Goal: Transaction & Acquisition: Purchase product/service

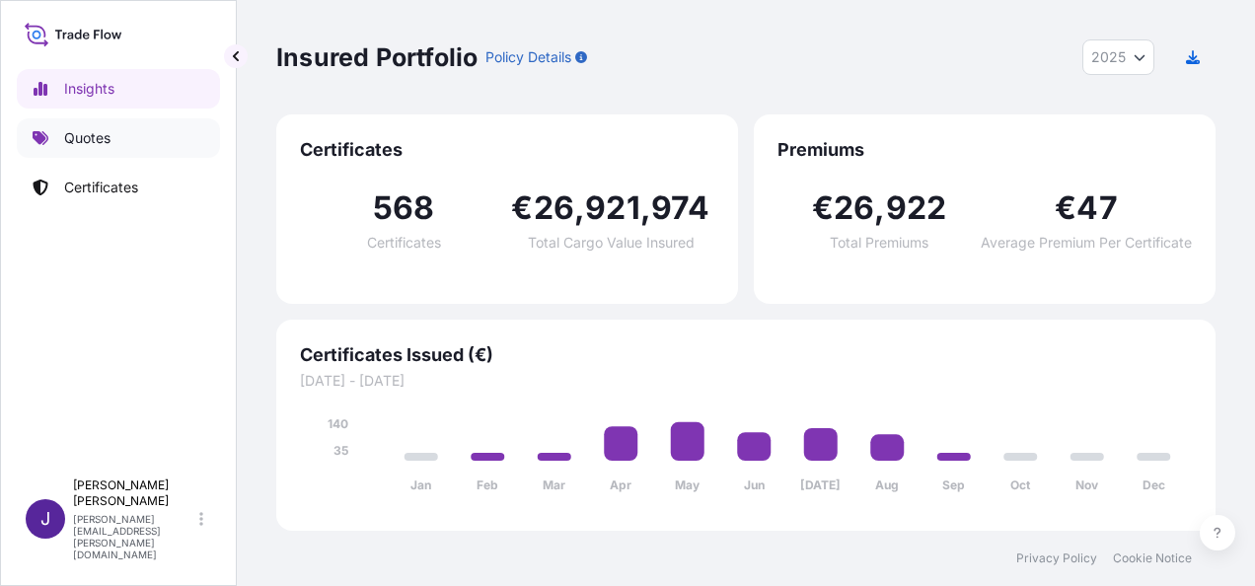
select select "2025"
click at [77, 145] on p "Quotes" at bounding box center [87, 138] width 46 height 20
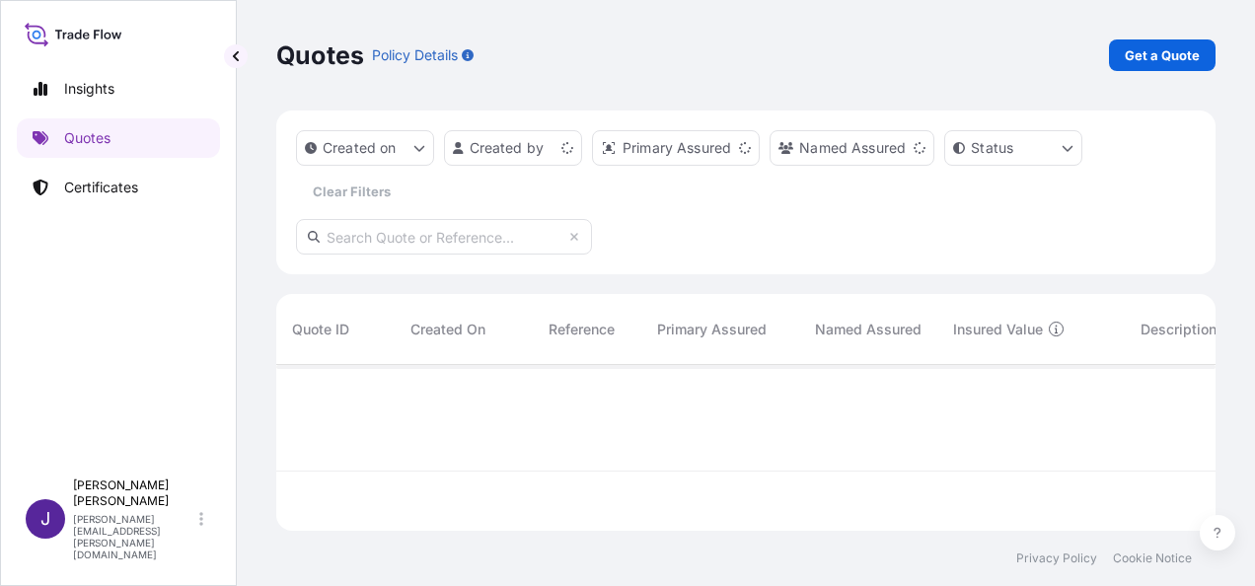
scroll to position [162, 924]
click at [1176, 47] on p "Get a Quote" at bounding box center [1162, 55] width 75 height 20
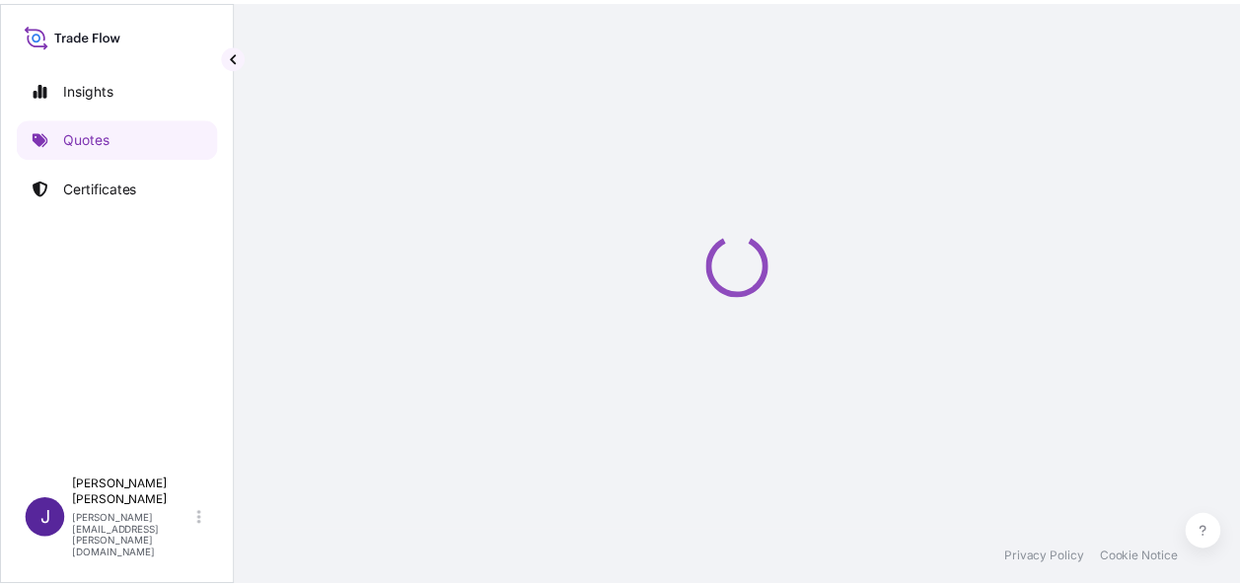
scroll to position [32, 0]
select select "Sea"
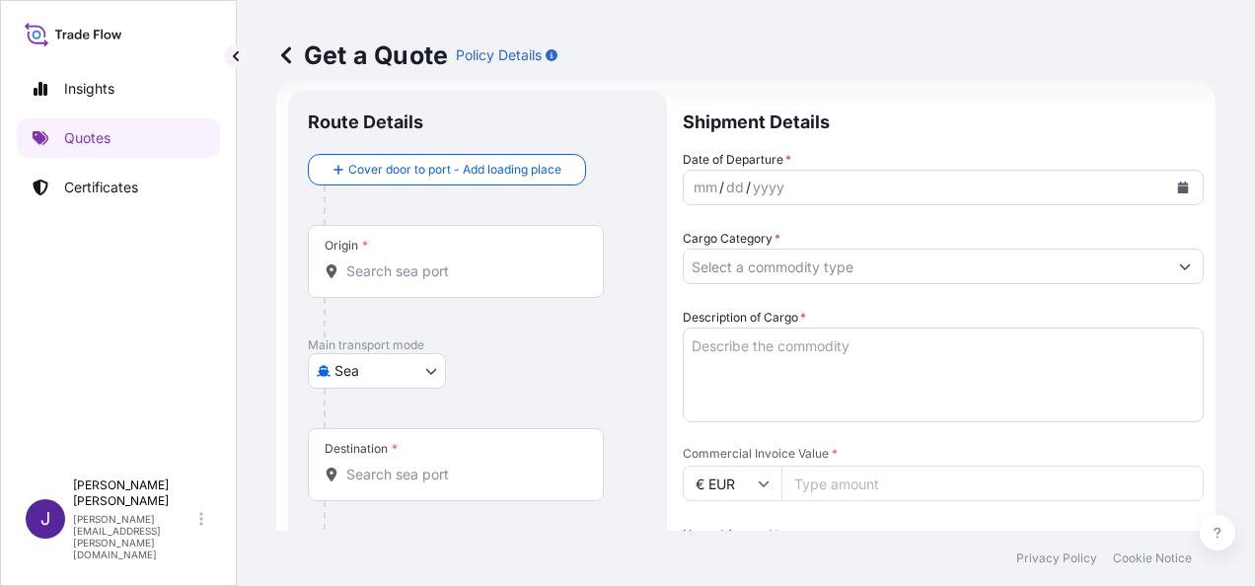
click at [462, 284] on div "Origin *" at bounding box center [456, 261] width 296 height 73
click at [462, 281] on input "Origin *" at bounding box center [462, 272] width 233 height 20
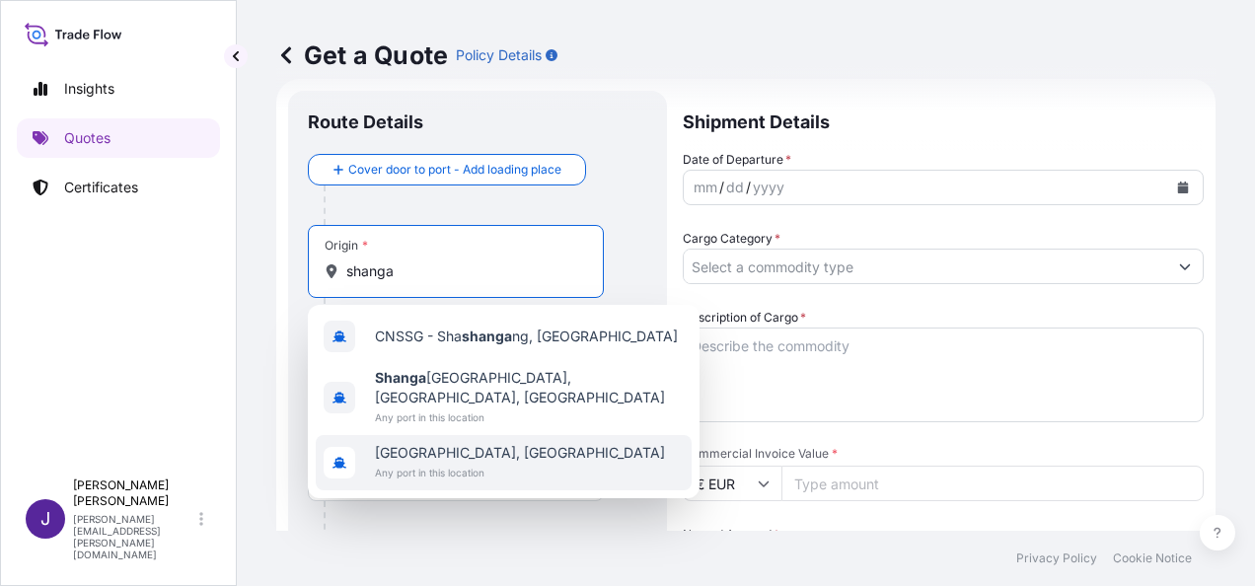
click at [455, 443] on span "[GEOGRAPHIC_DATA], [GEOGRAPHIC_DATA]" at bounding box center [520, 453] width 290 height 20
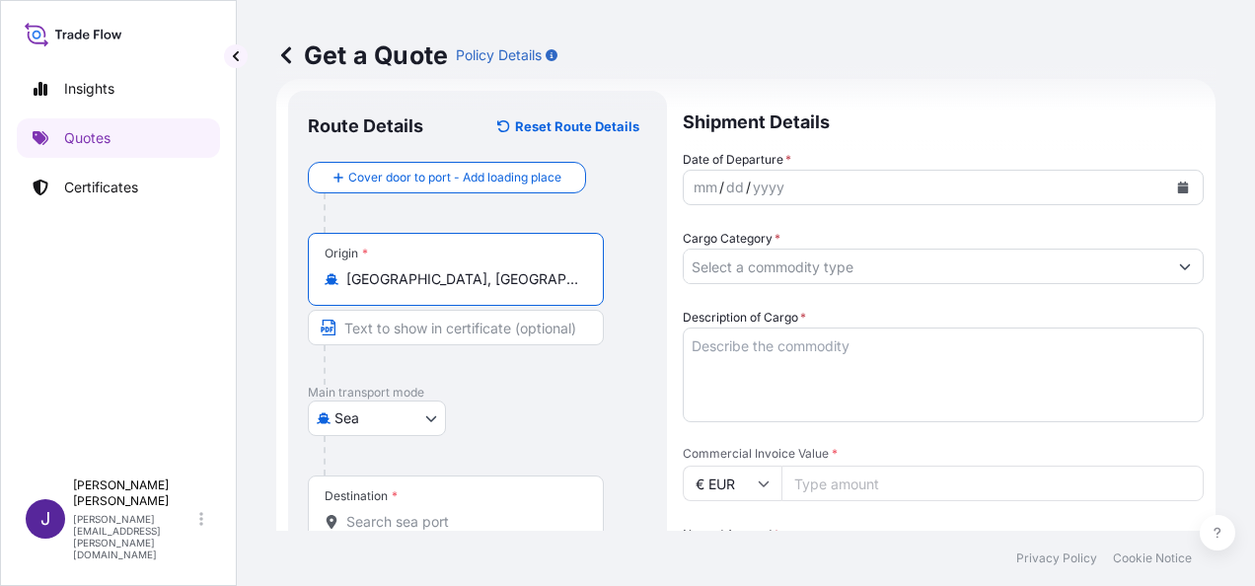
type input "[GEOGRAPHIC_DATA], [GEOGRAPHIC_DATA]"
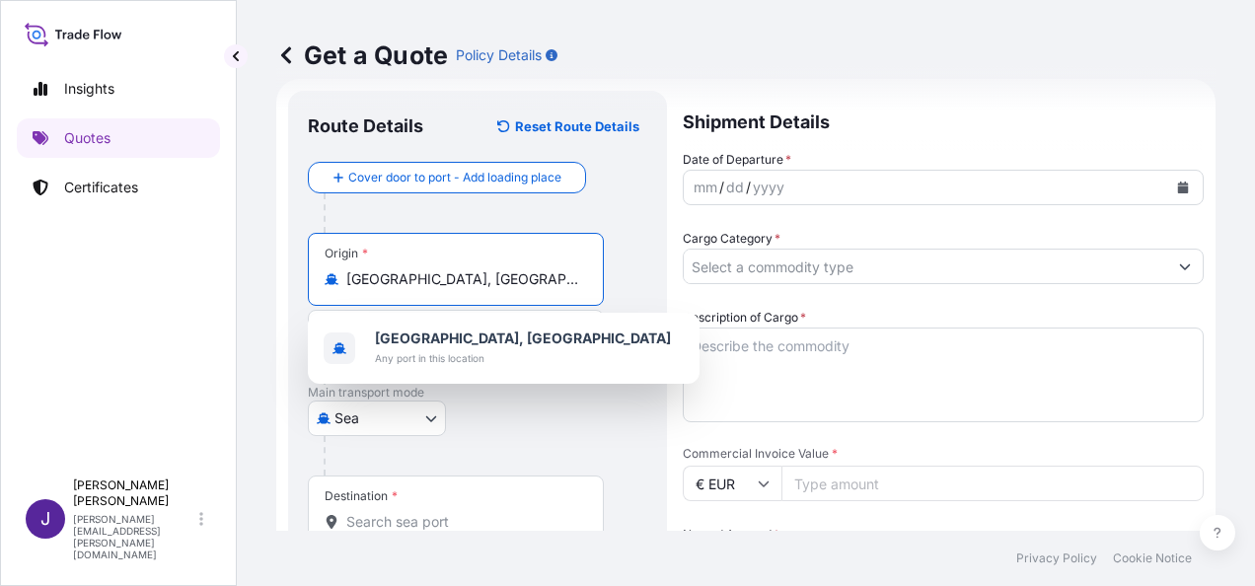
click at [386, 522] on input "Destination *" at bounding box center [462, 522] width 233 height 20
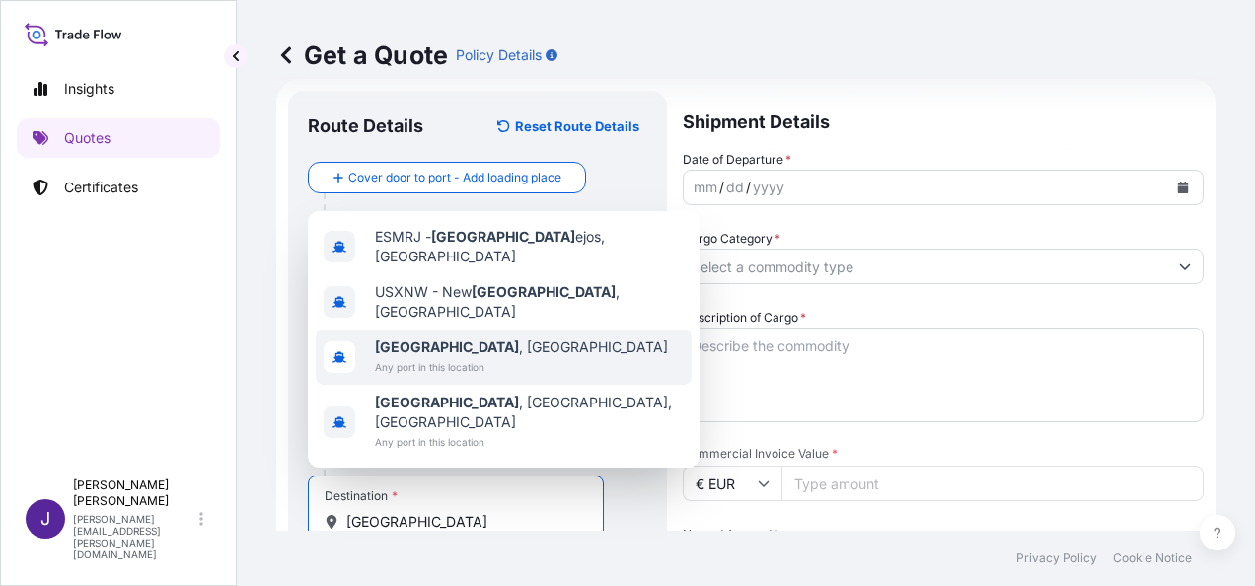
click at [451, 357] on span "[GEOGRAPHIC_DATA] , [GEOGRAPHIC_DATA]" at bounding box center [521, 347] width 293 height 20
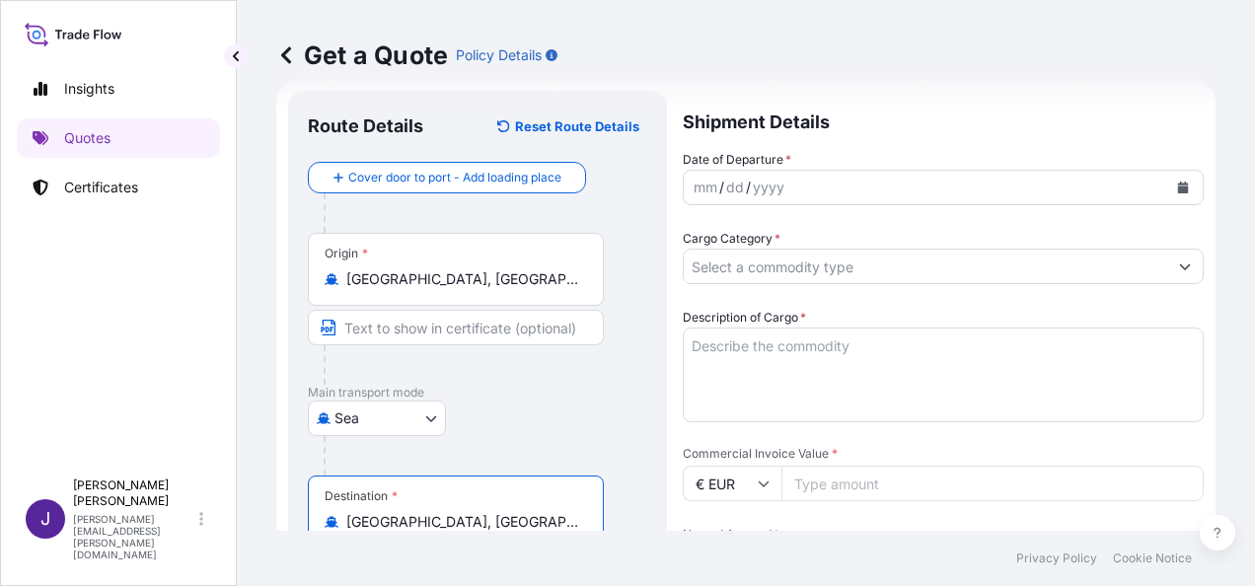
type input "[GEOGRAPHIC_DATA], [GEOGRAPHIC_DATA]"
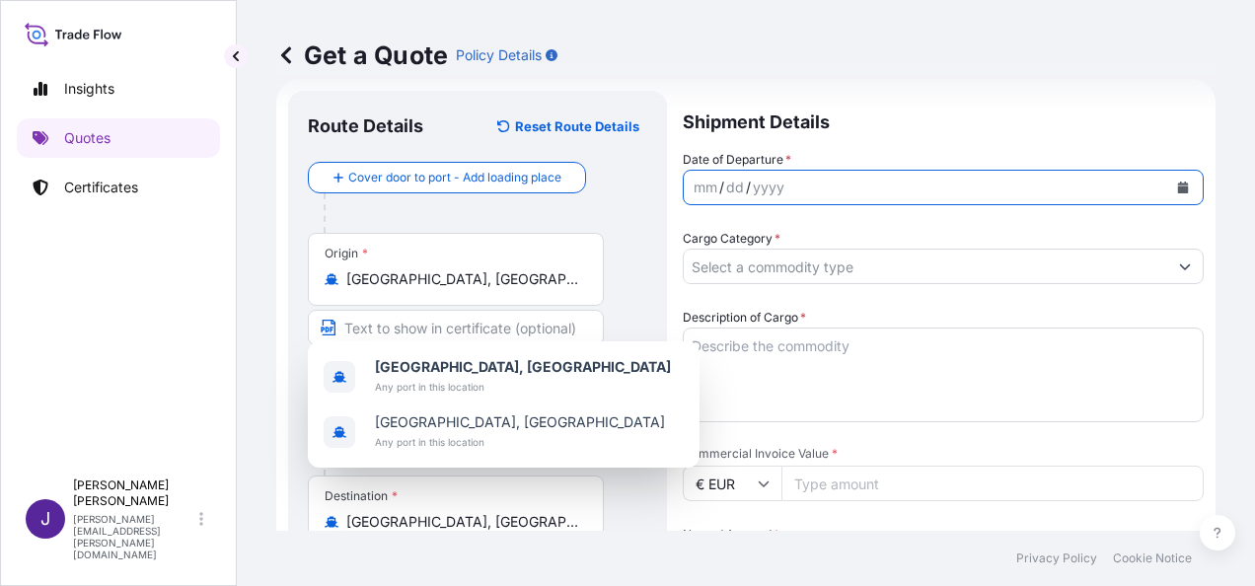
click at [1178, 184] on icon "Calendar" at bounding box center [1183, 188] width 11 height 12
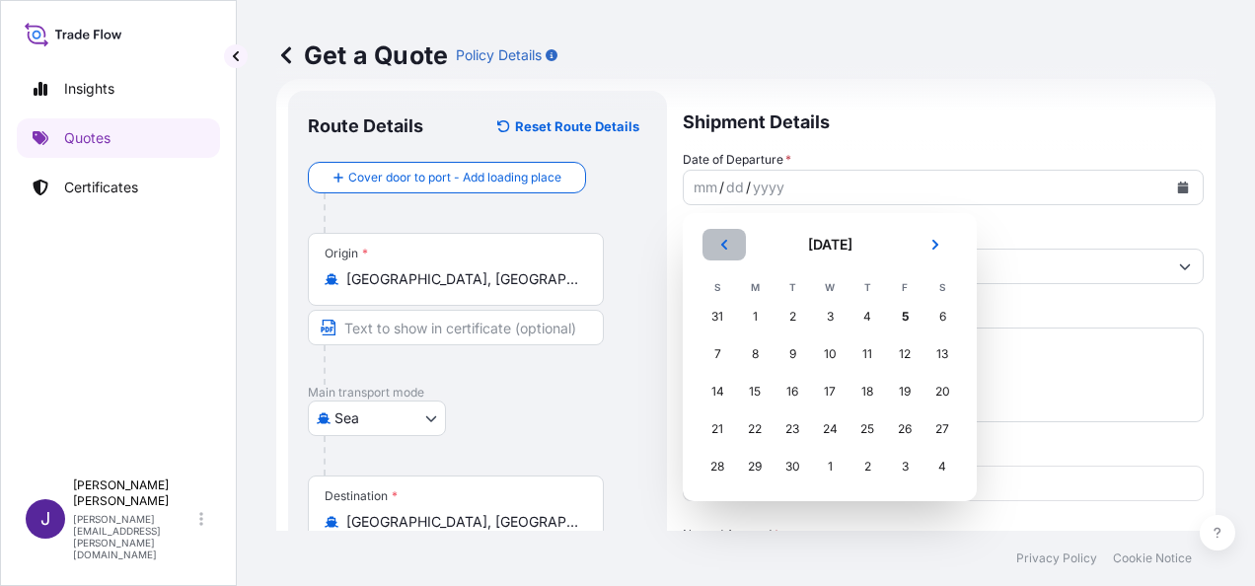
click at [718, 241] on icon "Previous" at bounding box center [724, 245] width 12 height 12
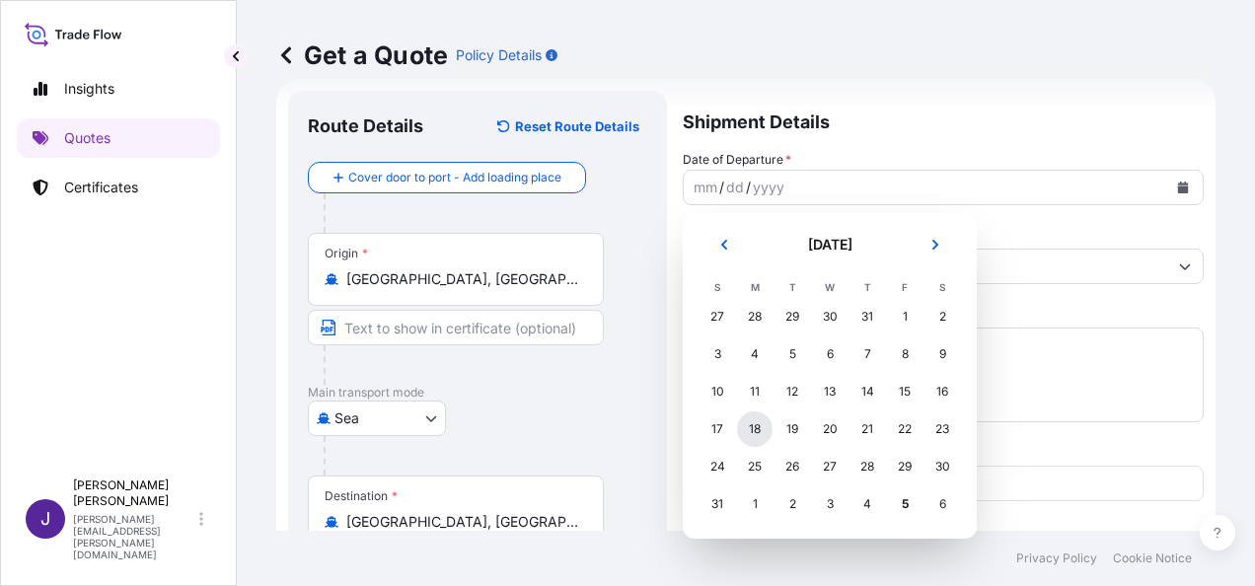
click at [753, 425] on div "18" at bounding box center [755, 430] width 36 height 36
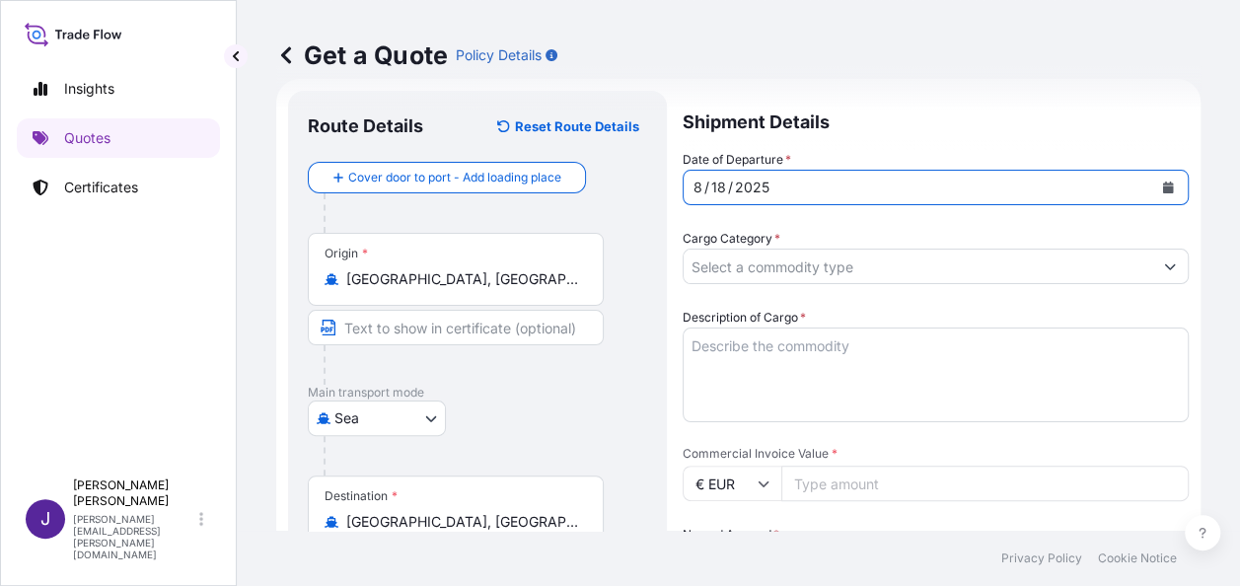
click at [828, 262] on input "Cargo Category *" at bounding box center [918, 267] width 469 height 36
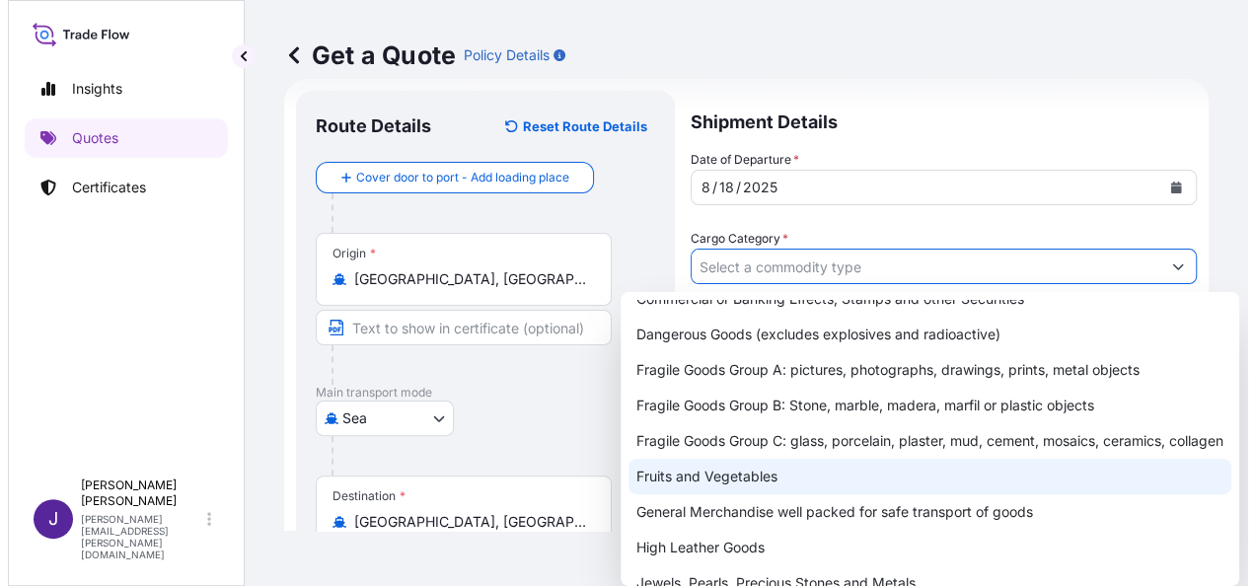
scroll to position [99, 0]
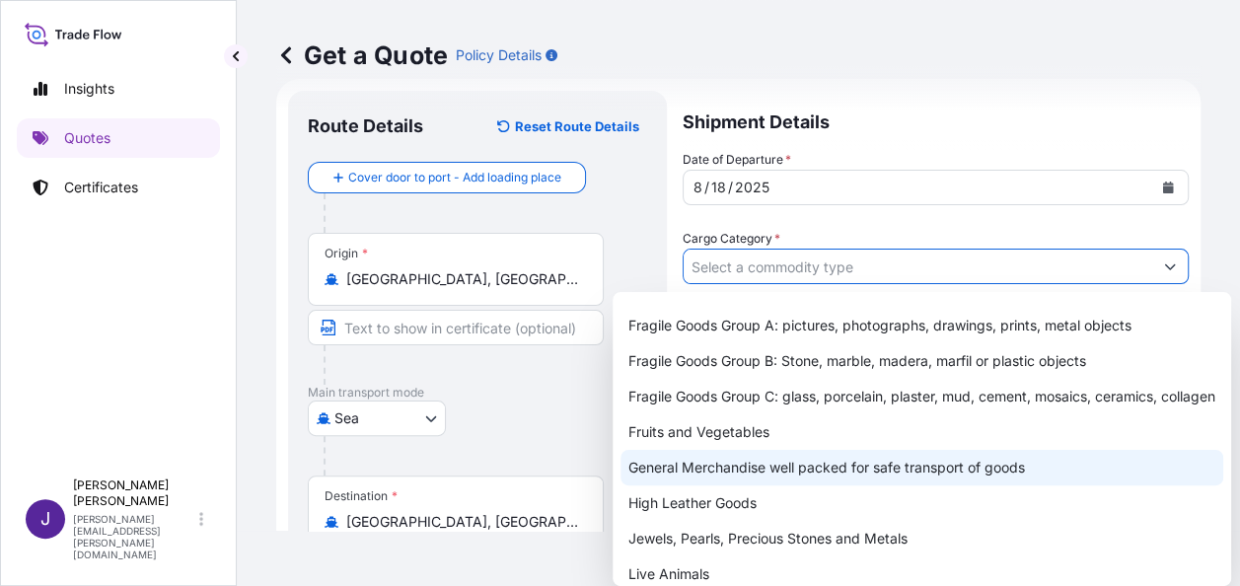
click at [752, 486] on div "General Merchandise well packed for safe transport of goods" at bounding box center [922, 468] width 603 height 36
type input "General Merchandise well packed for safe transport of goods"
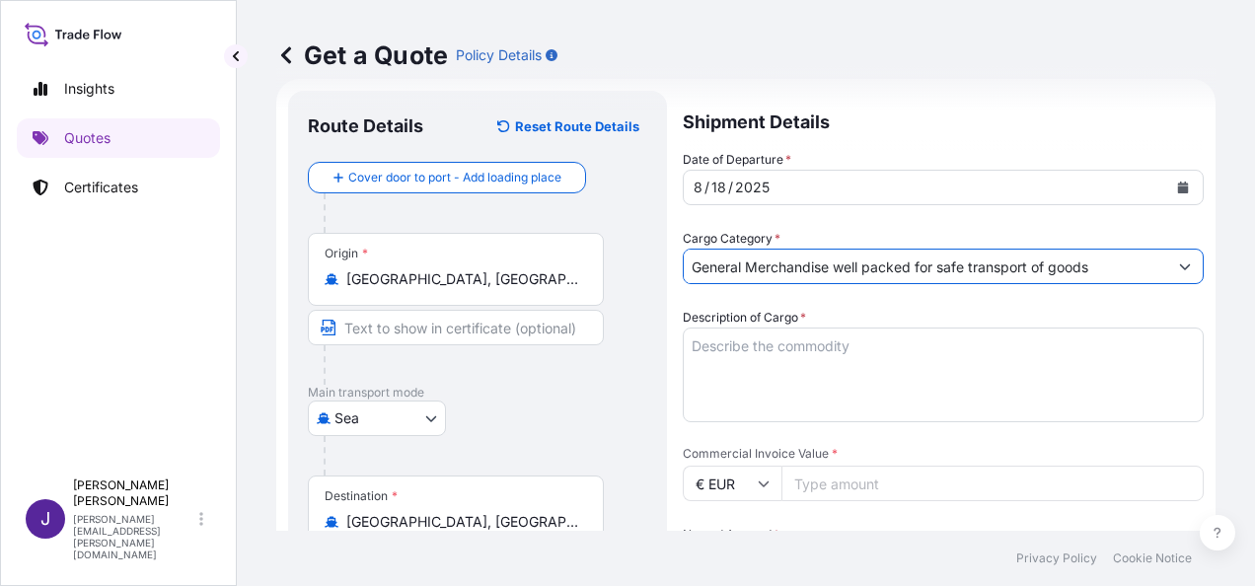
click at [843, 346] on textarea "Description of Cargo *" at bounding box center [943, 375] width 521 height 95
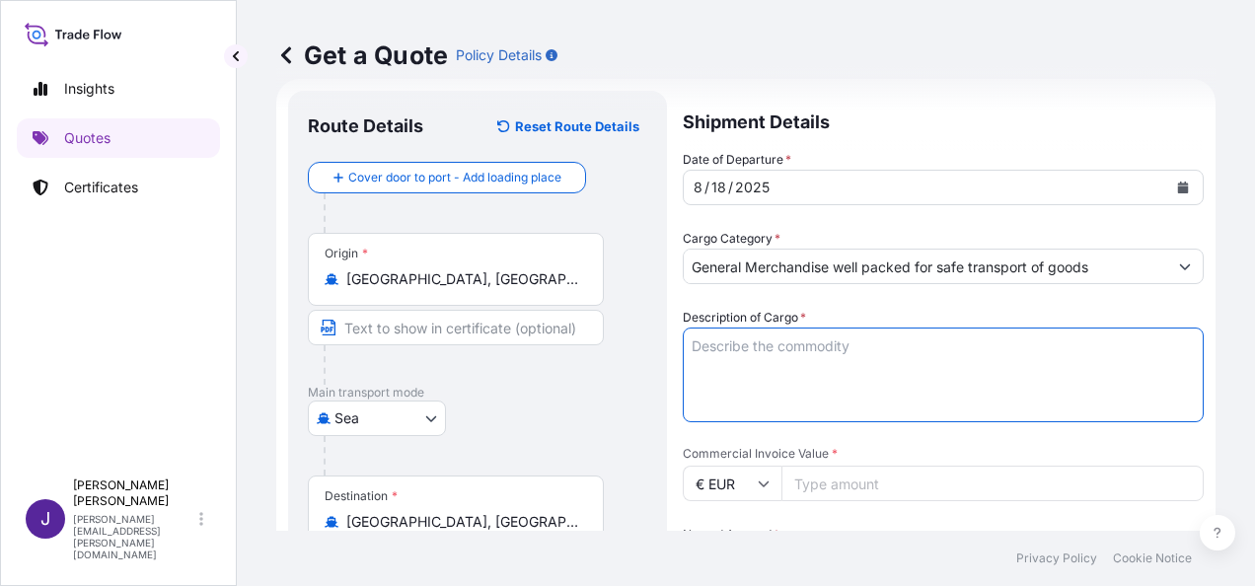
paste textarea "Baby play mat"
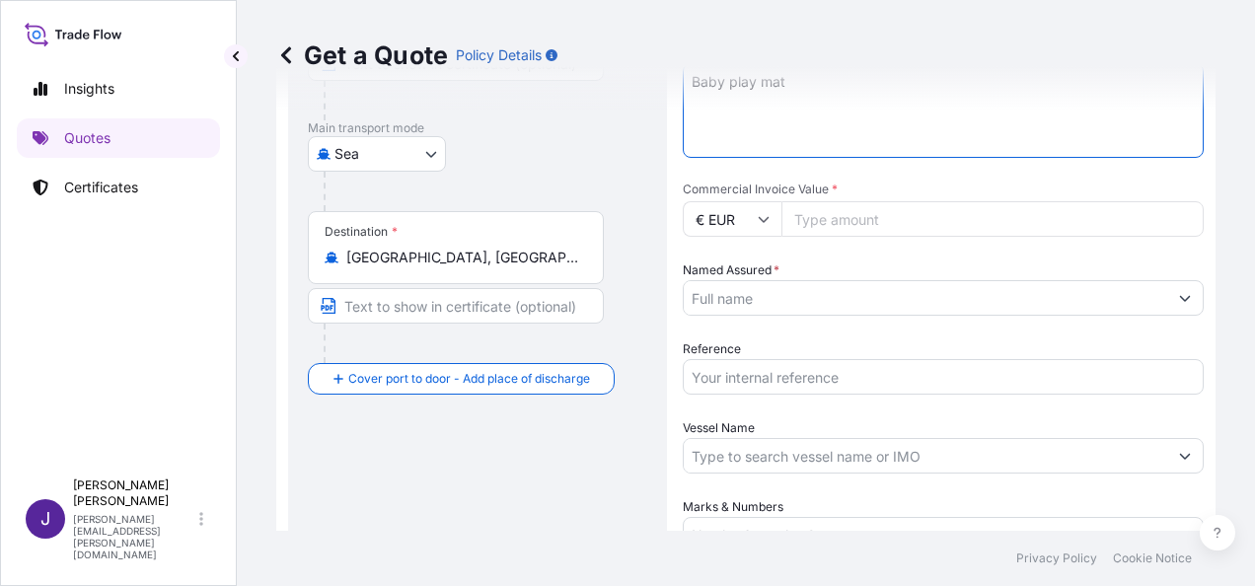
scroll to position [328, 0]
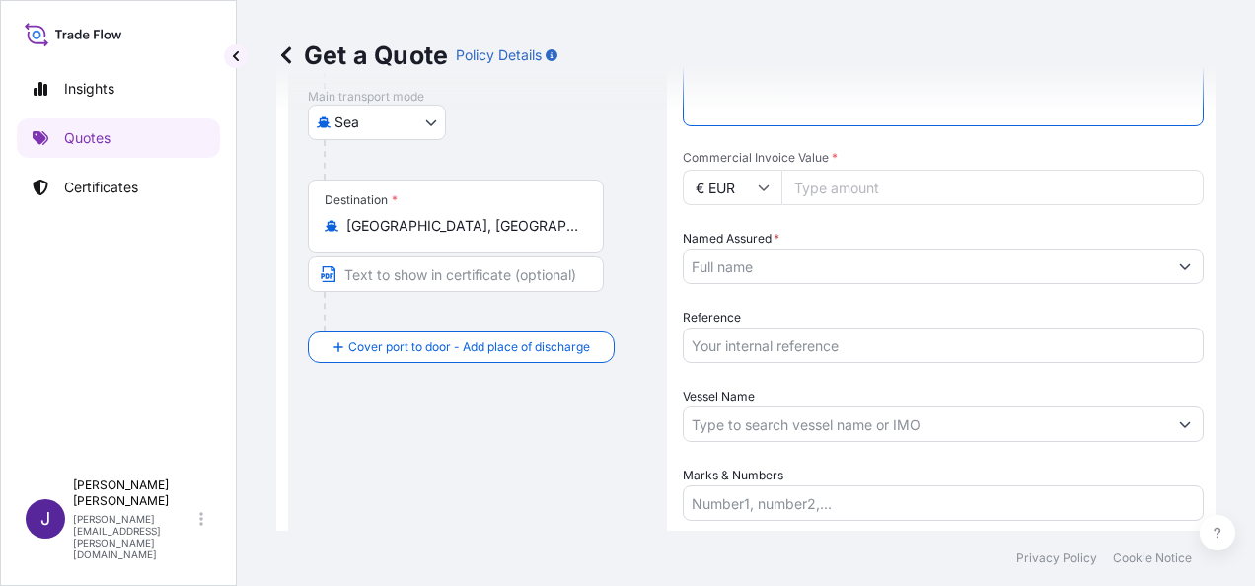
type textarea "Baby play mat"
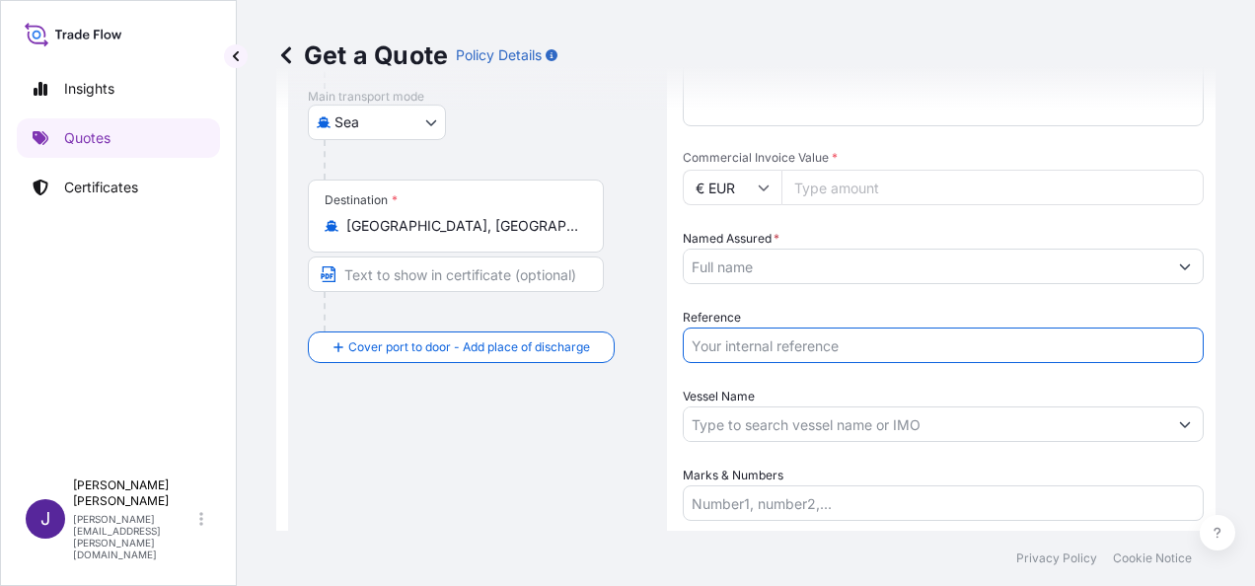
click at [737, 334] on input "Reference" at bounding box center [943, 346] width 521 height 36
type input "53671"
click at [792, 261] on input "Named Assured *" at bounding box center [918, 267] width 469 height 36
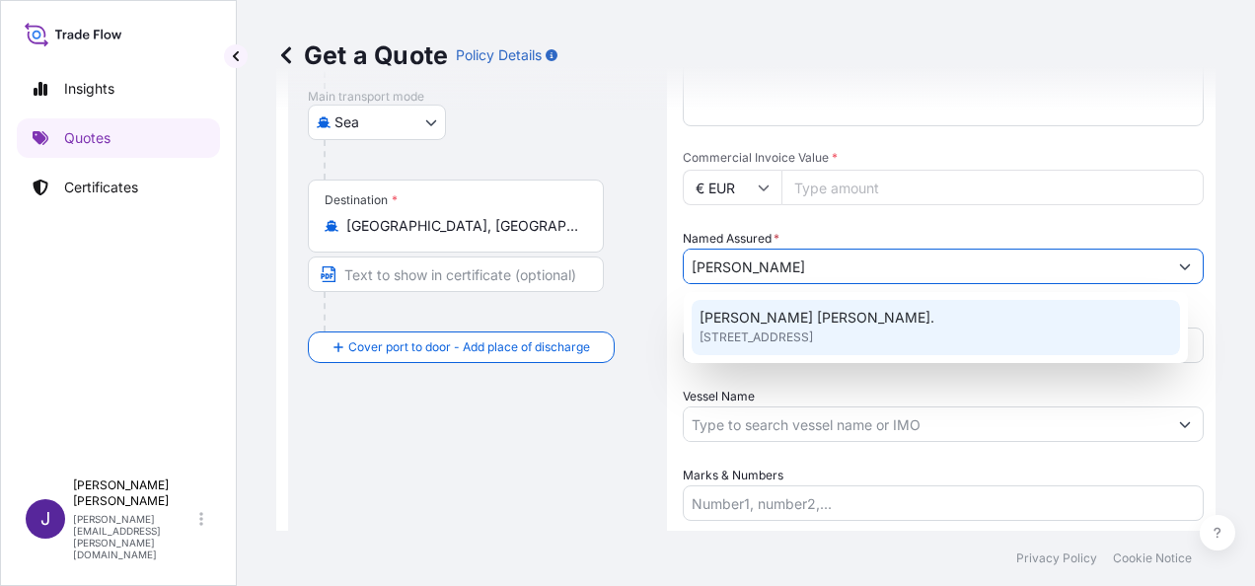
click at [906, 326] on span "[PERSON_NAME] [PERSON_NAME]." at bounding box center [817, 318] width 235 height 20
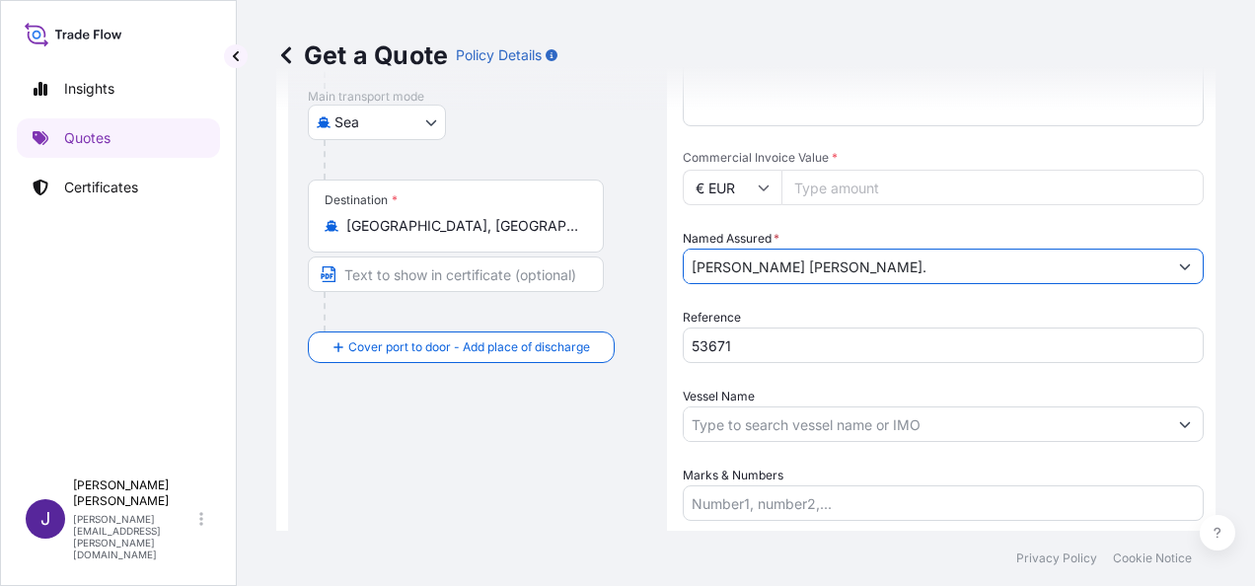
type input "[PERSON_NAME] [PERSON_NAME]."
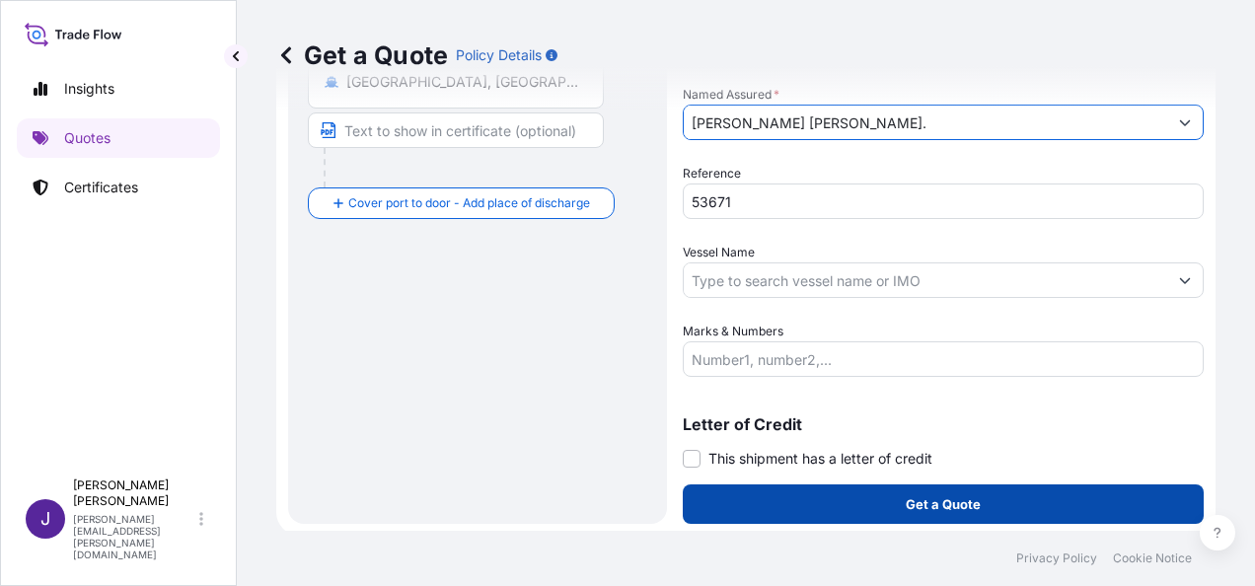
scroll to position [476, 0]
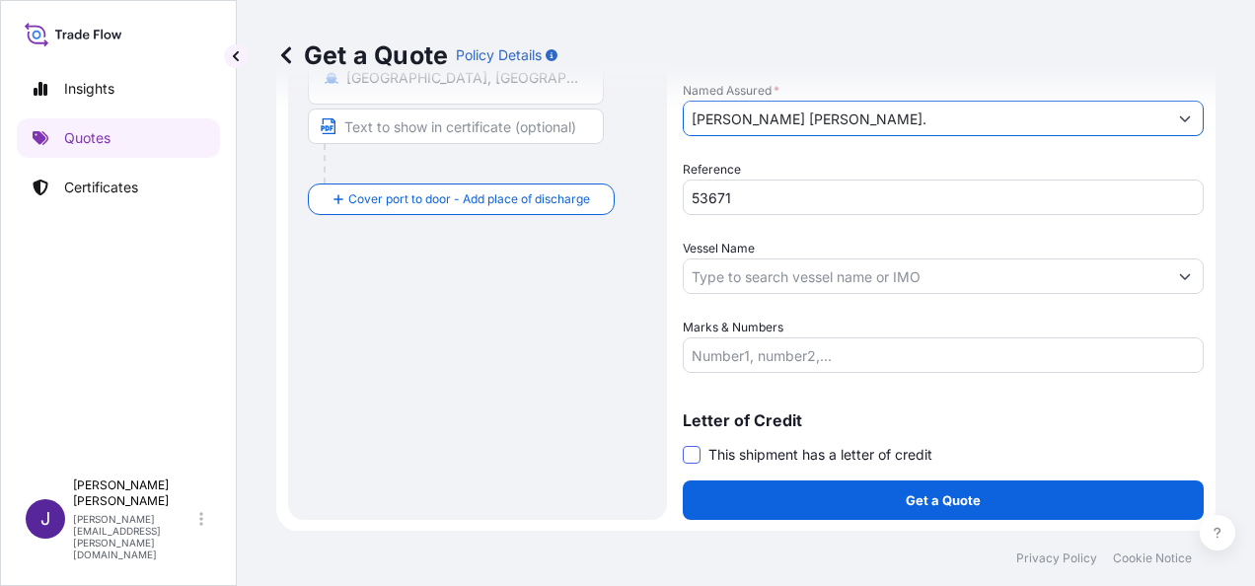
click at [687, 450] on span at bounding box center [692, 455] width 18 height 18
click at [683, 444] on input "This shipment has a letter of credit" at bounding box center [683, 444] width 0 height 0
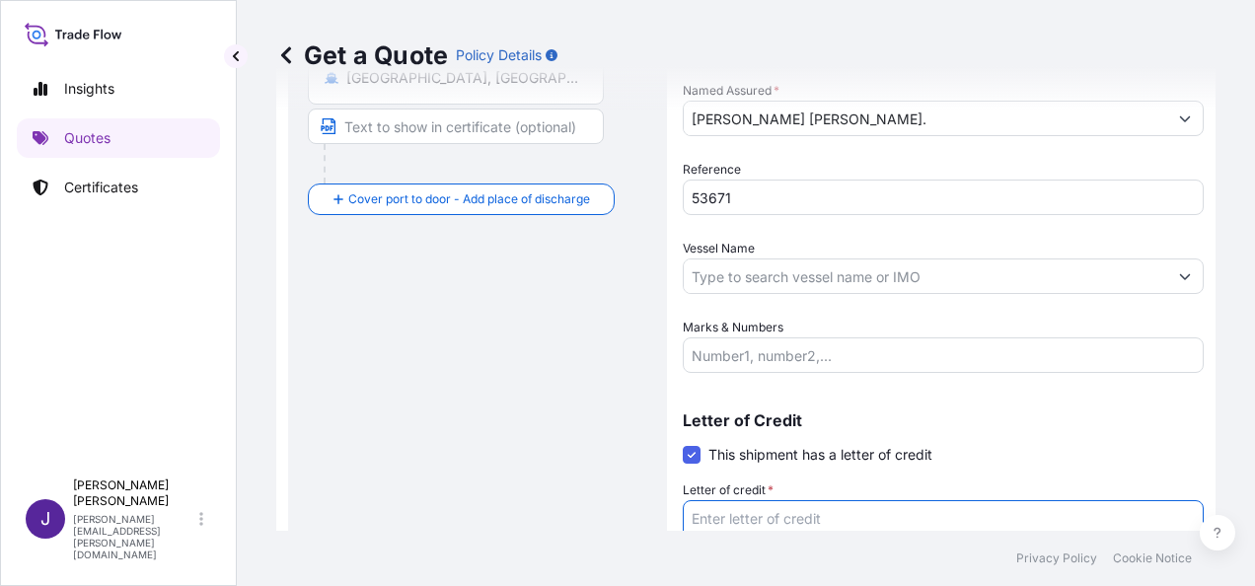
click at [759, 515] on textarea "Letter of credit *" at bounding box center [943, 547] width 521 height 95
paste textarea "ORGE [PERSON_NAME] [PERSON_NAME] [STREET_ADDRESS]"
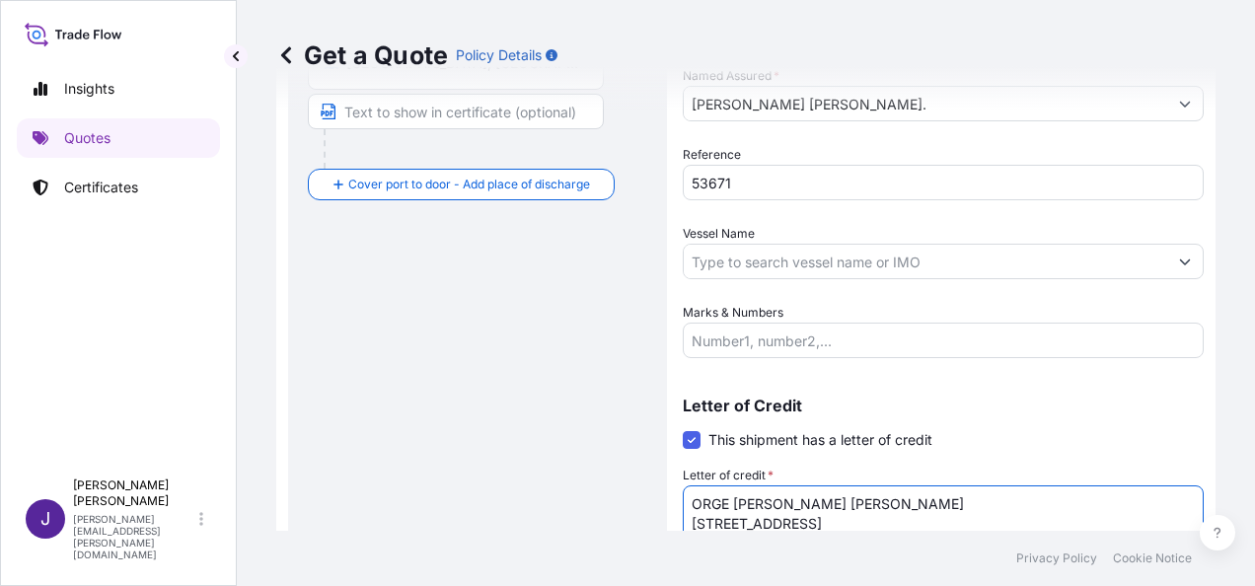
type textarea "ORGE [PERSON_NAME] [PERSON_NAME] [STREET_ADDRESS]"
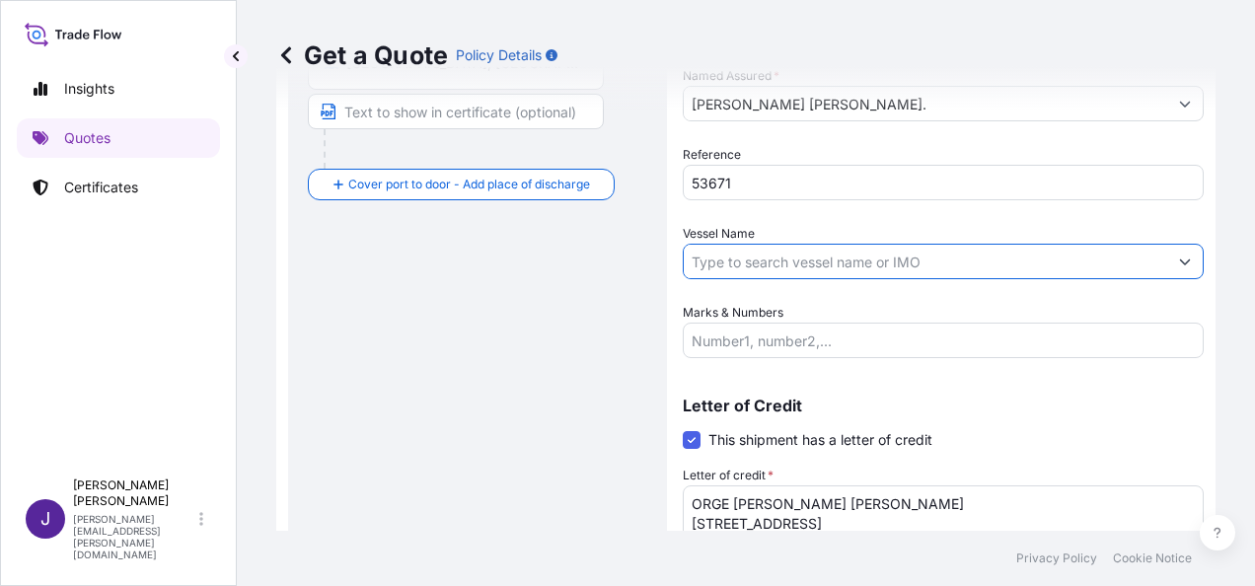
click at [775, 268] on input "Vessel Name" at bounding box center [926, 262] width 484 height 36
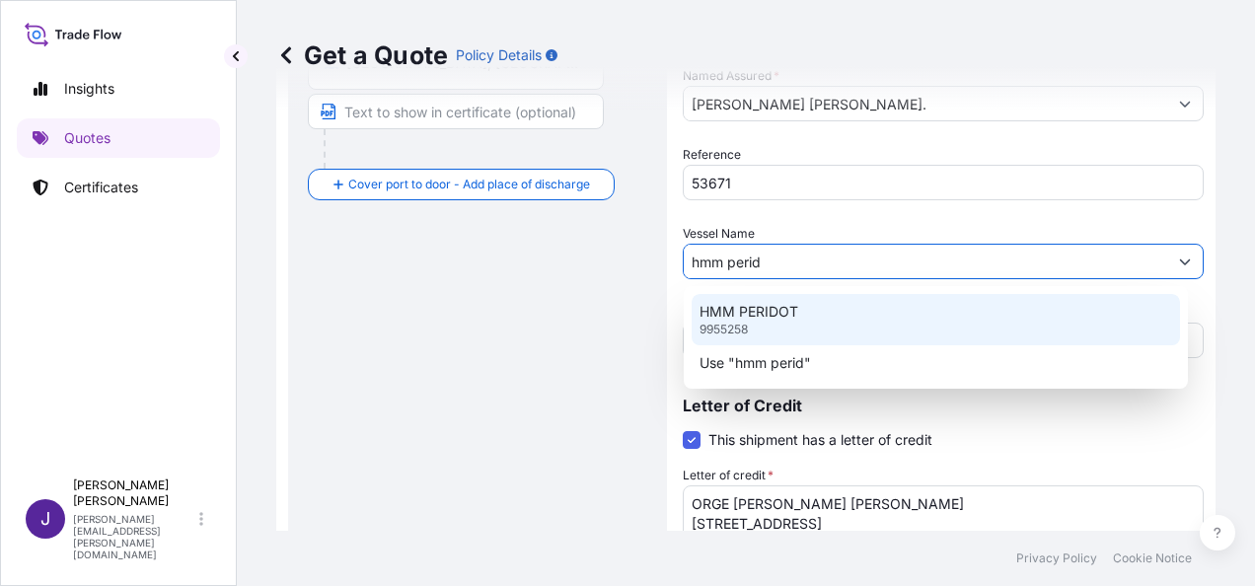
click at [809, 320] on div "HMM PERIDOT 9955258" at bounding box center [936, 319] width 488 height 51
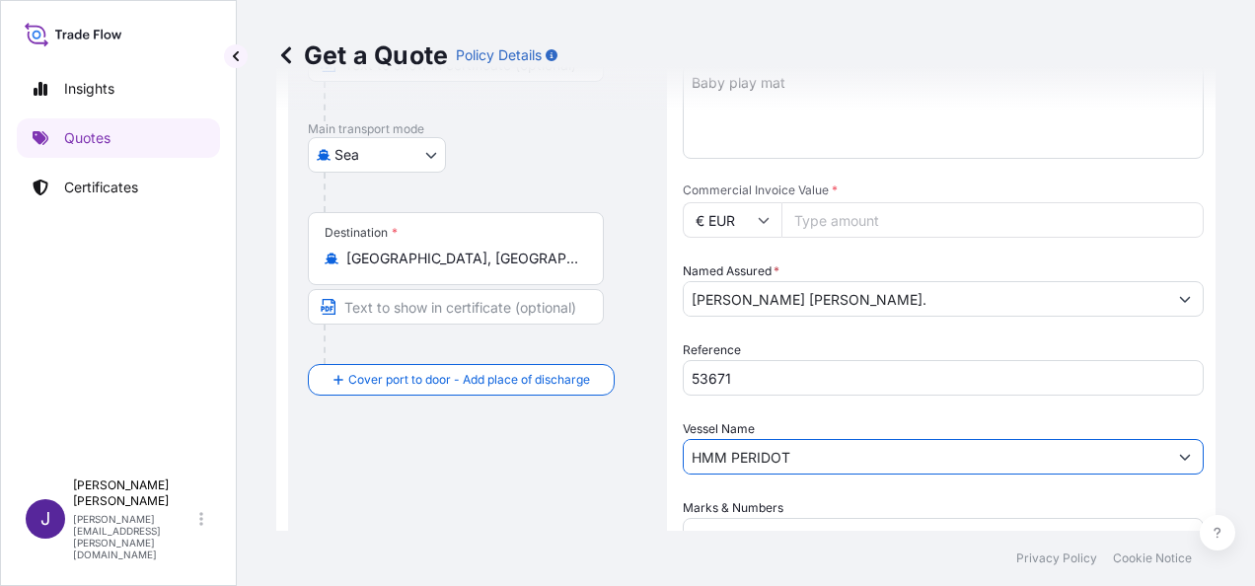
scroll to position [293, 0]
type input "HMM PERIDOT"
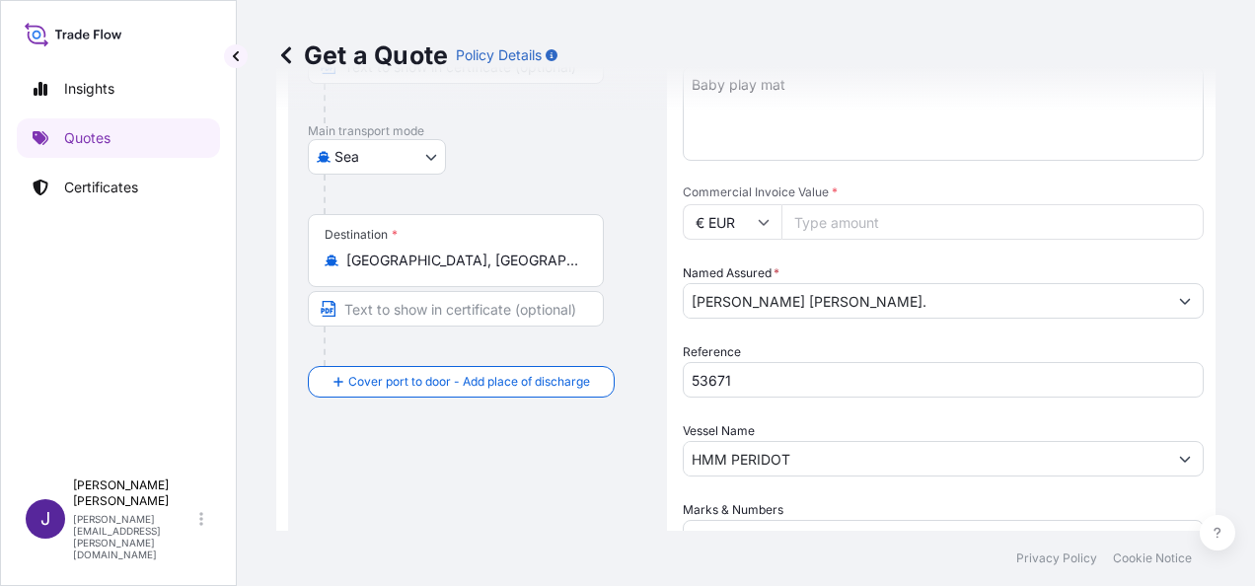
click at [892, 224] on input "Commercial Invoice Value *" at bounding box center [993, 222] width 422 height 36
type input "28644.44"
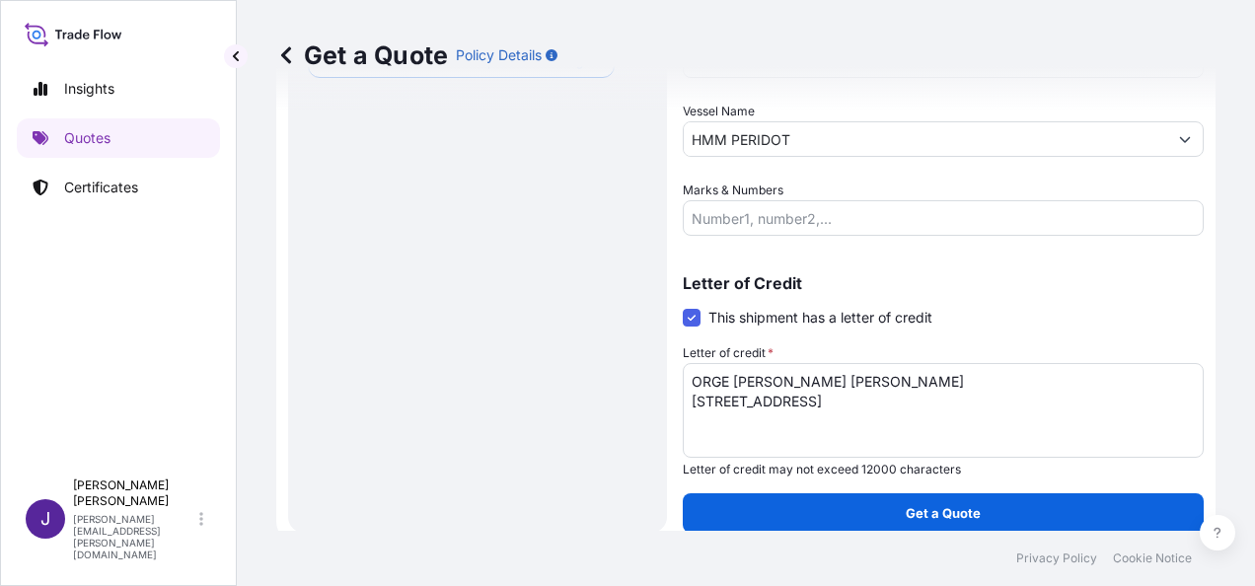
scroll to position [626, 0]
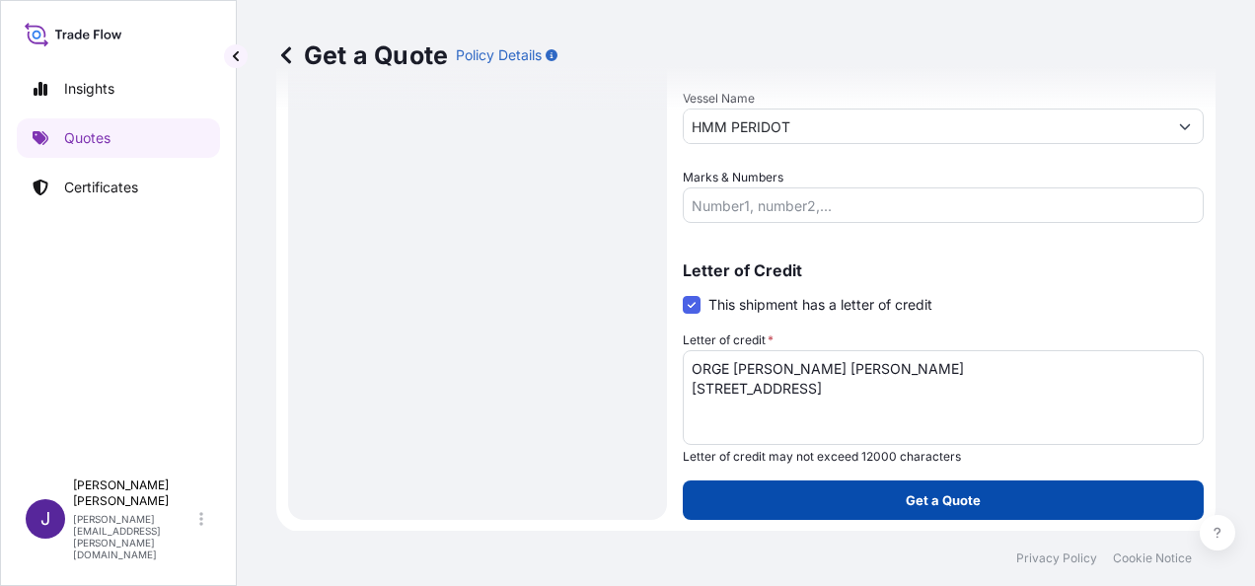
click at [951, 493] on p "Get a Quote" at bounding box center [943, 500] width 75 height 20
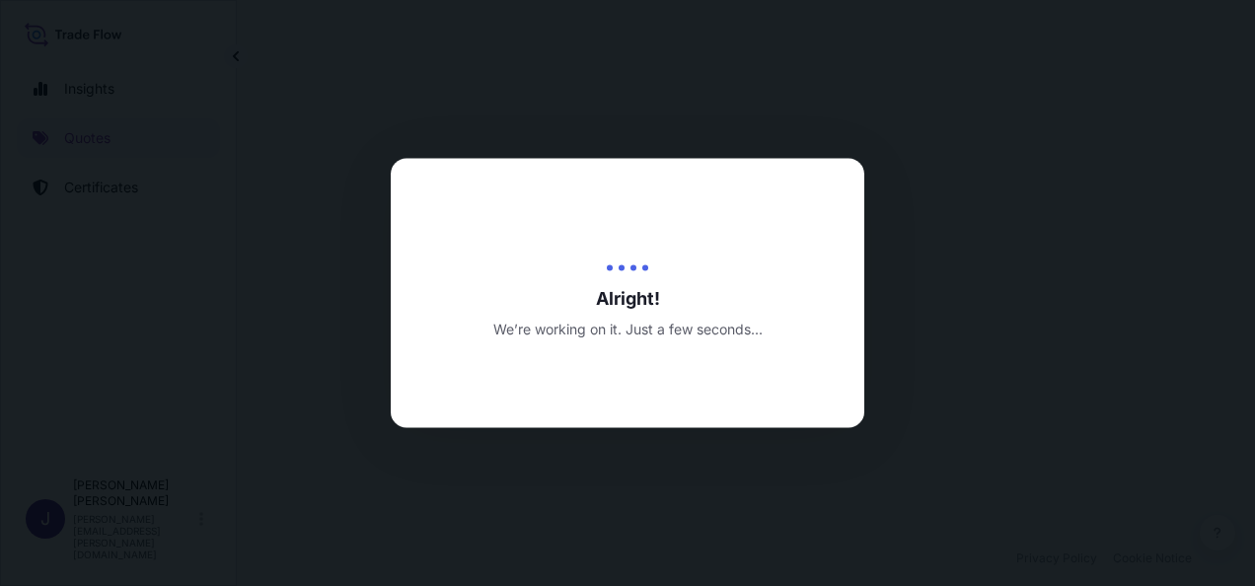
select select "Sea"
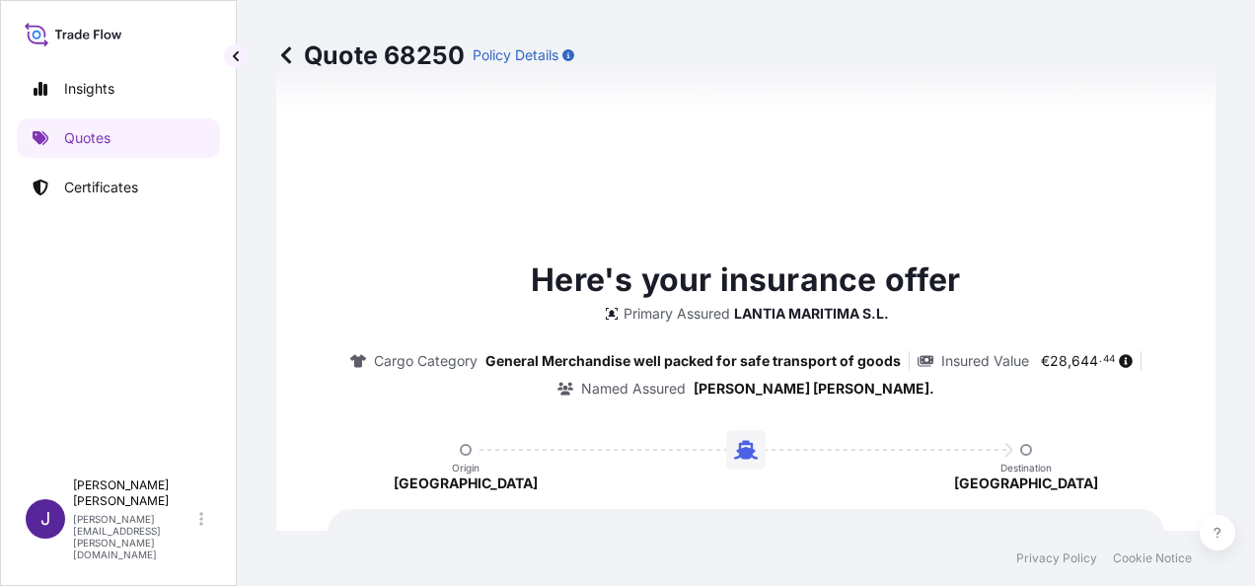
scroll to position [1768, 0]
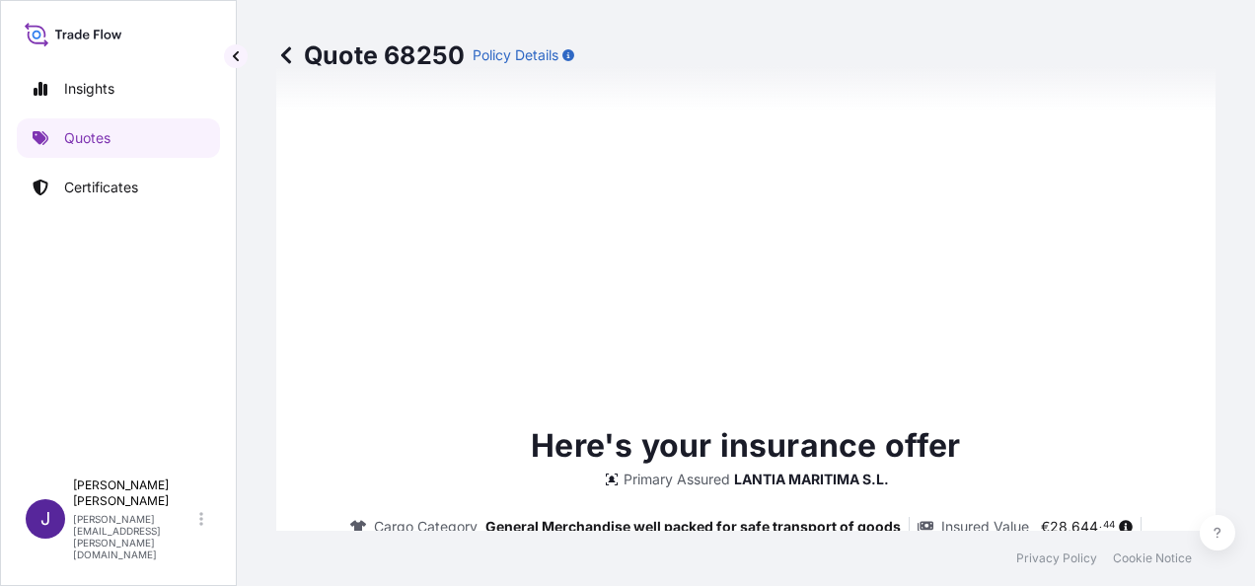
type input "[DATE]"
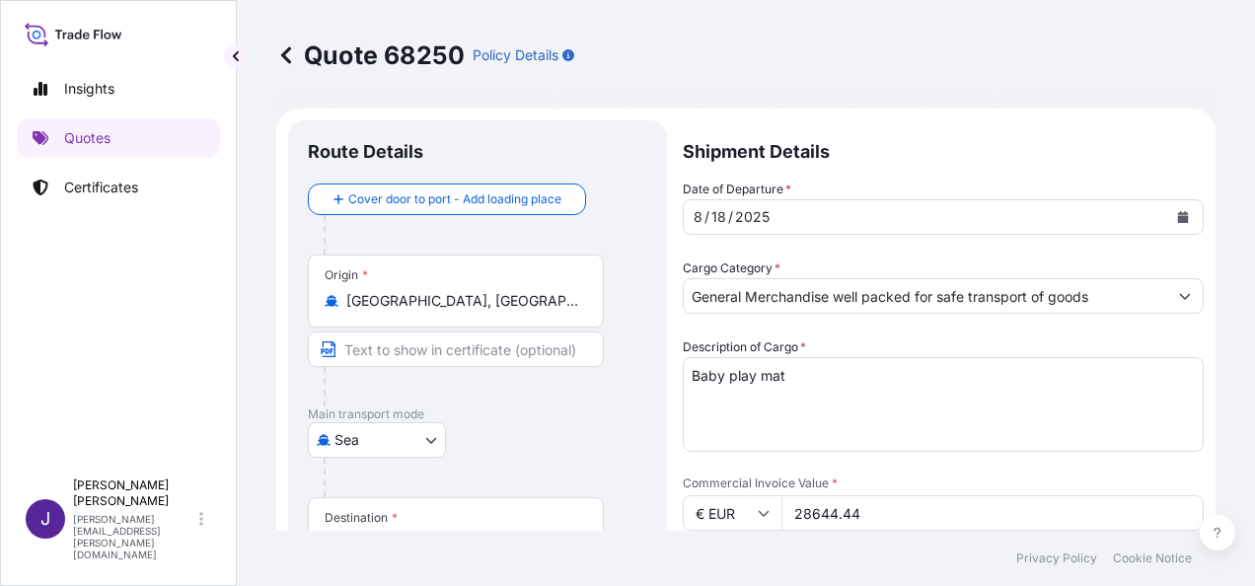
scroll to position [0, 0]
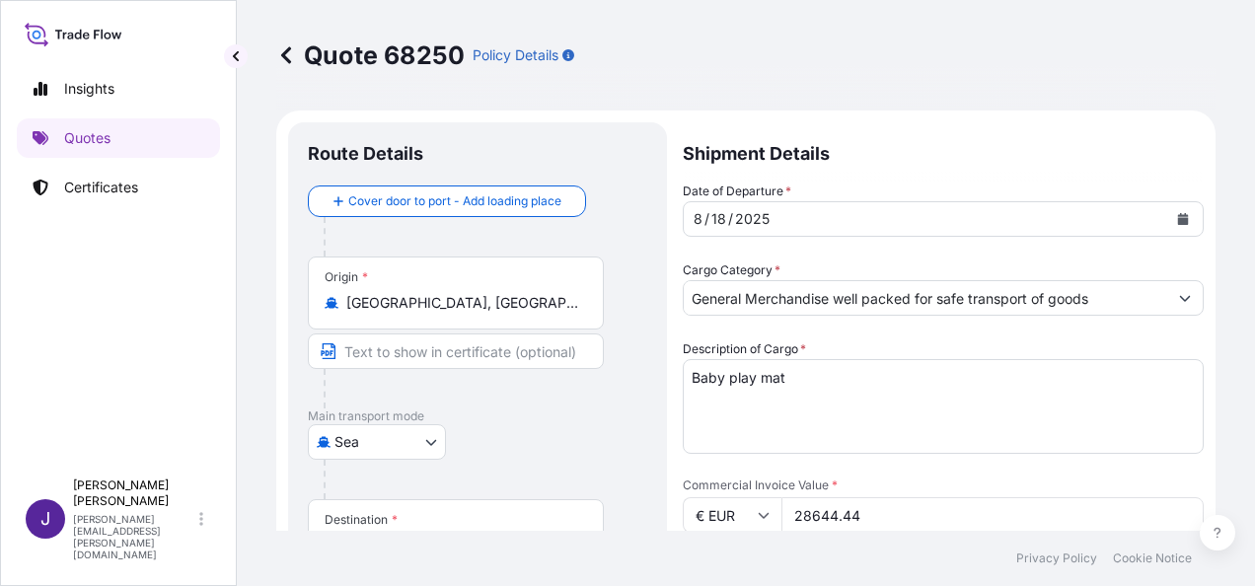
click at [1178, 221] on icon "Calendar" at bounding box center [1183, 219] width 11 height 12
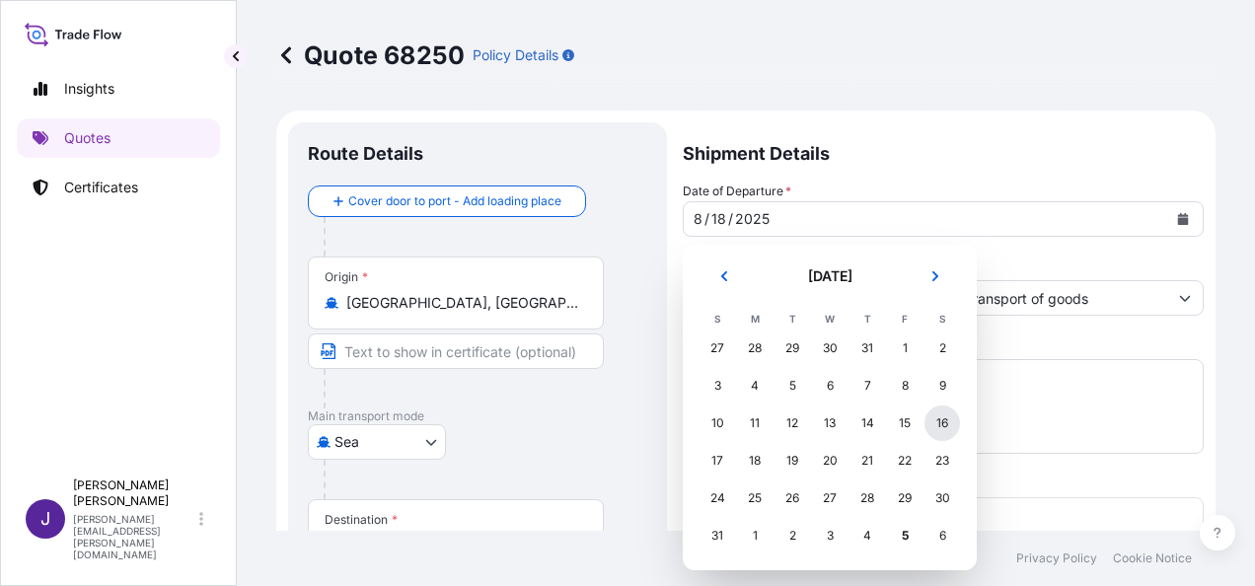
click at [949, 420] on div "16" at bounding box center [943, 424] width 36 height 36
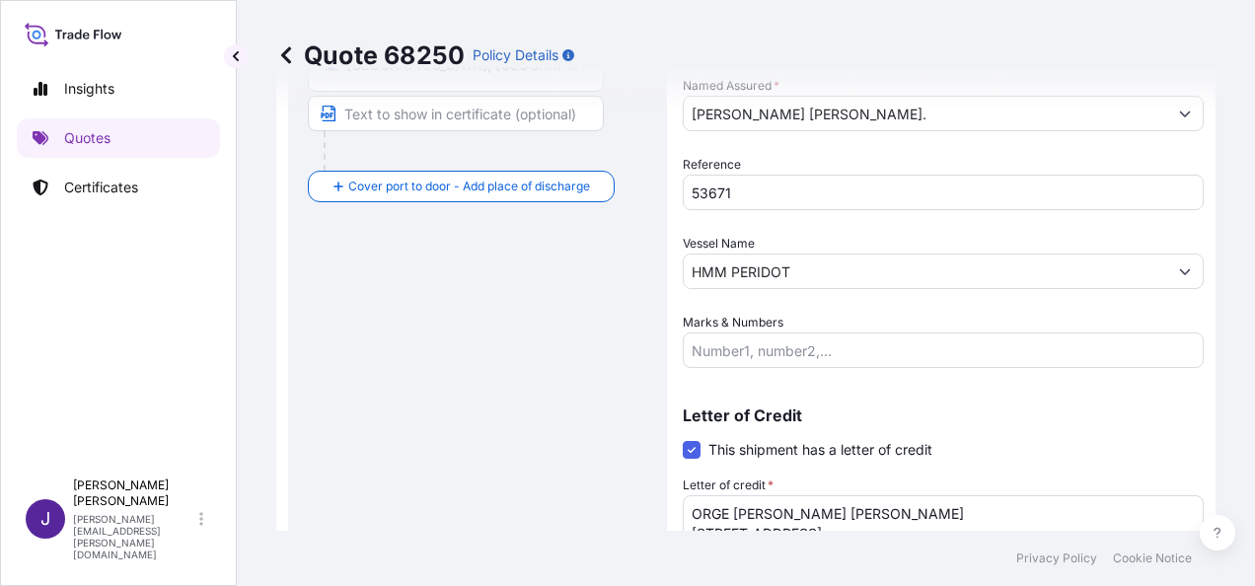
scroll to position [691, 0]
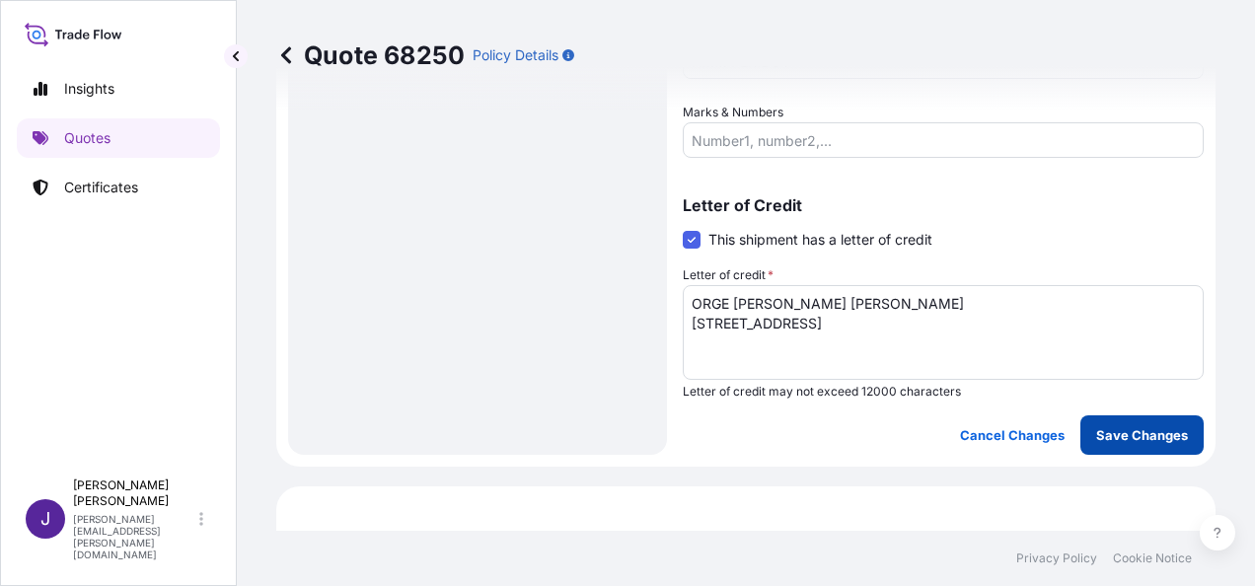
click at [1129, 436] on p "Save Changes" at bounding box center [1142, 435] width 92 height 20
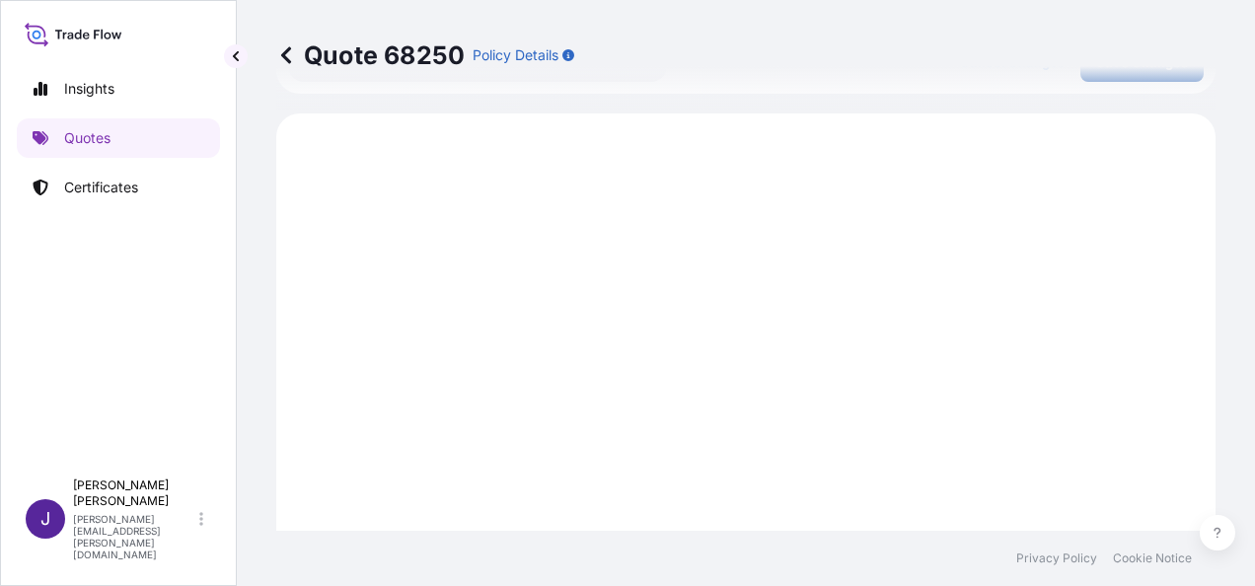
scroll to position [1078, 0]
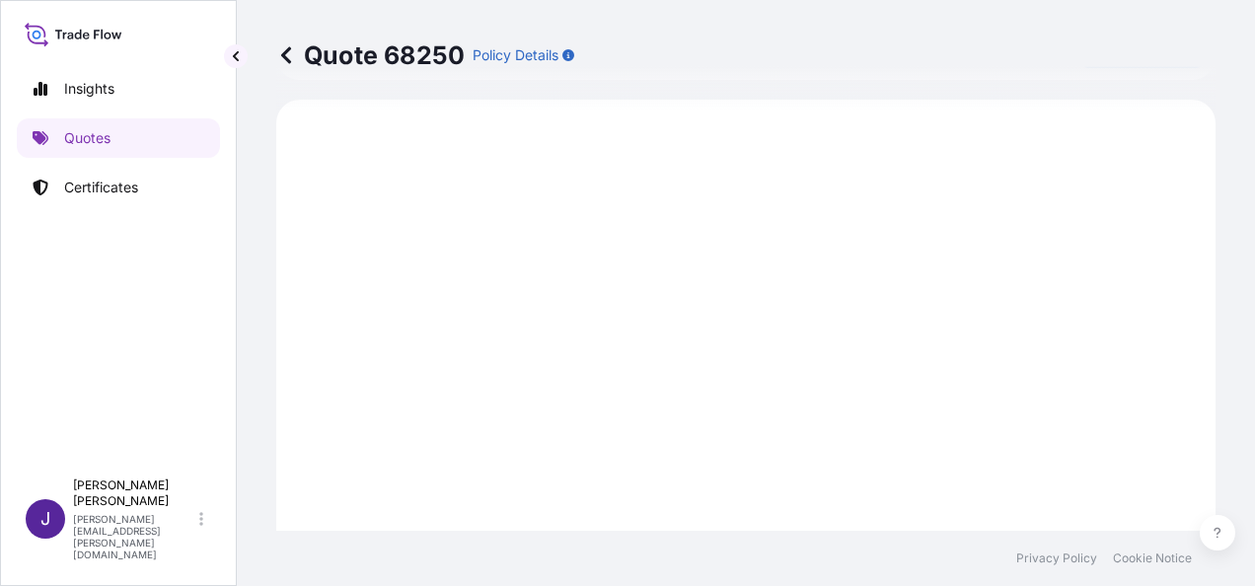
select select "Sea"
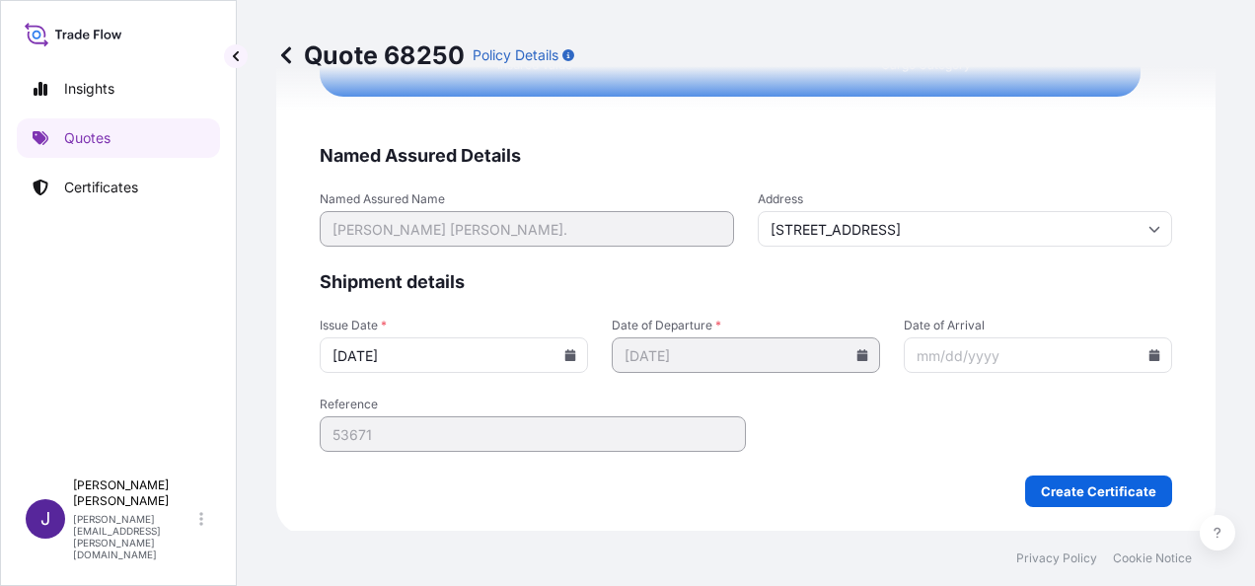
scroll to position [4029, 0]
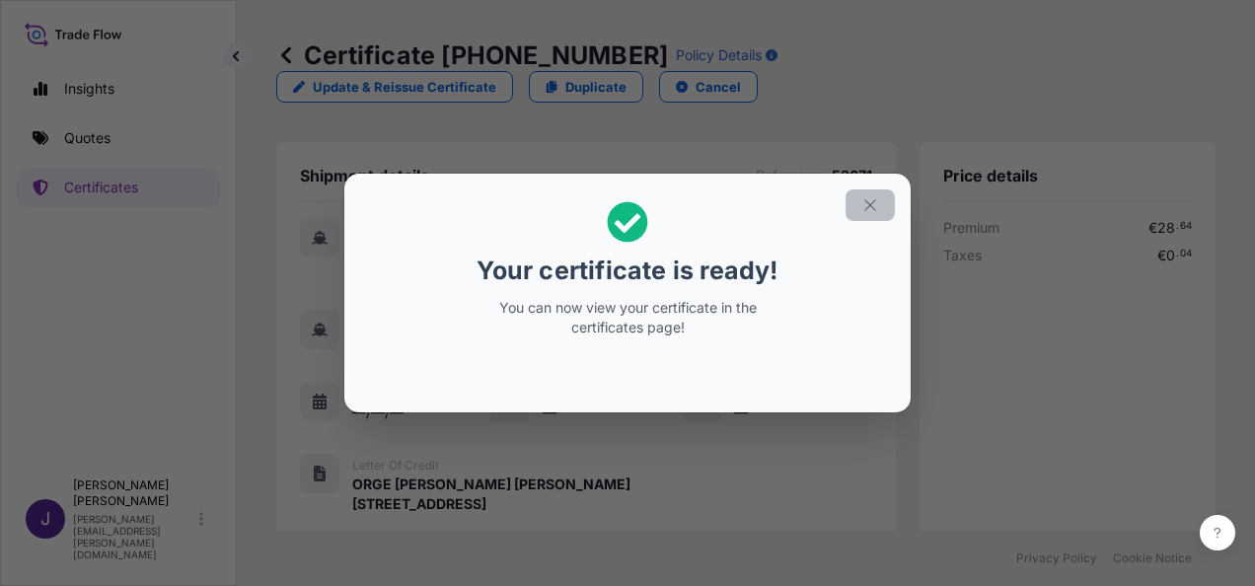
click at [876, 204] on icon "button" at bounding box center [870, 205] width 18 height 18
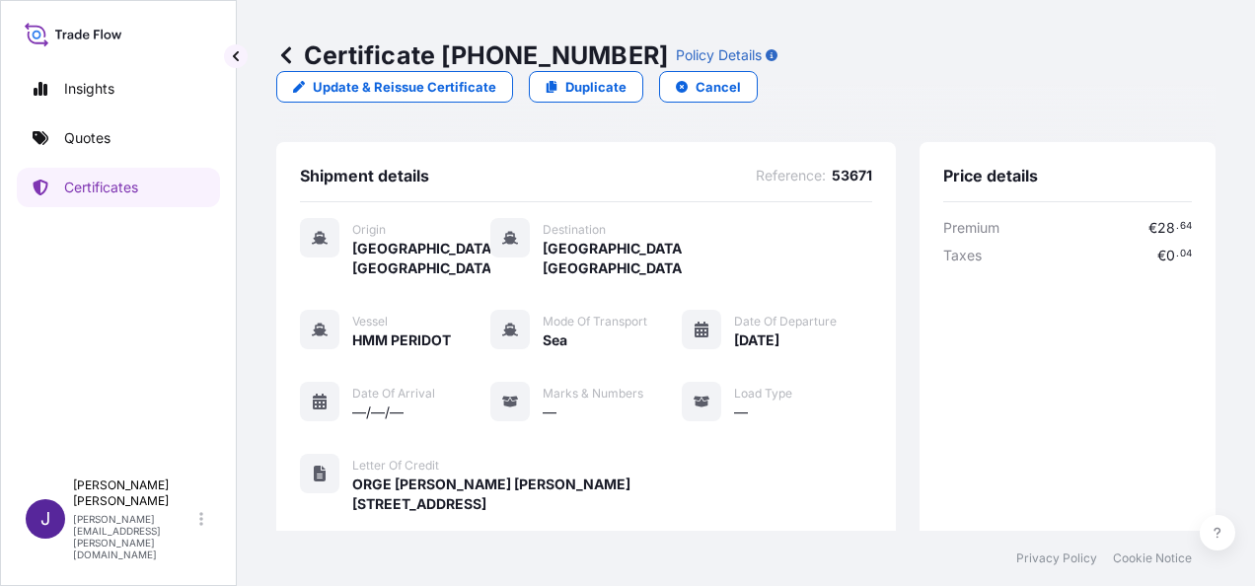
scroll to position [487, 0]
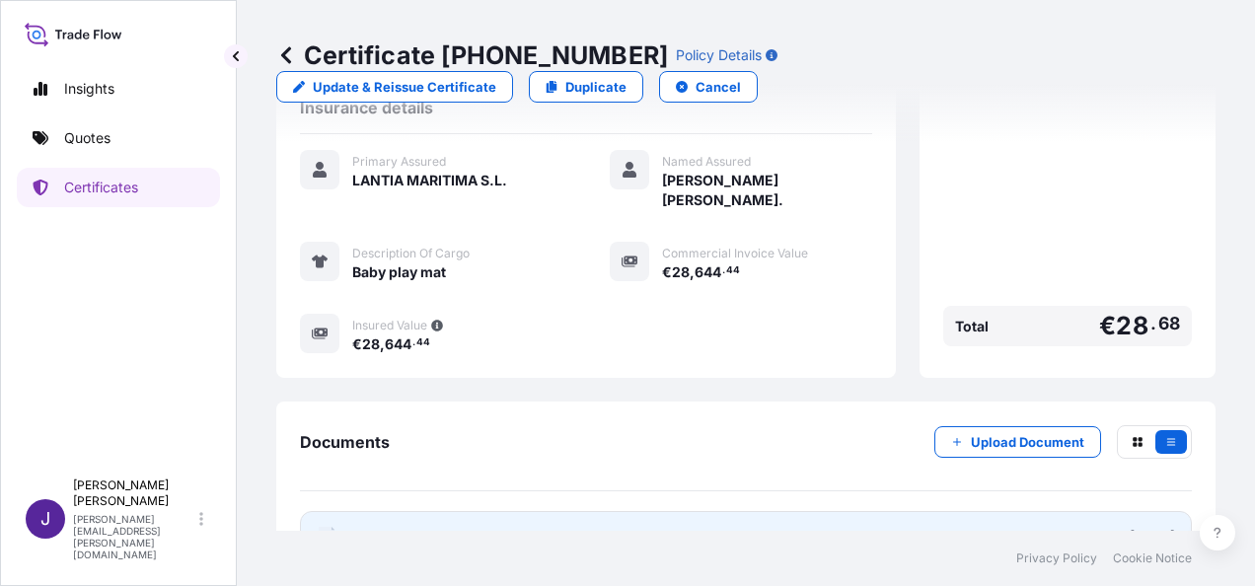
click at [572, 511] on link "PDF Certificate [DATE]" at bounding box center [746, 536] width 892 height 51
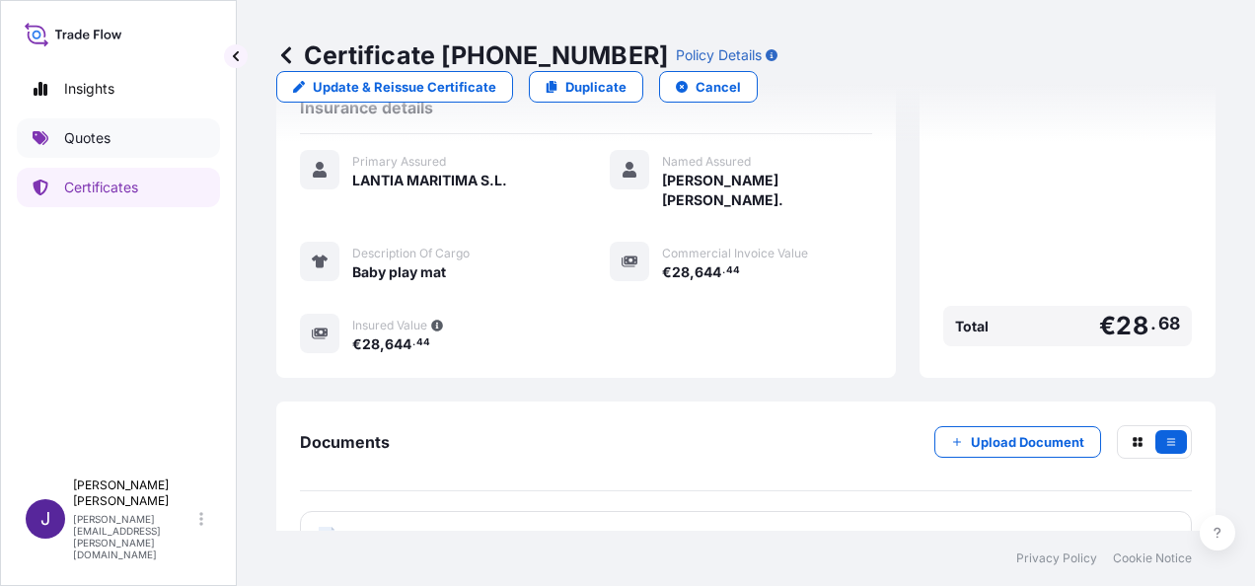
click at [98, 142] on p "Quotes" at bounding box center [87, 138] width 46 height 20
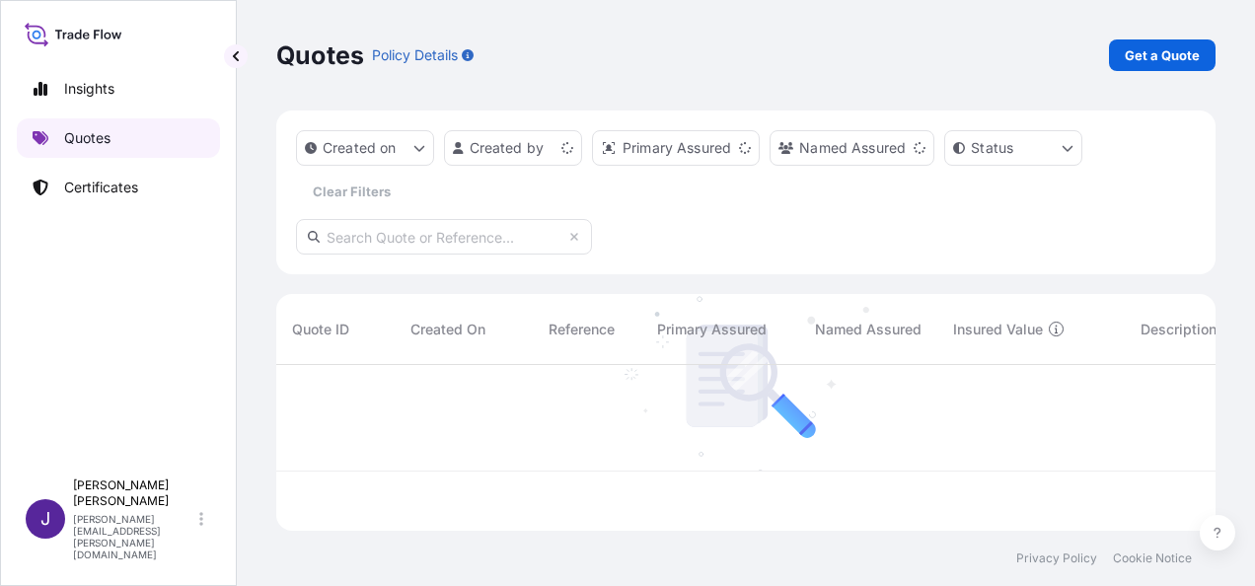
scroll to position [162, 924]
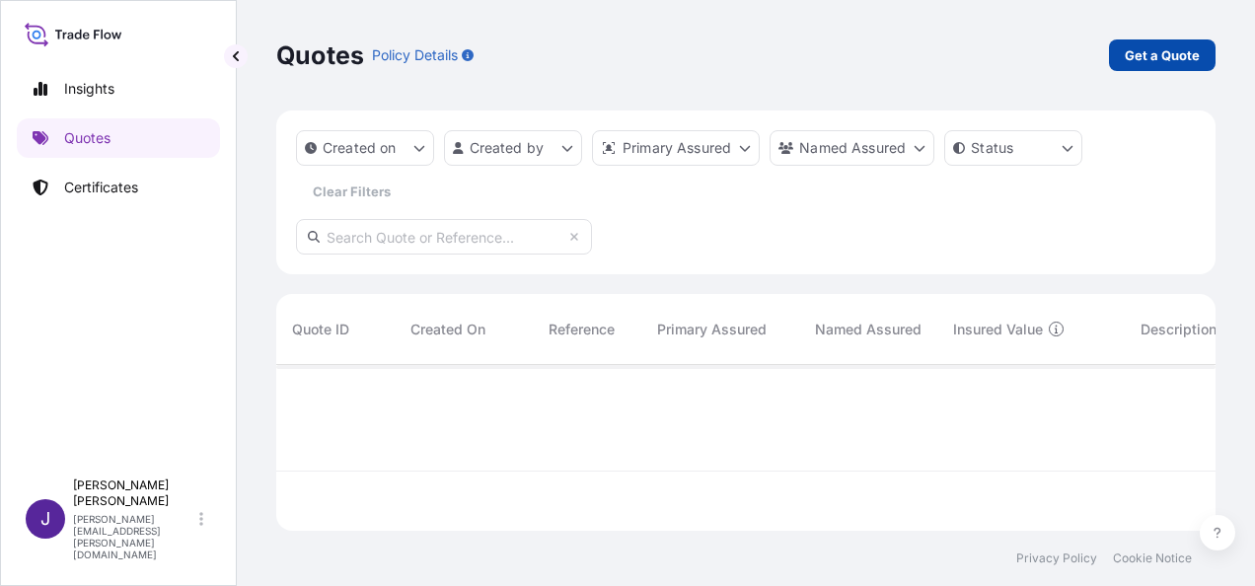
click at [1166, 57] on p "Get a Quote" at bounding box center [1162, 55] width 75 height 20
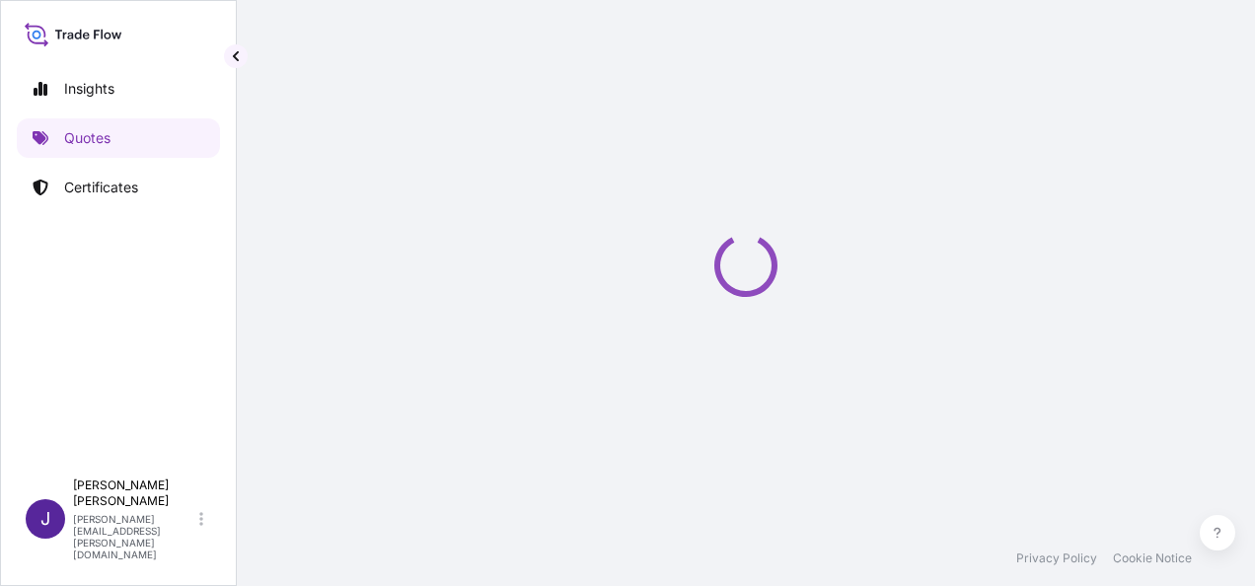
select select "Sea"
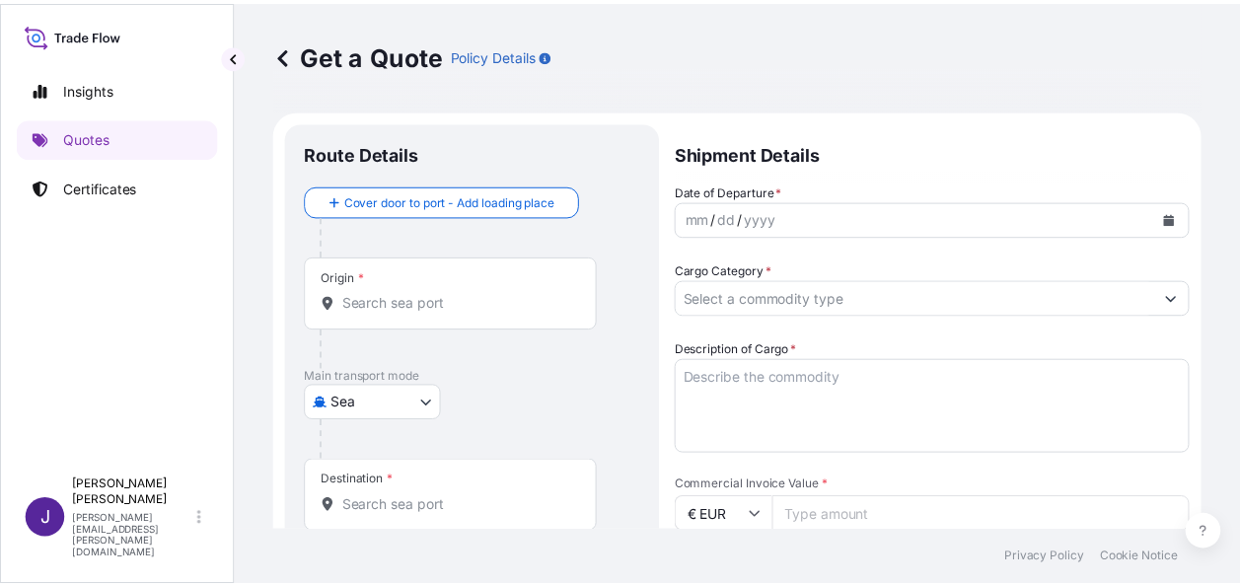
scroll to position [32, 0]
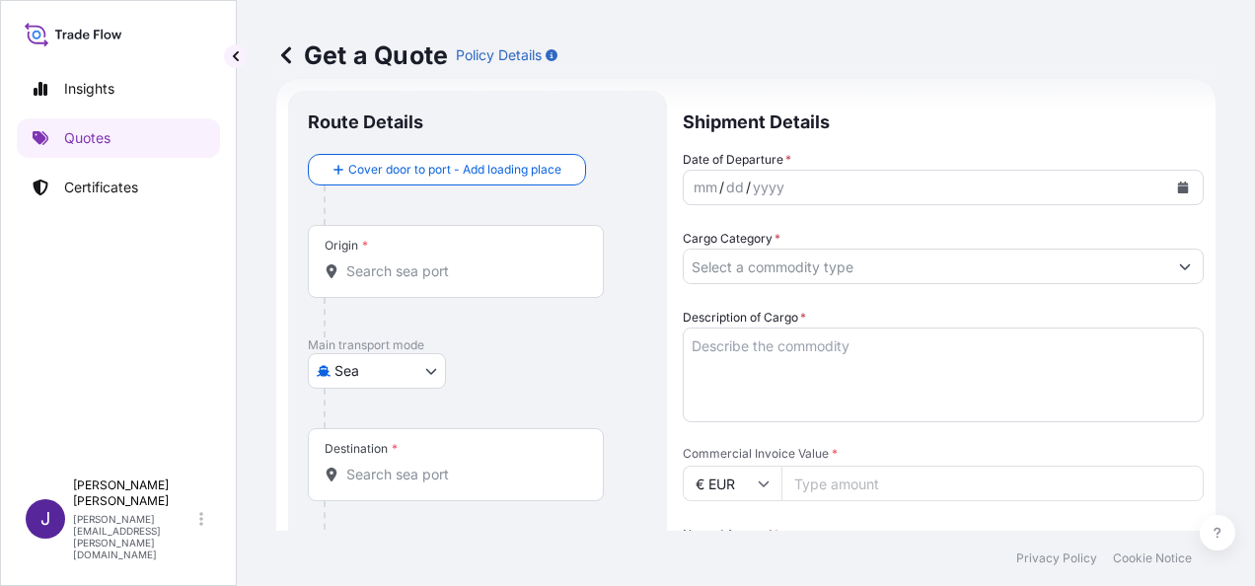
click at [1170, 180] on button "Calendar" at bounding box center [1183, 188] width 32 height 32
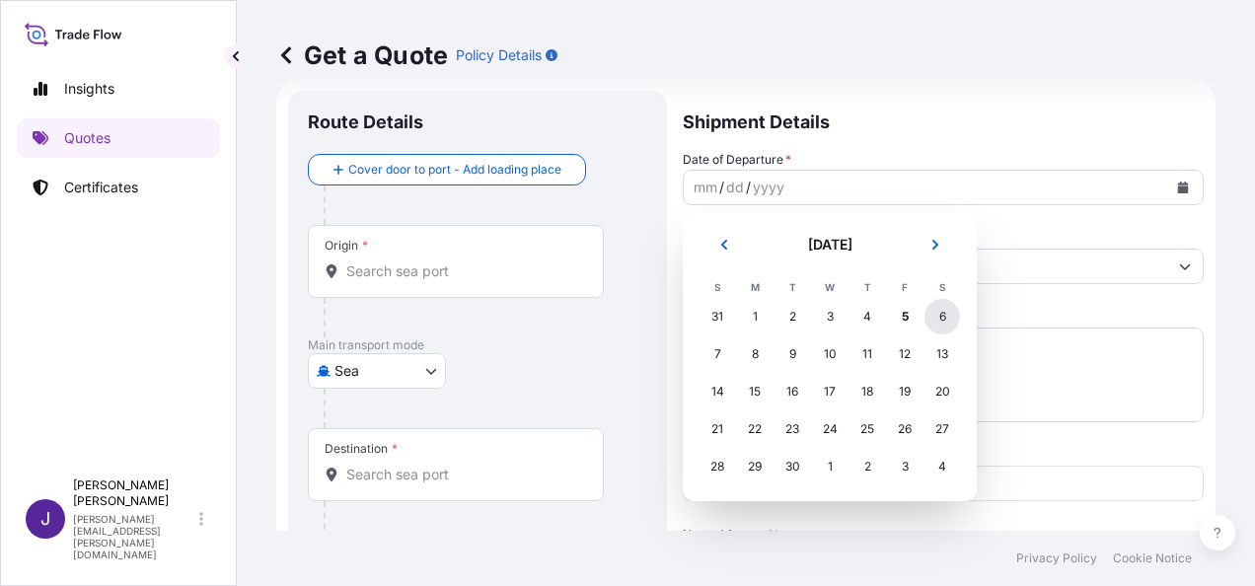
click at [945, 316] on div "6" at bounding box center [943, 317] width 36 height 36
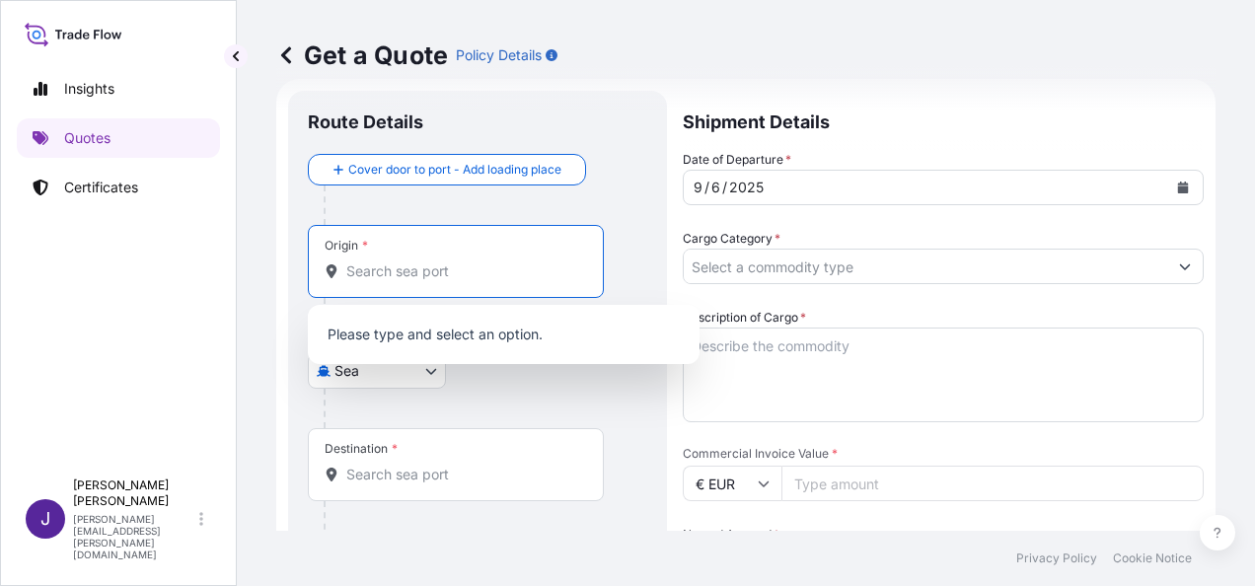
click at [409, 274] on input "Origin *" at bounding box center [462, 272] width 233 height 20
drag, startPoint x: 454, startPoint y: 270, endPoint x: 284, endPoint y: 272, distance: 169.7
click at [284, 272] on form "Route Details Cover door to port - Add loading place Place of loading Road / In…" at bounding box center [745, 527] width 939 height 897
type input "a"
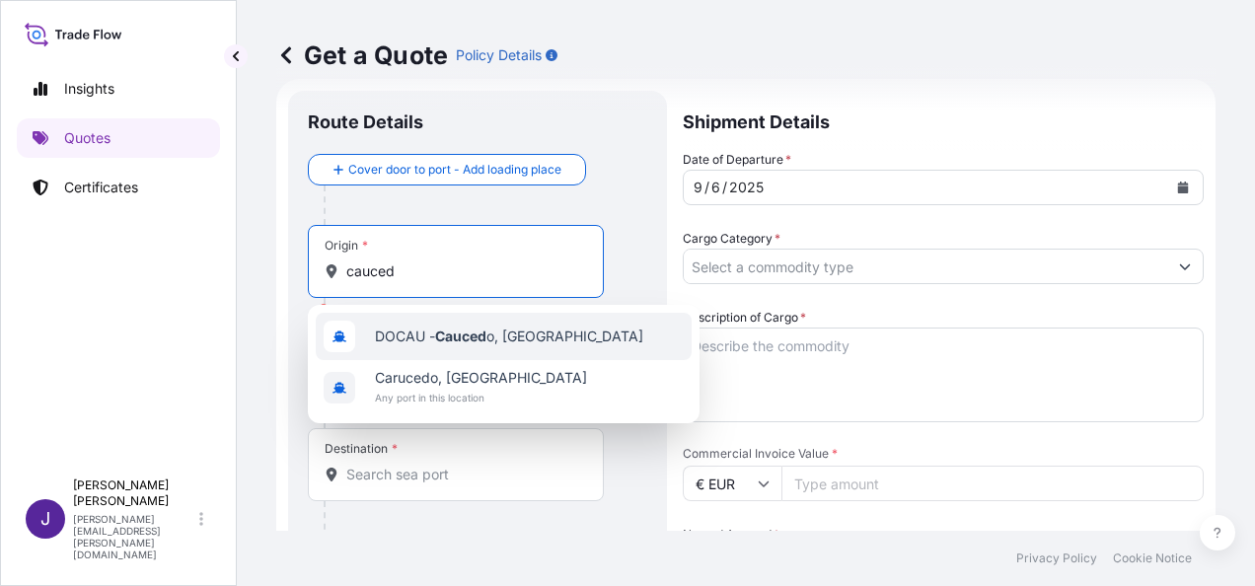
click at [493, 345] on span "DOCAU - Cauced o, [GEOGRAPHIC_DATA]" at bounding box center [509, 337] width 268 height 20
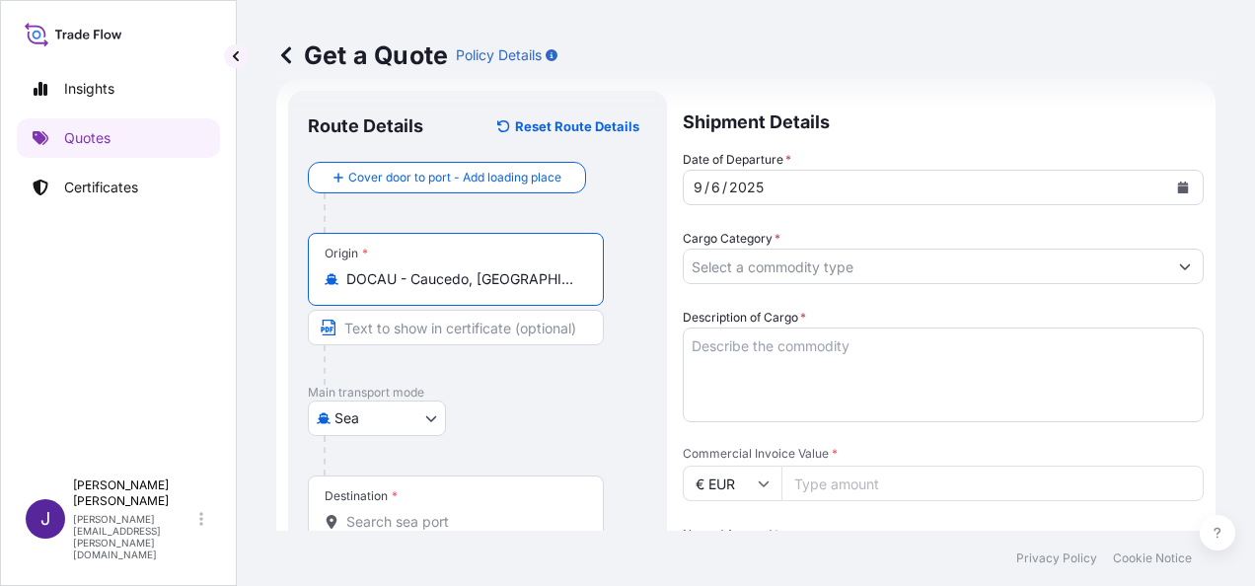
type input "DOCAU - Caucedo, [GEOGRAPHIC_DATA]"
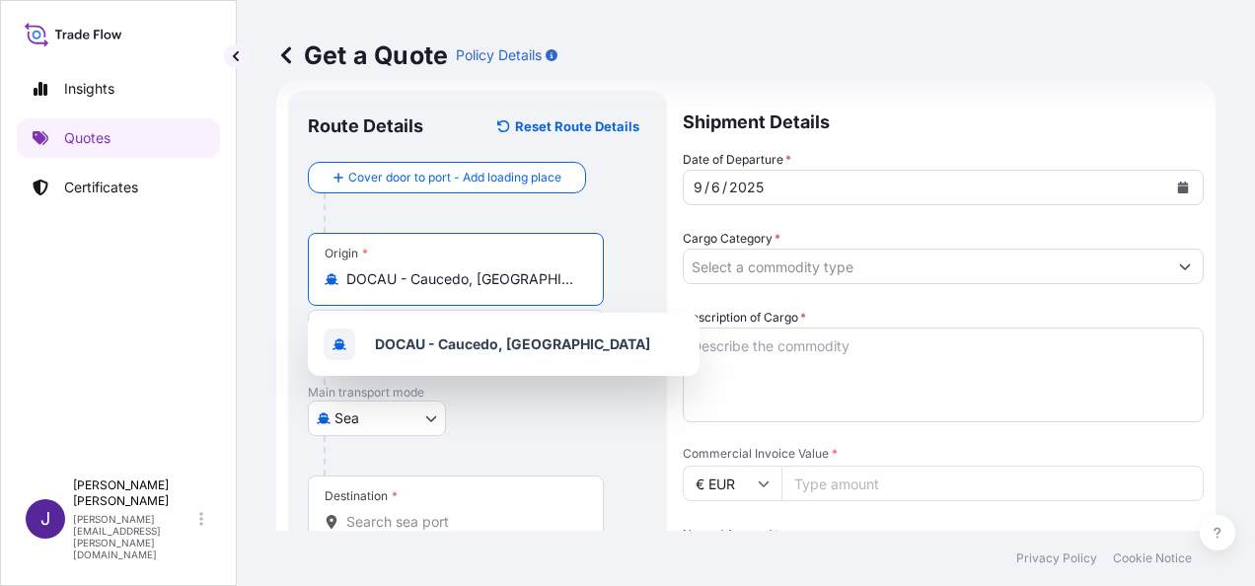
click at [468, 519] on input "Destination *" at bounding box center [462, 522] width 233 height 20
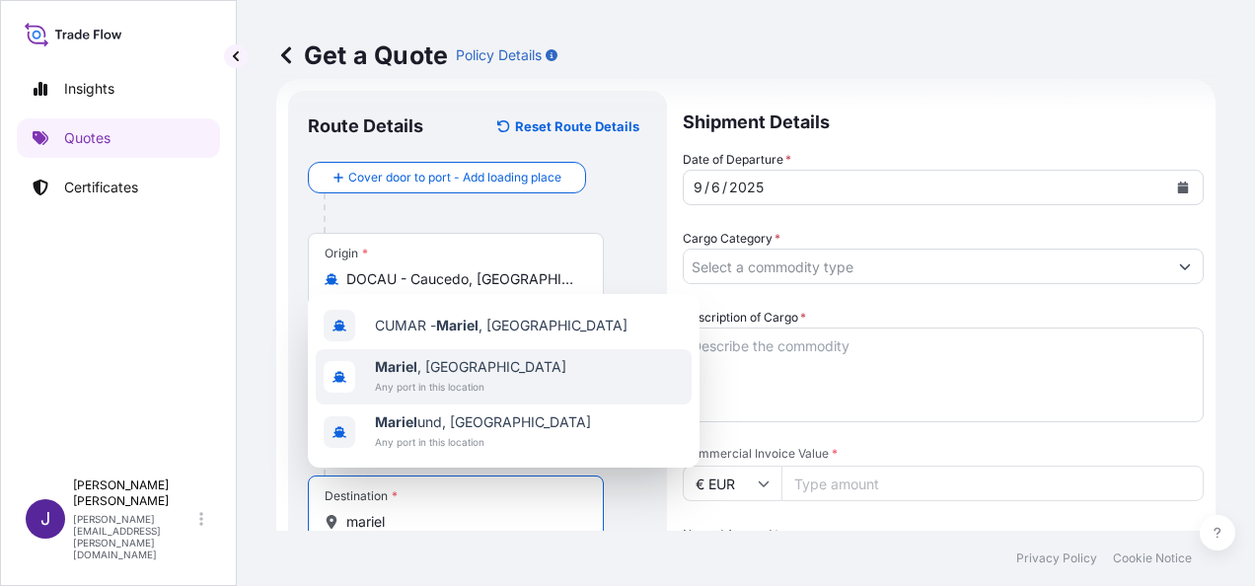
click at [450, 373] on span "Mariel , [GEOGRAPHIC_DATA]" at bounding box center [470, 367] width 191 height 20
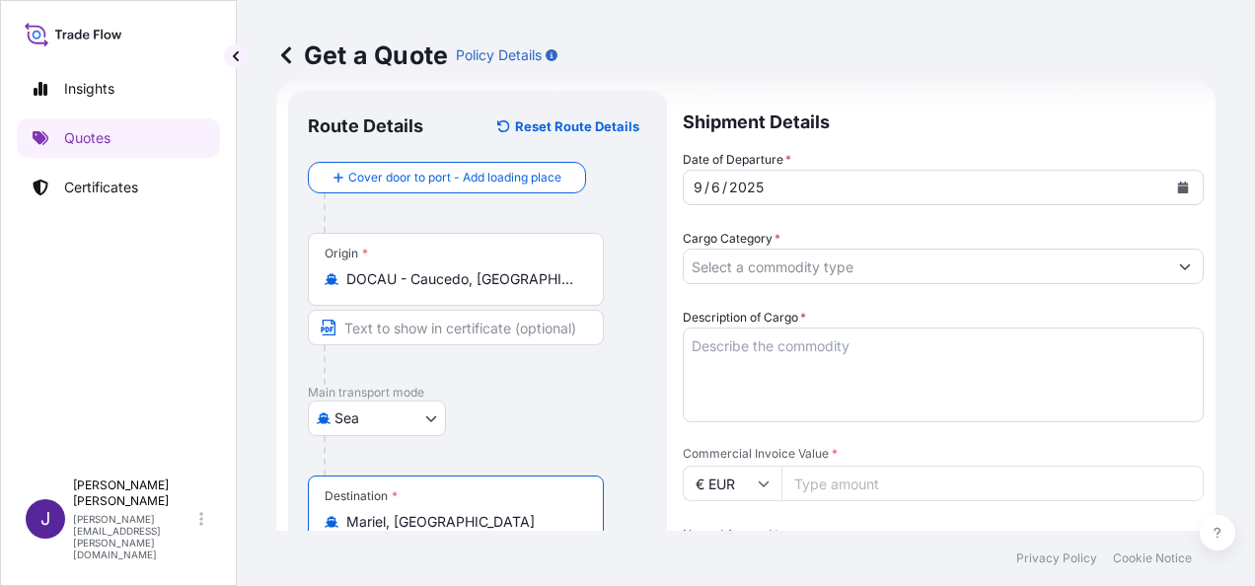
type input "Mariel, [GEOGRAPHIC_DATA]"
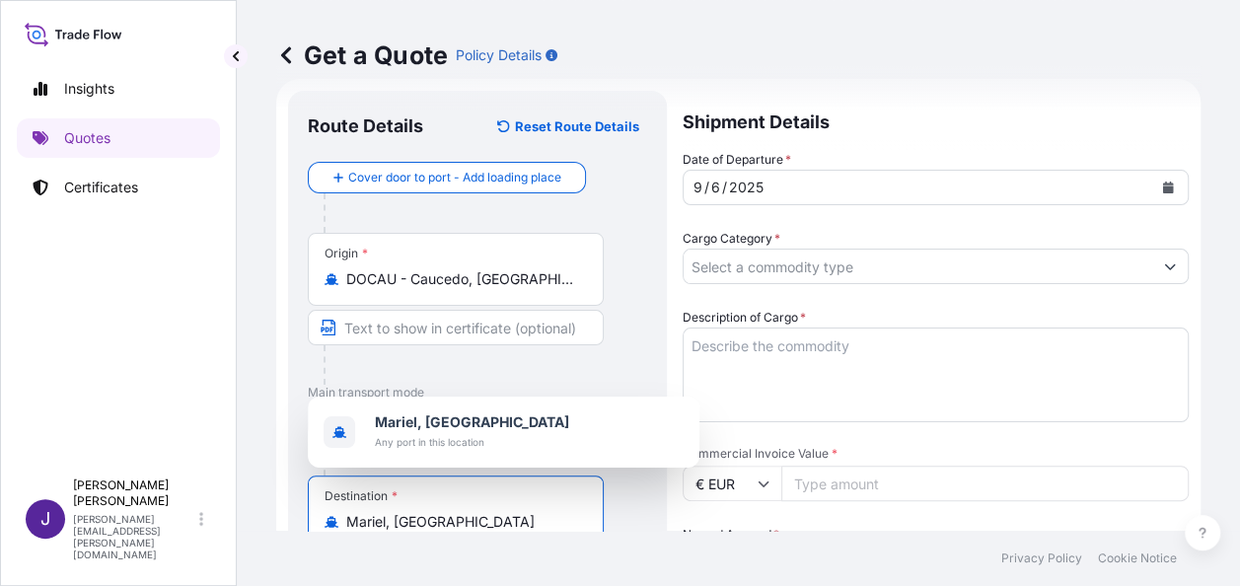
click at [781, 265] on input "Cargo Category *" at bounding box center [918, 267] width 469 height 36
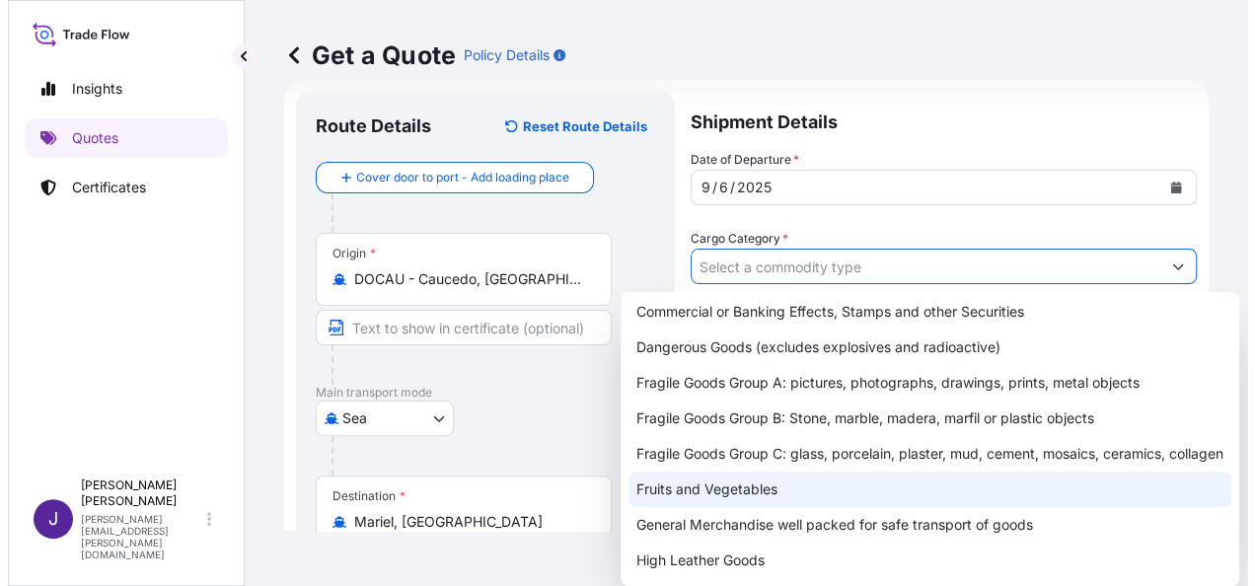
scroll to position [99, 0]
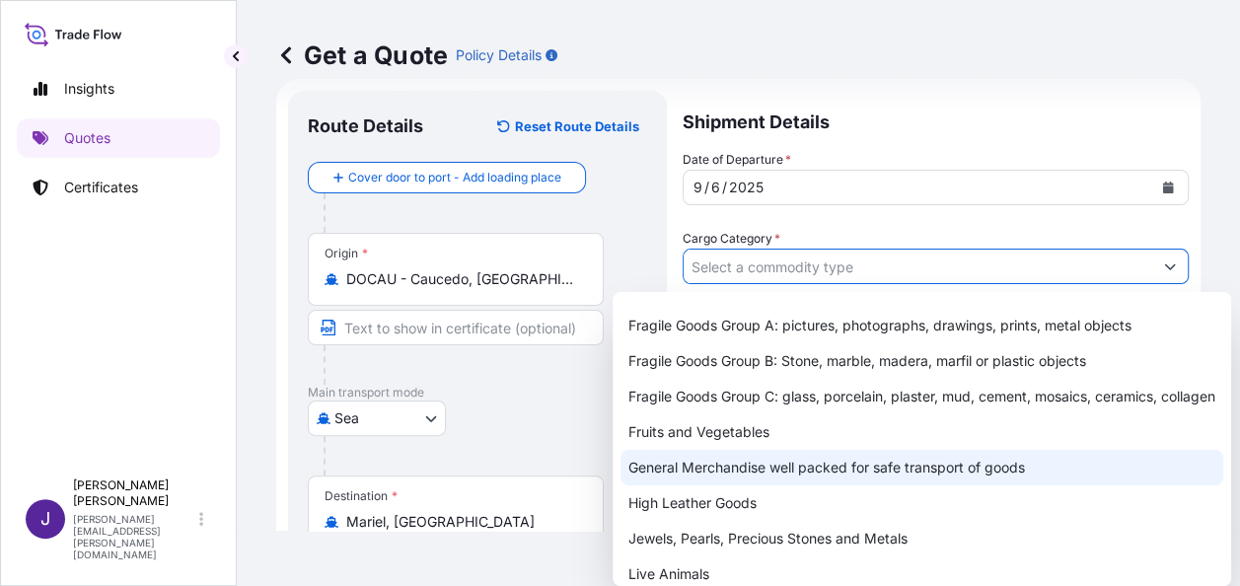
click at [739, 486] on div "General Merchandise well packed for safe transport of goods" at bounding box center [922, 468] width 603 height 36
type input "General Merchandise well packed for safe transport of goods"
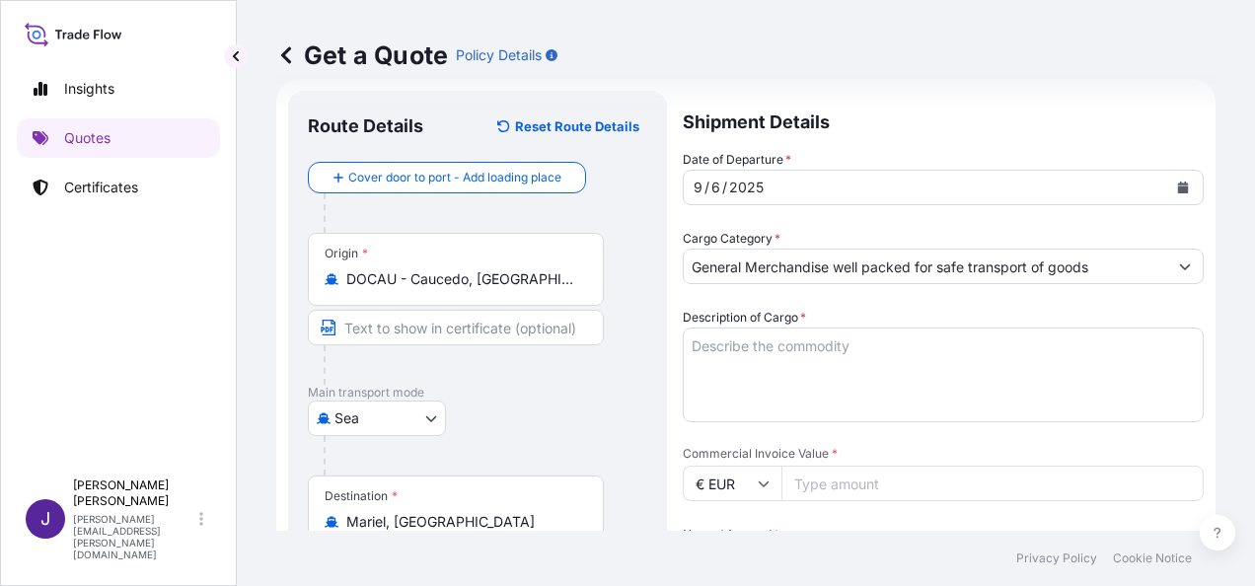
click at [827, 495] on input "Commercial Invoice Value *" at bounding box center [993, 484] width 422 height 36
type input "8000"
click at [851, 347] on textarea "Description of Cargo *" at bounding box center [943, 375] width 521 height 95
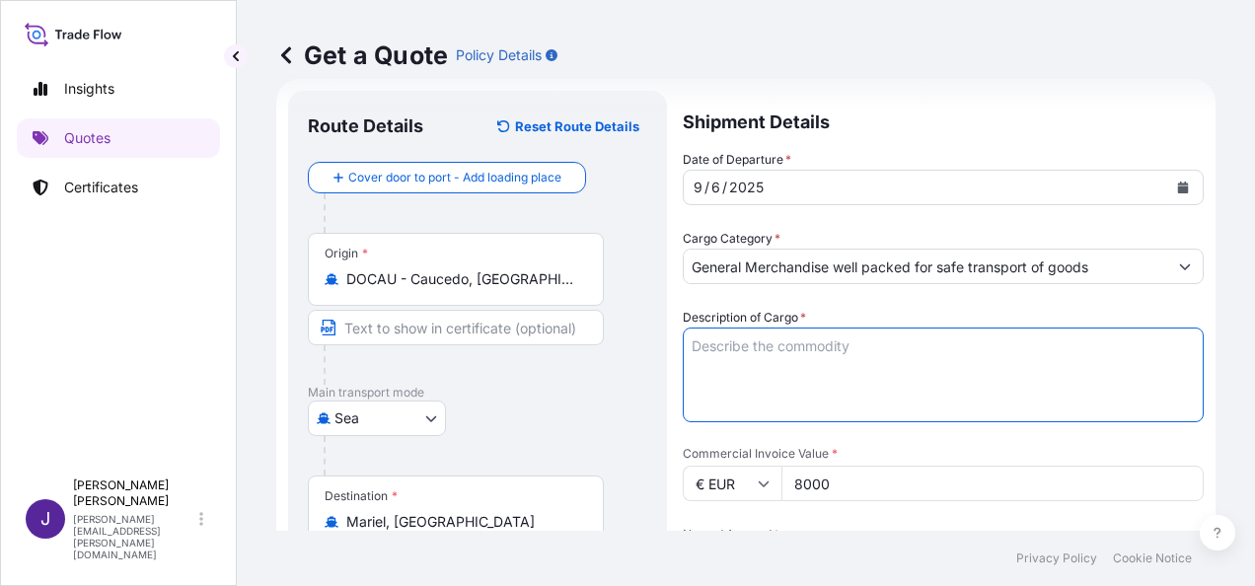
click at [752, 344] on textarea "Description of Cargo *" at bounding box center [943, 375] width 521 height 95
paste textarea "CEMENTO"
type textarea "CEMENTO"
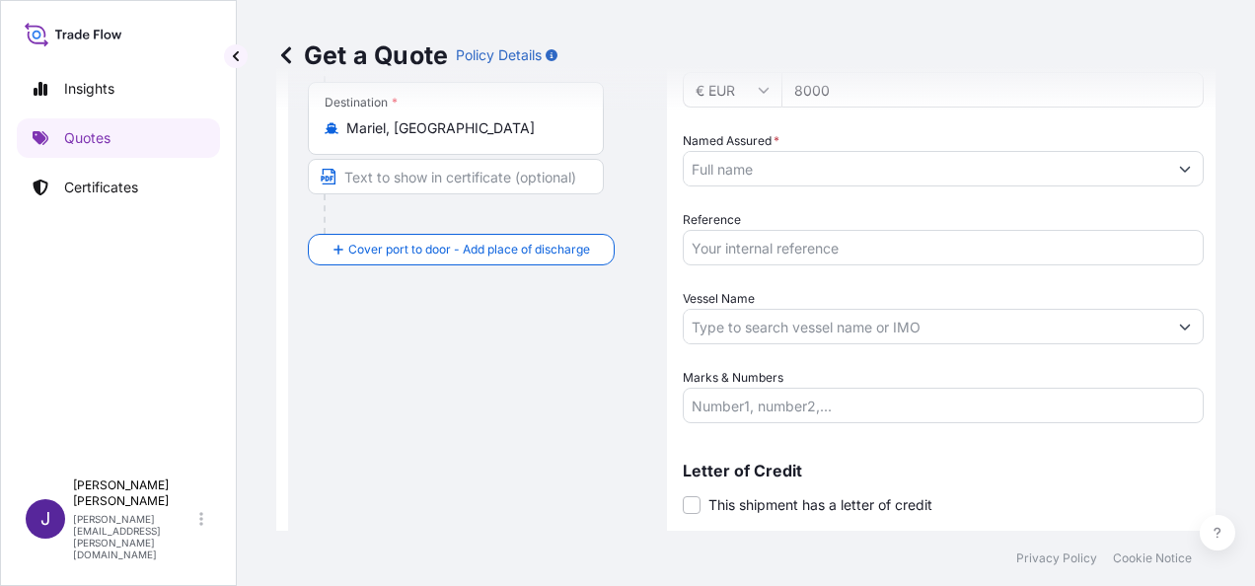
scroll to position [426, 0]
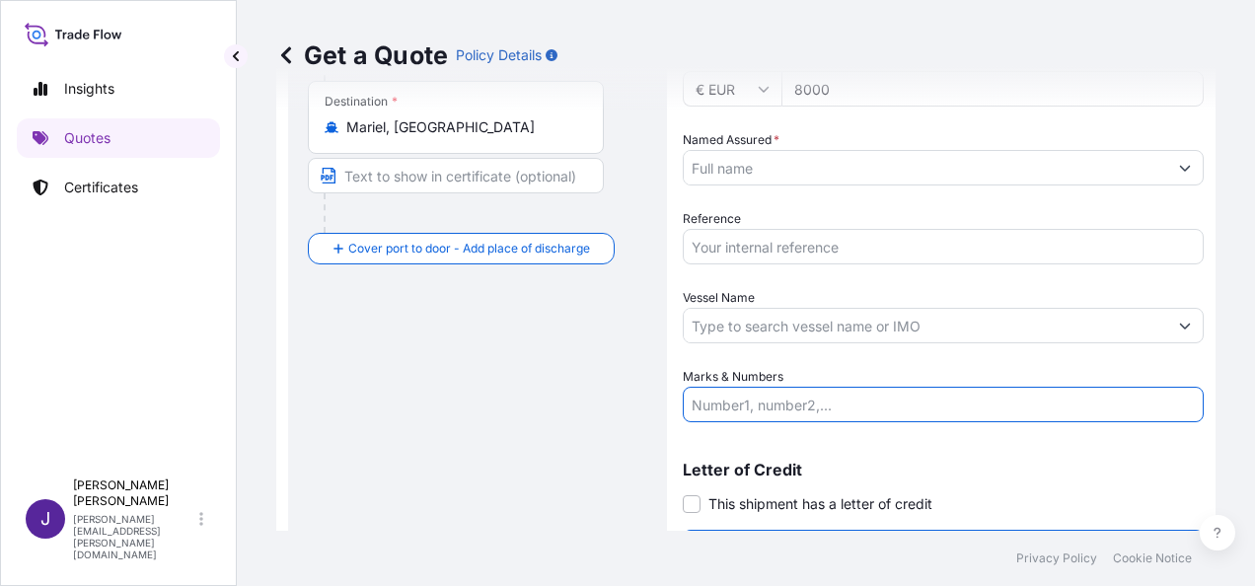
click at [808, 417] on input "Marks & Numbers" at bounding box center [943, 405] width 521 height 36
paste input "ECMU2785332 20DV Seal nº M0366736 // 25275KG / 15 PALLETS"
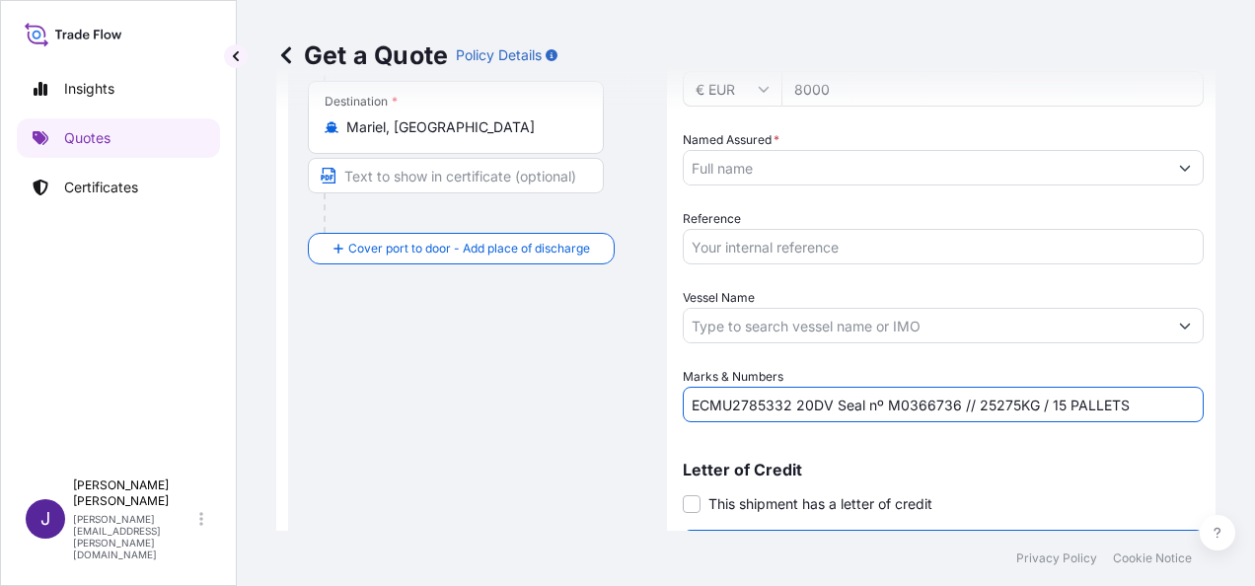
type input "ECMU2785332 20DV Seal nº M0366736 // 25275KG / 15 PALLETS"
click at [815, 249] on input "Reference" at bounding box center [943, 247] width 521 height 36
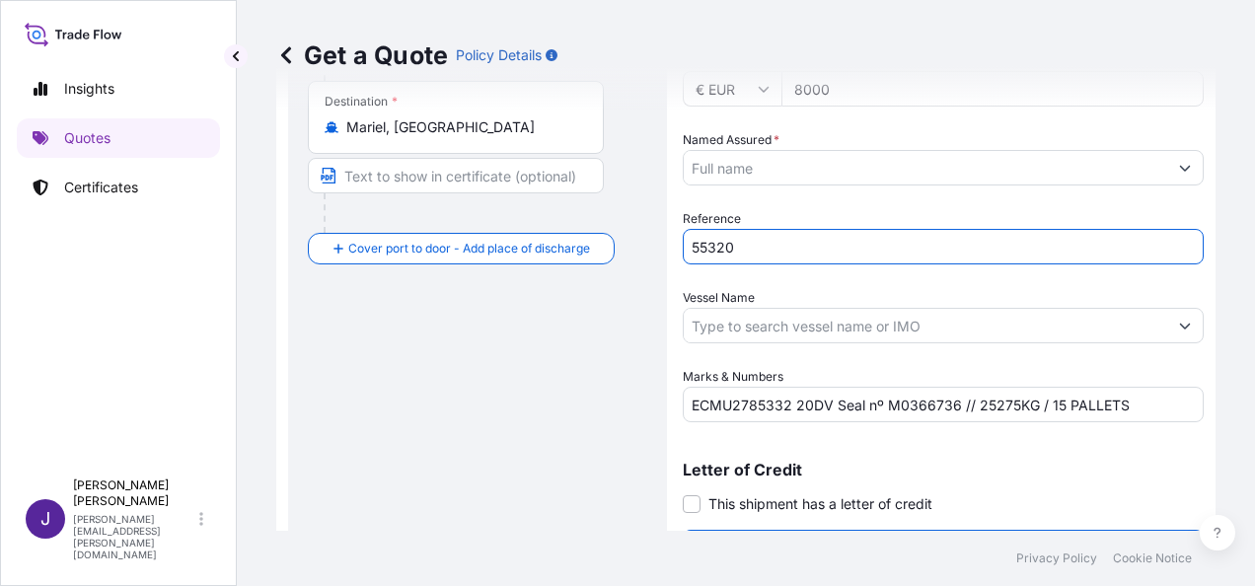
type input "55320"
click at [890, 167] on input "Named Assured *" at bounding box center [926, 168] width 484 height 36
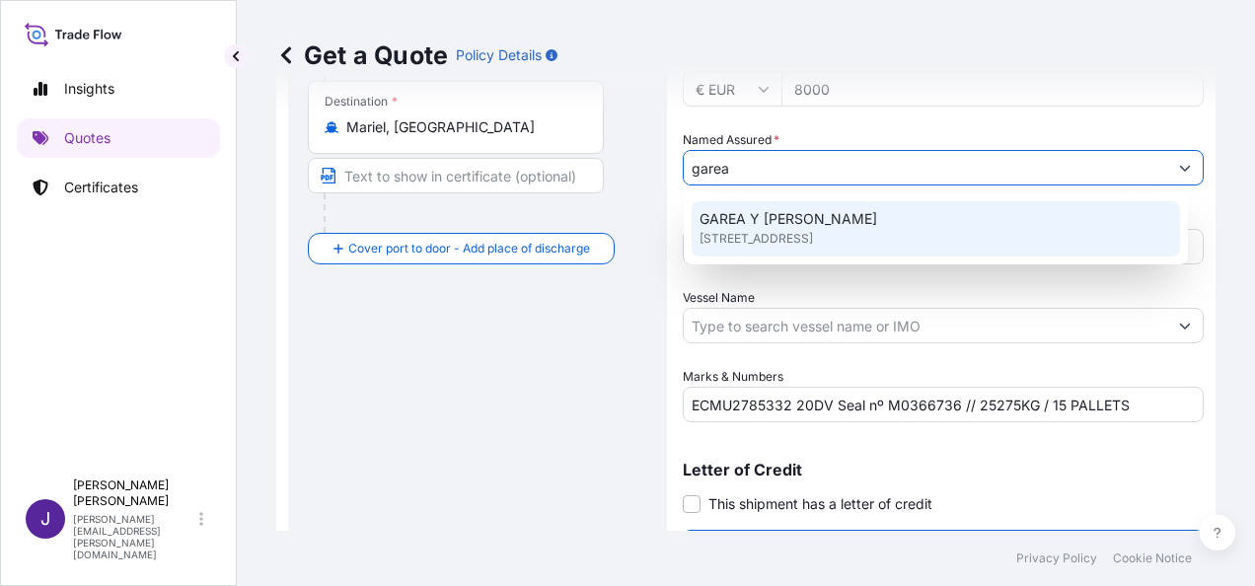
click at [813, 229] on span "[STREET_ADDRESS]" at bounding box center [756, 239] width 113 height 20
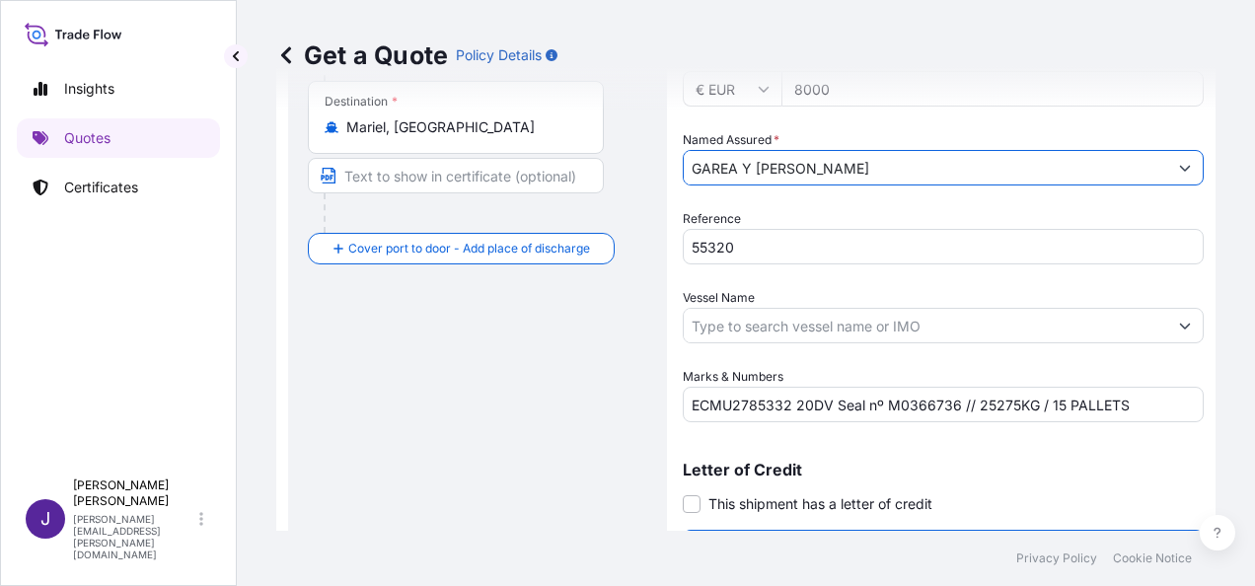
type input "GAREA Y [PERSON_NAME]"
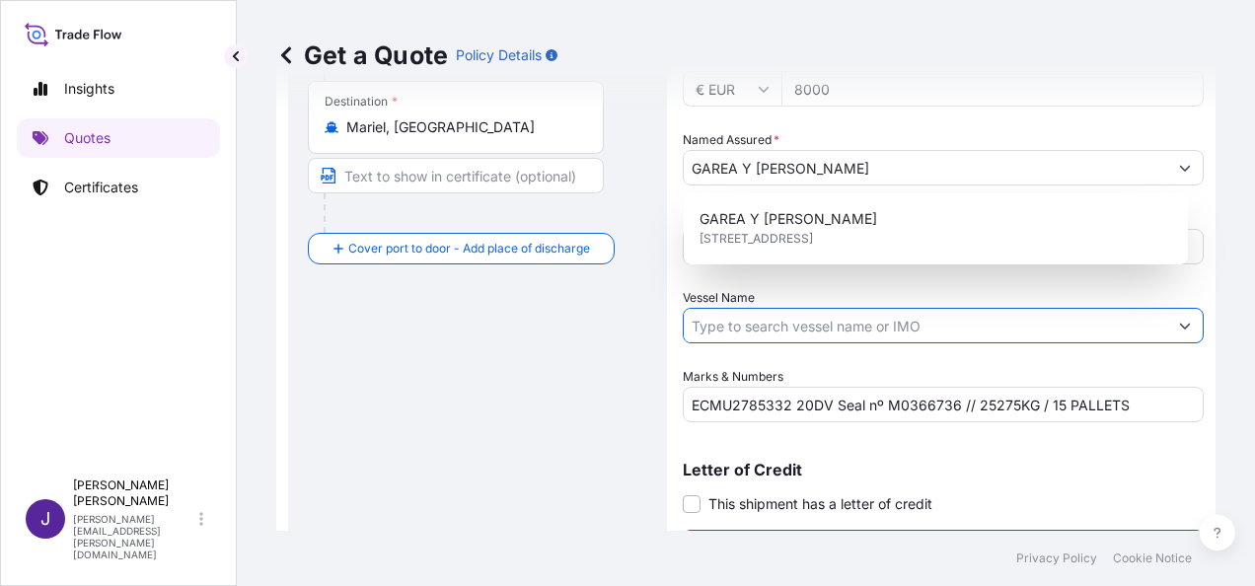
click at [799, 327] on input "Vessel Name" at bounding box center [926, 326] width 484 height 36
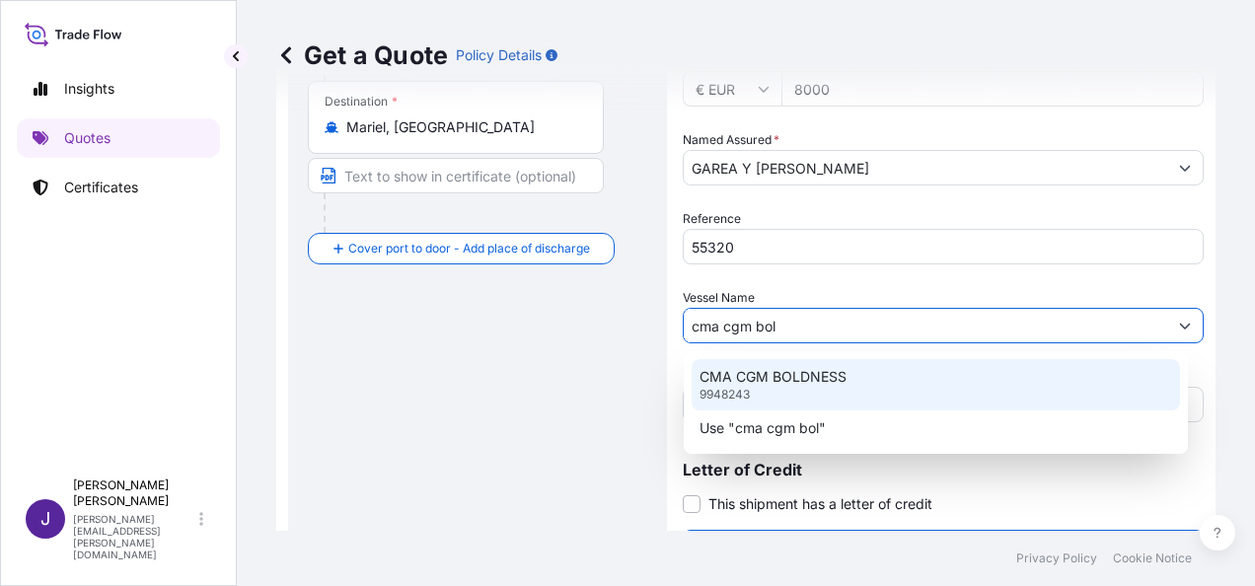
click at [829, 377] on p "CMA CGM BOLDNESS" at bounding box center [773, 377] width 147 height 20
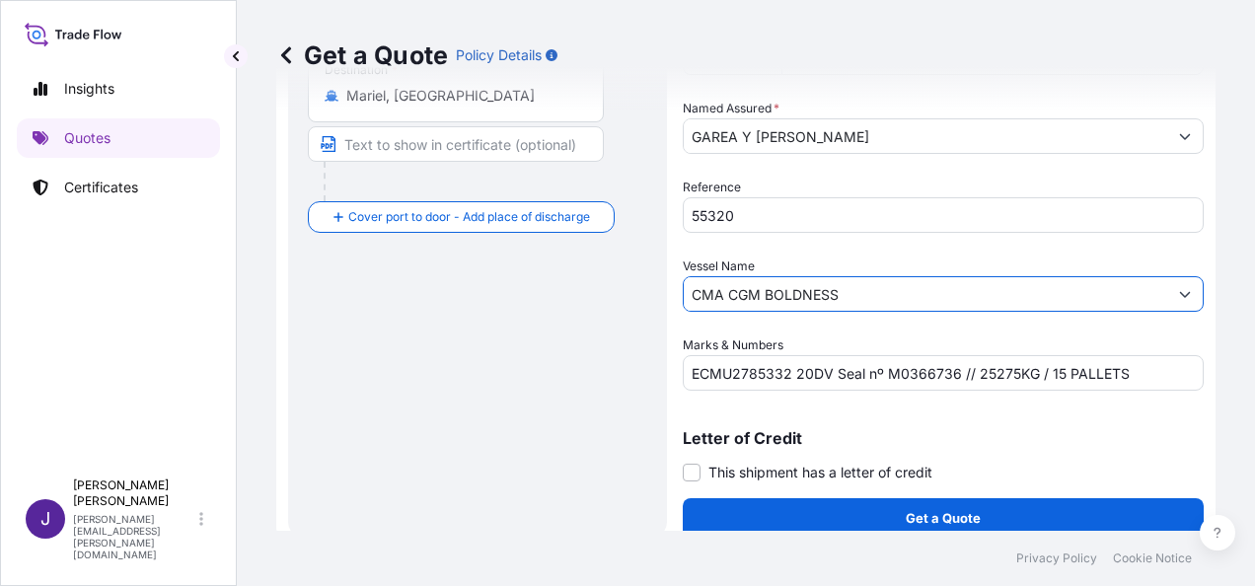
scroll to position [476, 0]
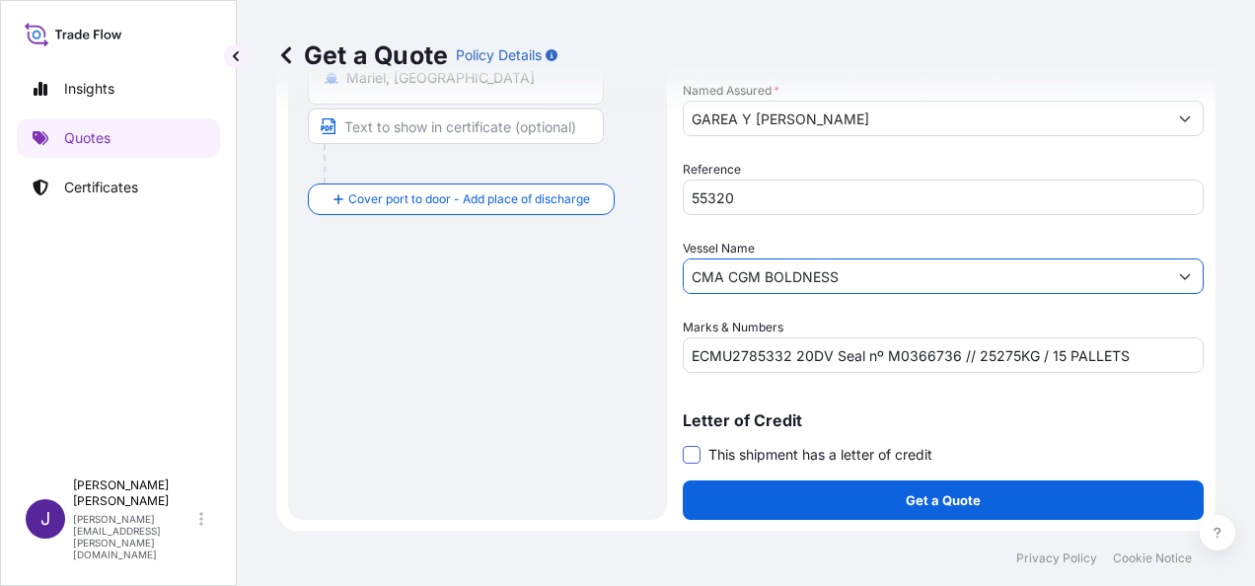
type input "CMA CGM BOLDNESS"
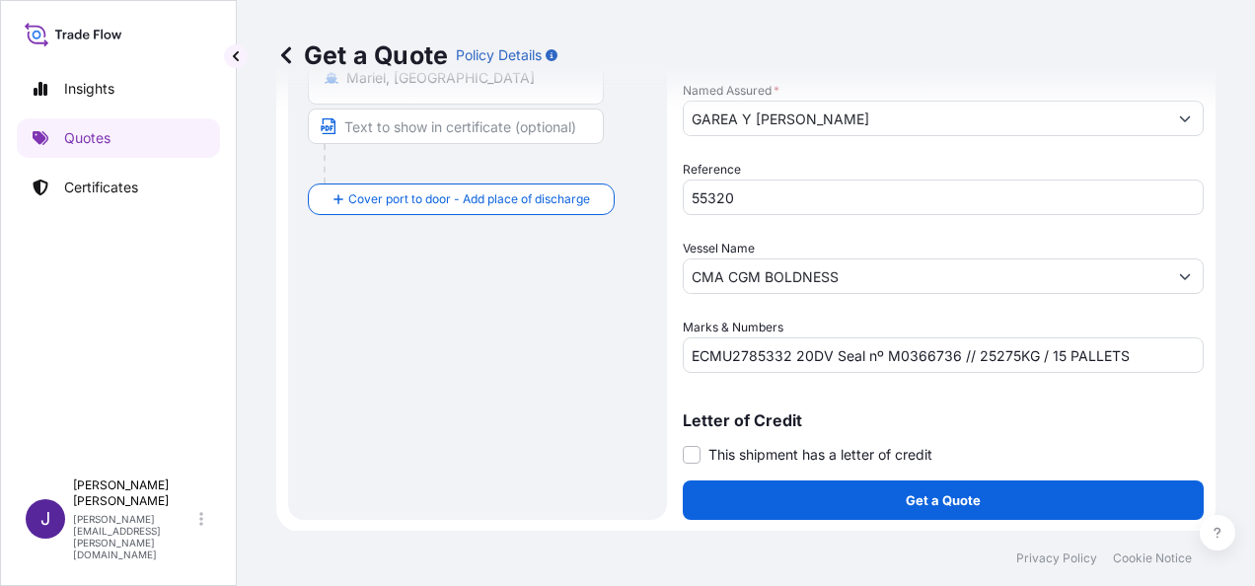
drag, startPoint x: 699, startPoint y: 458, endPoint x: 729, endPoint y: 484, distance: 39.9
click at [699, 458] on span at bounding box center [692, 455] width 18 height 18
click at [683, 444] on input "This shipment has a letter of credit" at bounding box center [683, 444] width 0 height 0
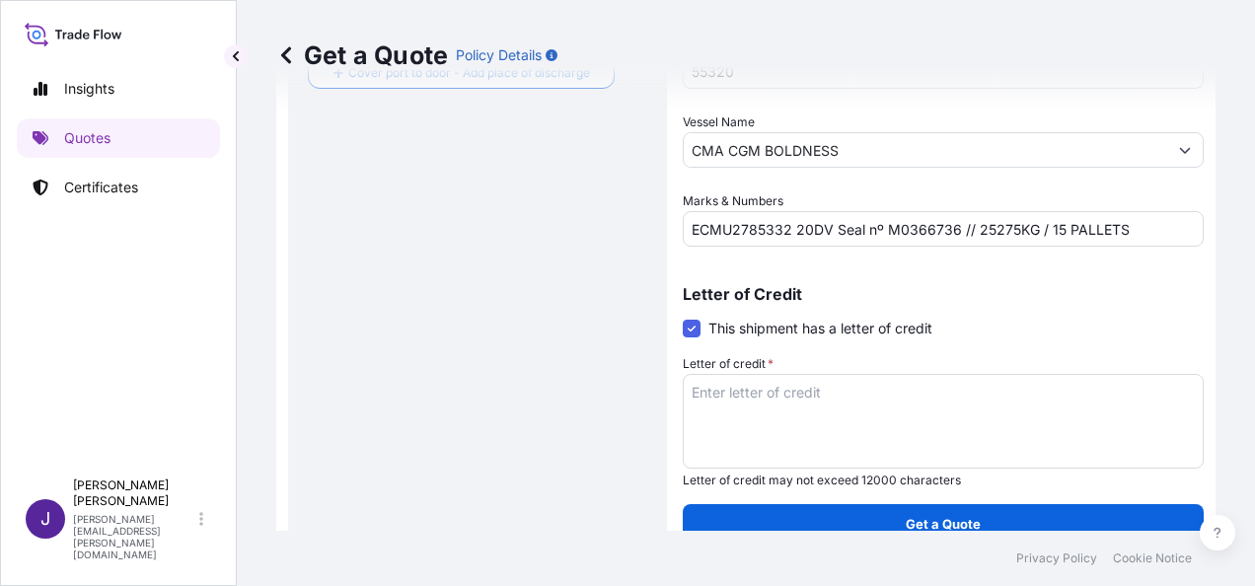
scroll to position [626, 0]
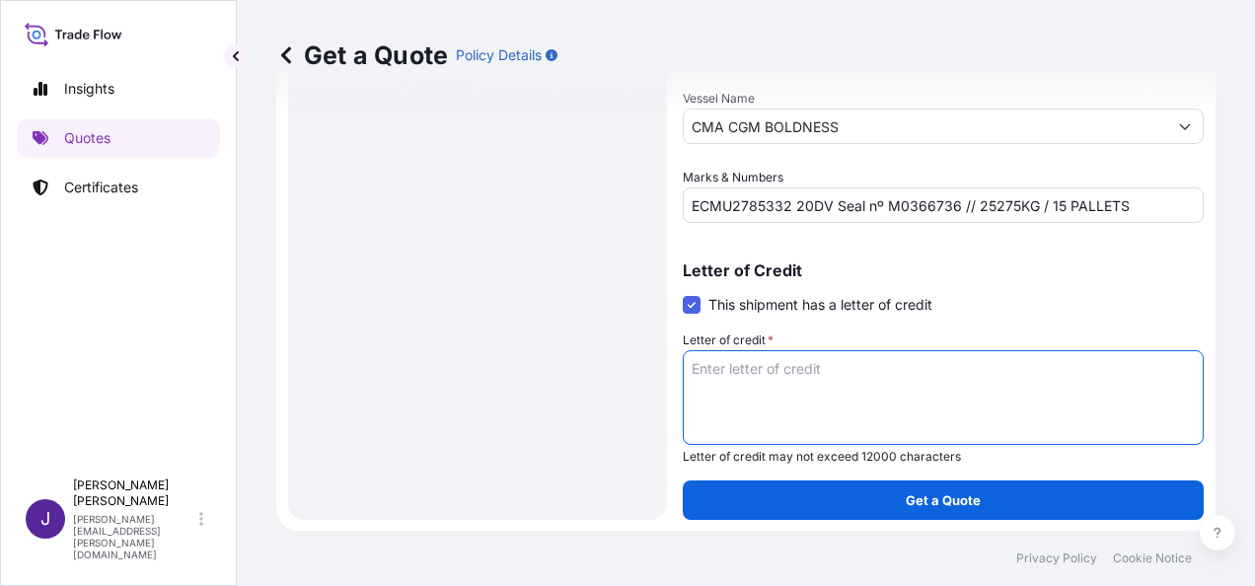
paste textarea "[PERSON_NAME] [STREET_ADDRESS]"
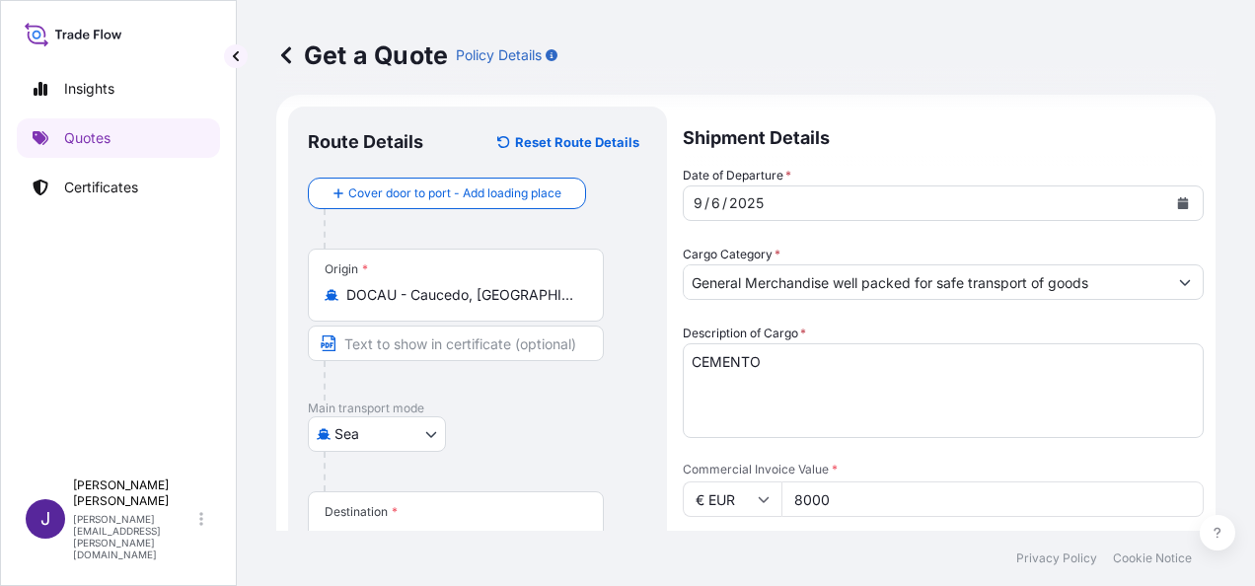
scroll to position [0, 0]
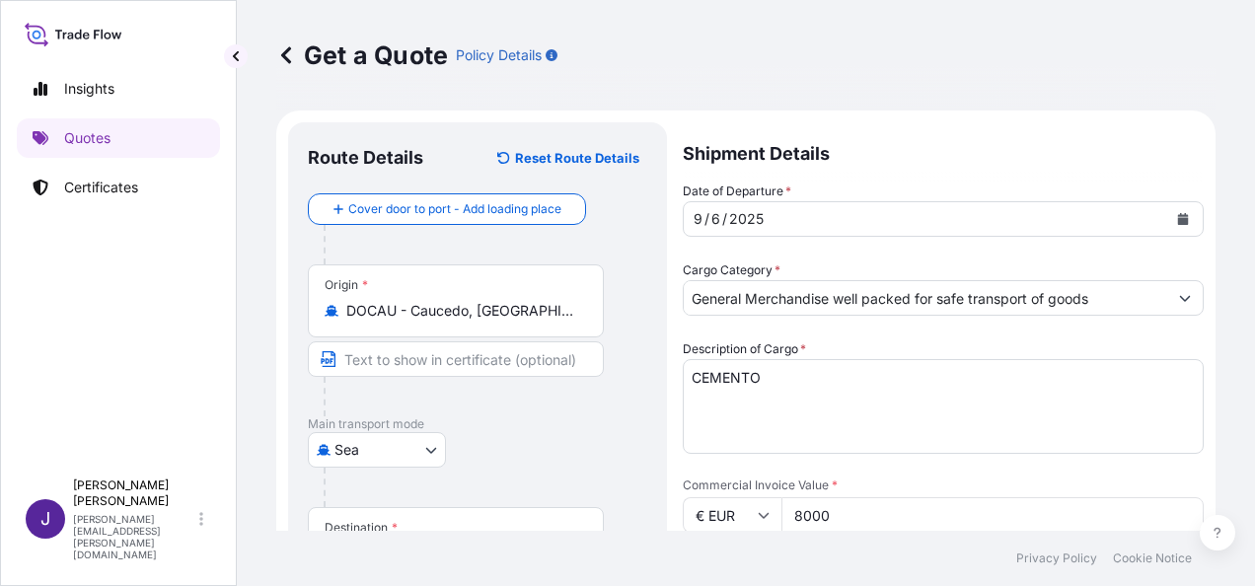
type textarea "[PERSON_NAME] [STREET_ADDRESS]"
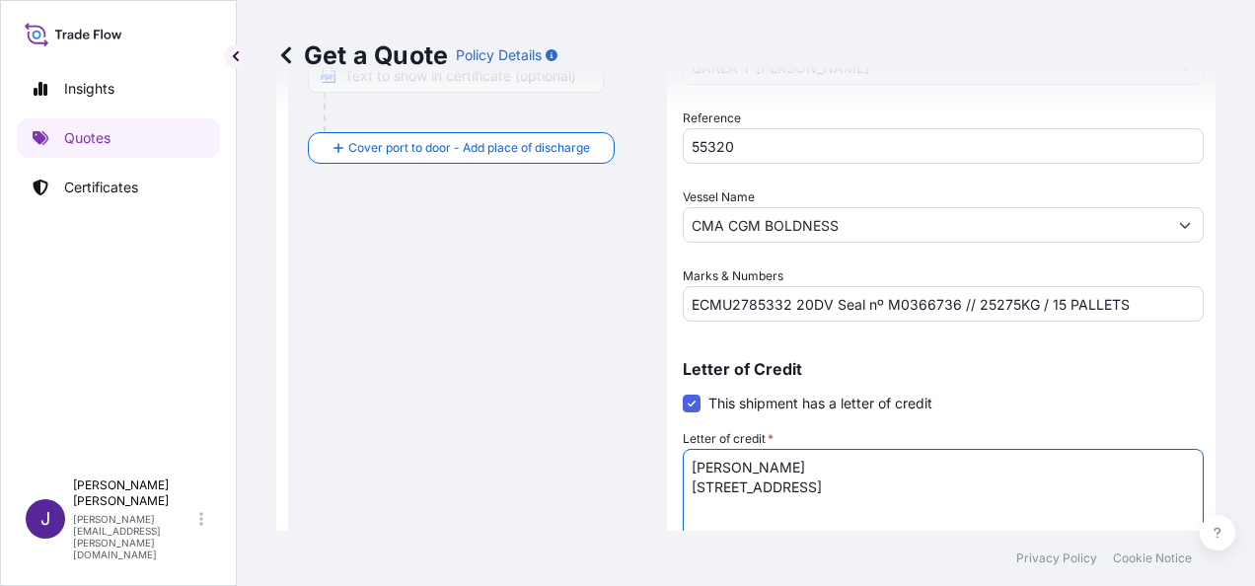
scroll to position [626, 0]
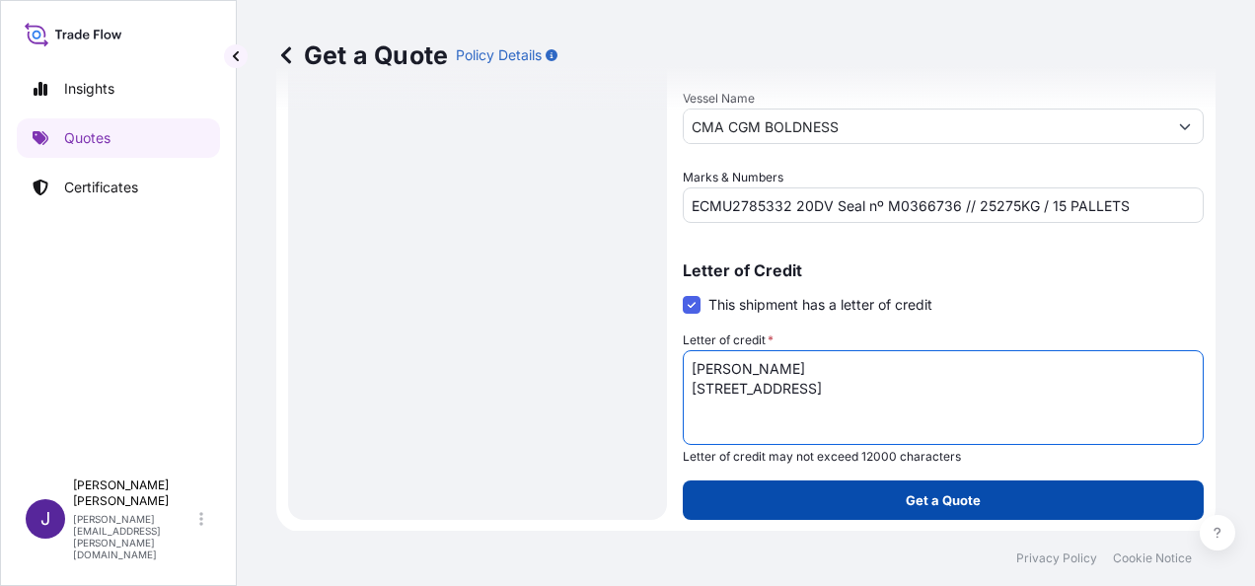
click at [962, 509] on button "Get a Quote" at bounding box center [943, 500] width 521 height 39
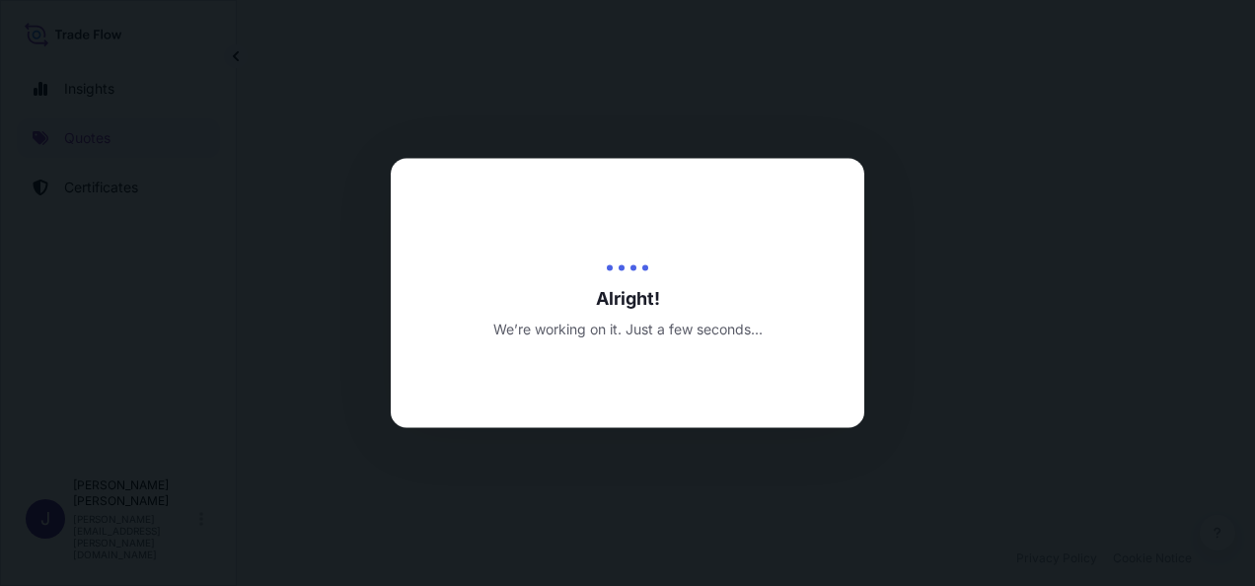
select select "Sea"
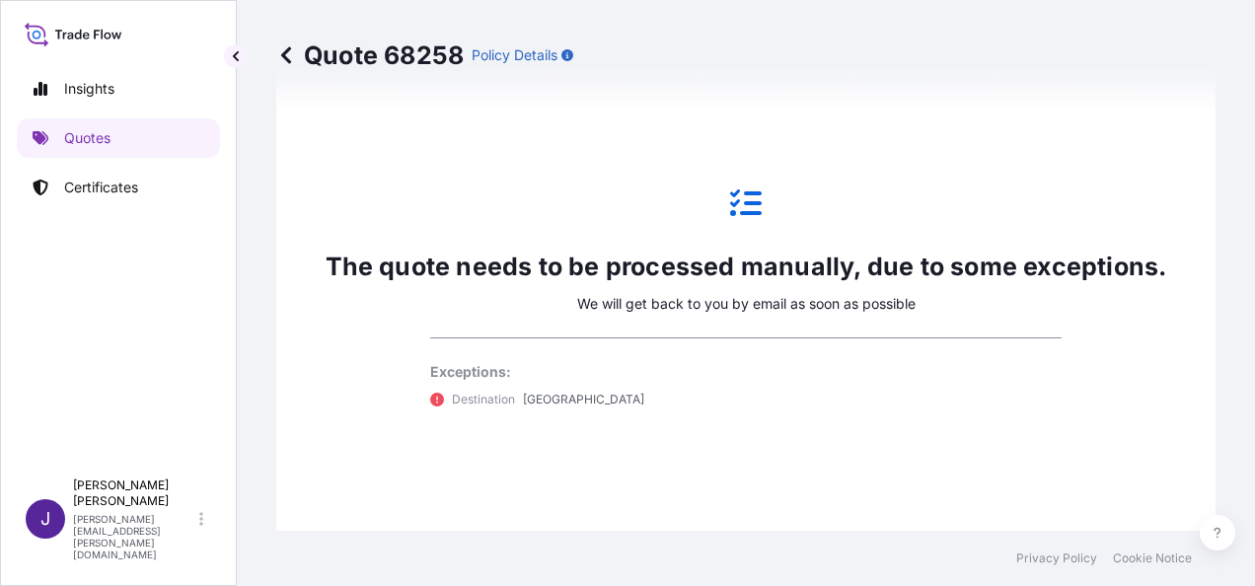
scroll to position [1571, 0]
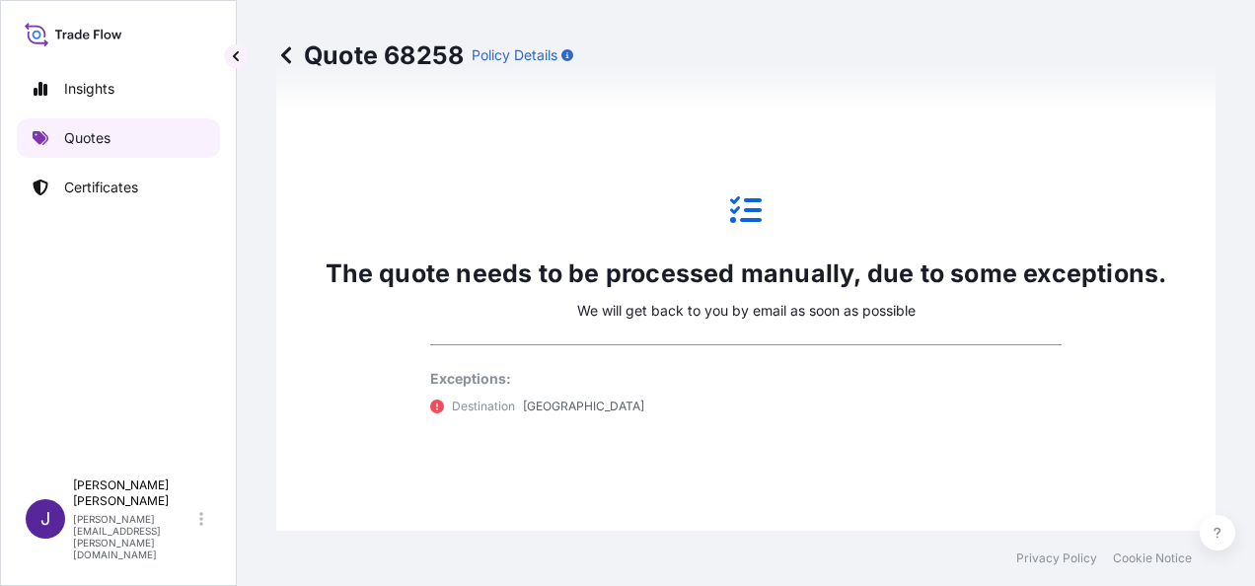
click at [94, 139] on p "Quotes" at bounding box center [87, 138] width 46 height 20
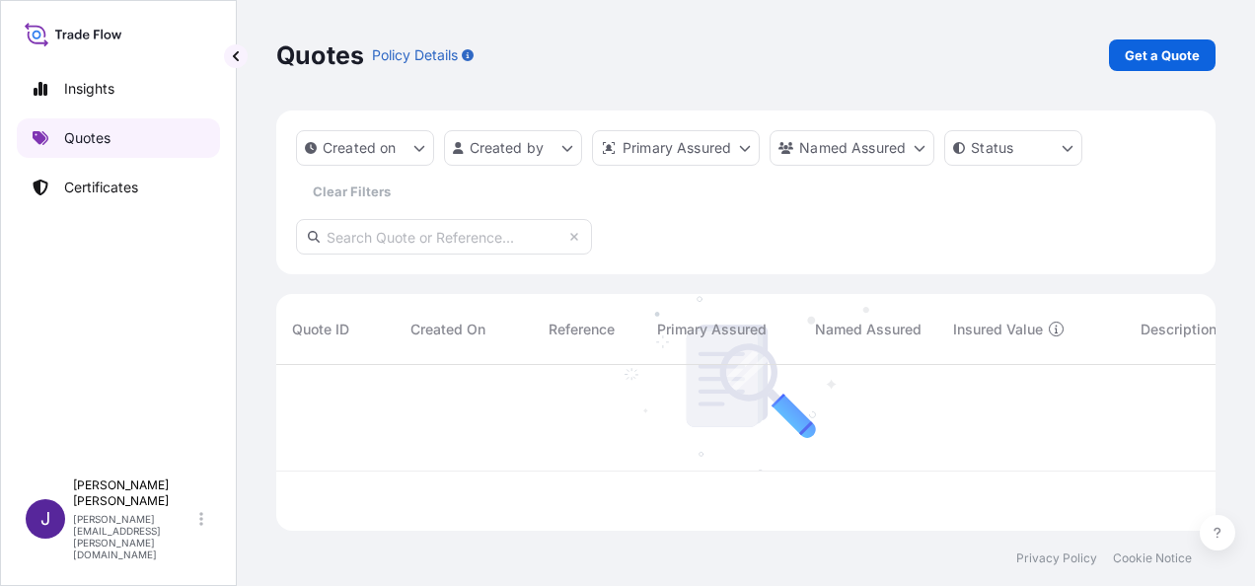
scroll to position [162, 924]
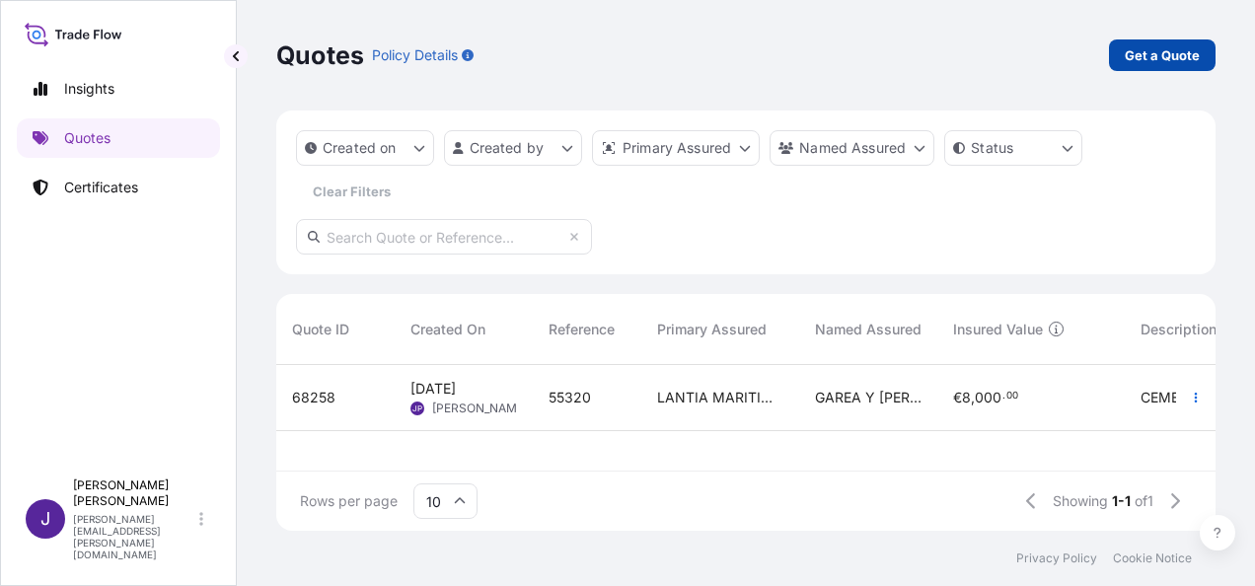
click at [1162, 52] on p "Get a Quote" at bounding box center [1162, 55] width 75 height 20
select select "Sea"
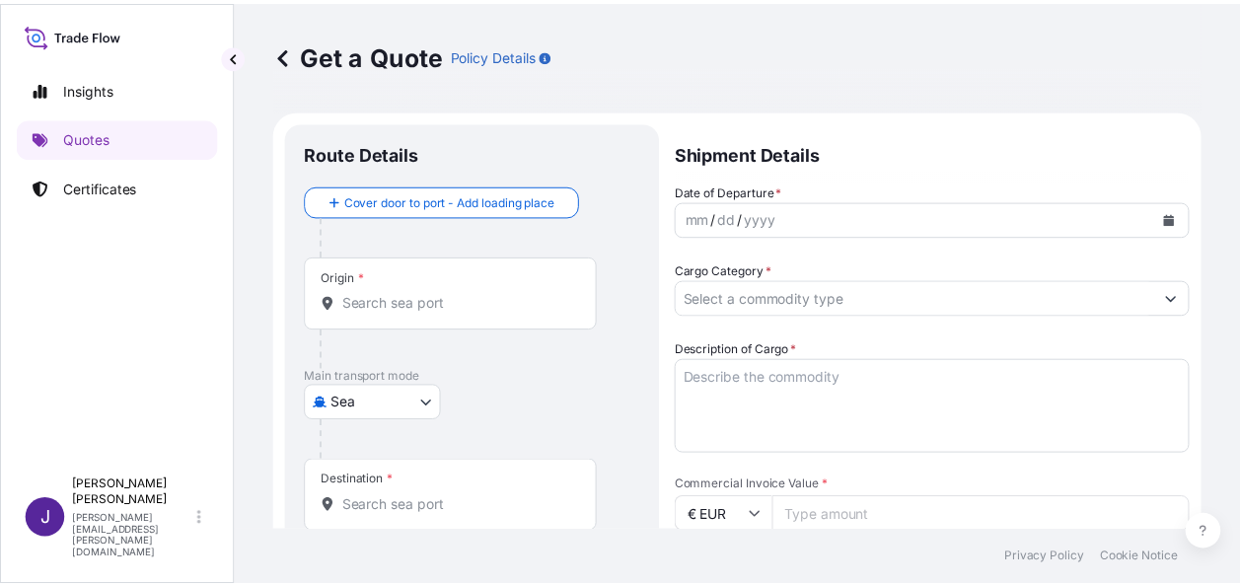
scroll to position [32, 0]
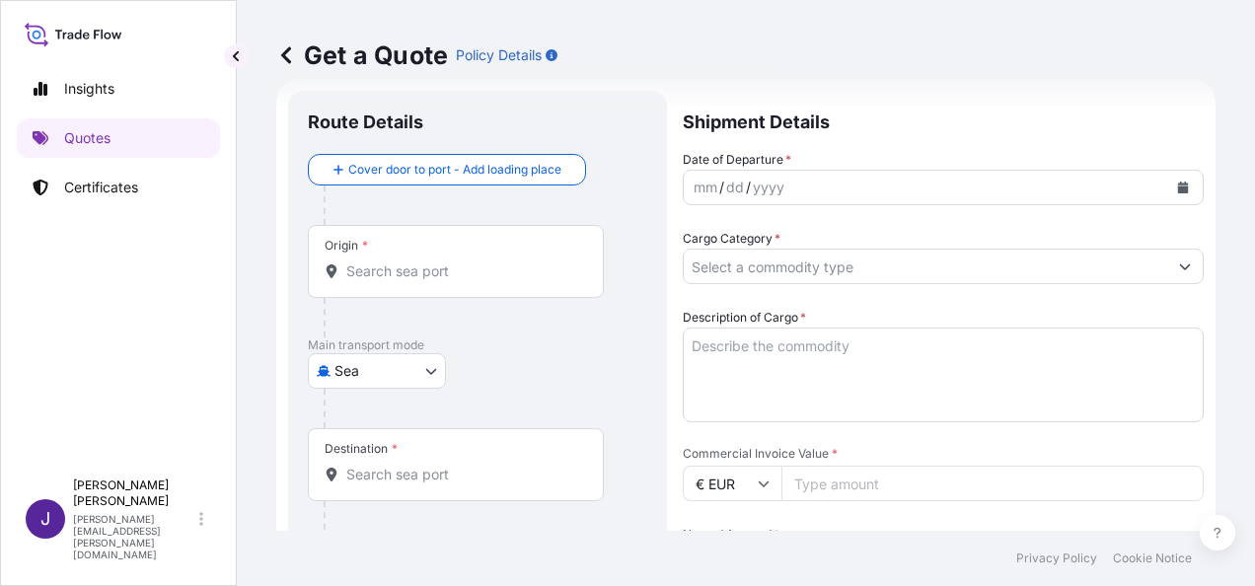
click at [1178, 187] on icon "Calendar" at bounding box center [1183, 188] width 11 height 12
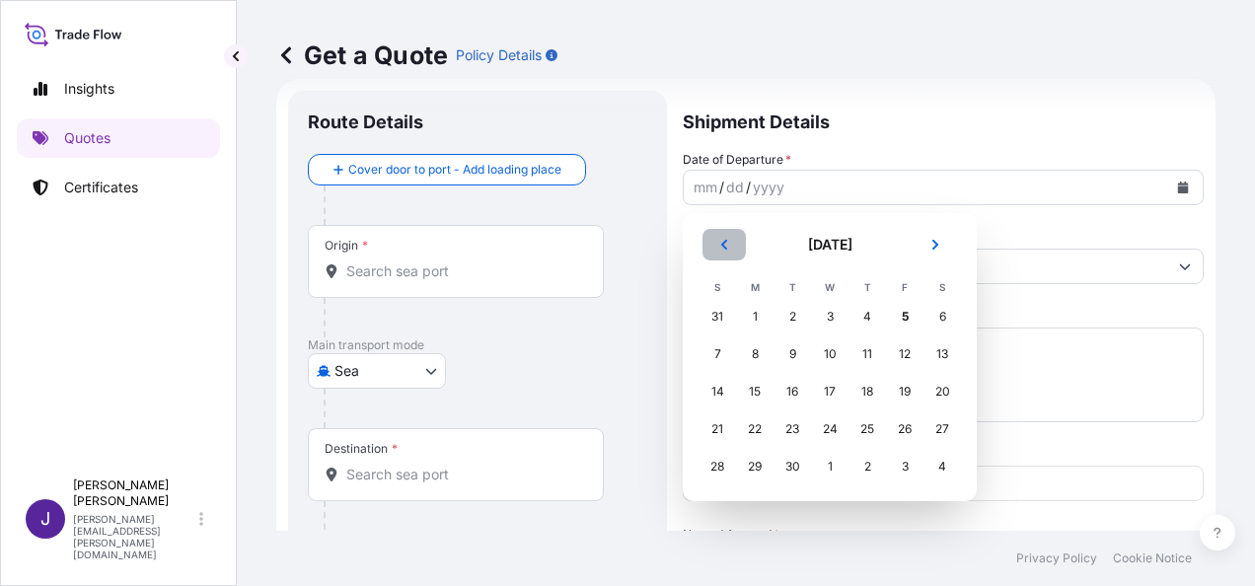
click at [724, 250] on icon "Previous" at bounding box center [724, 245] width 12 height 12
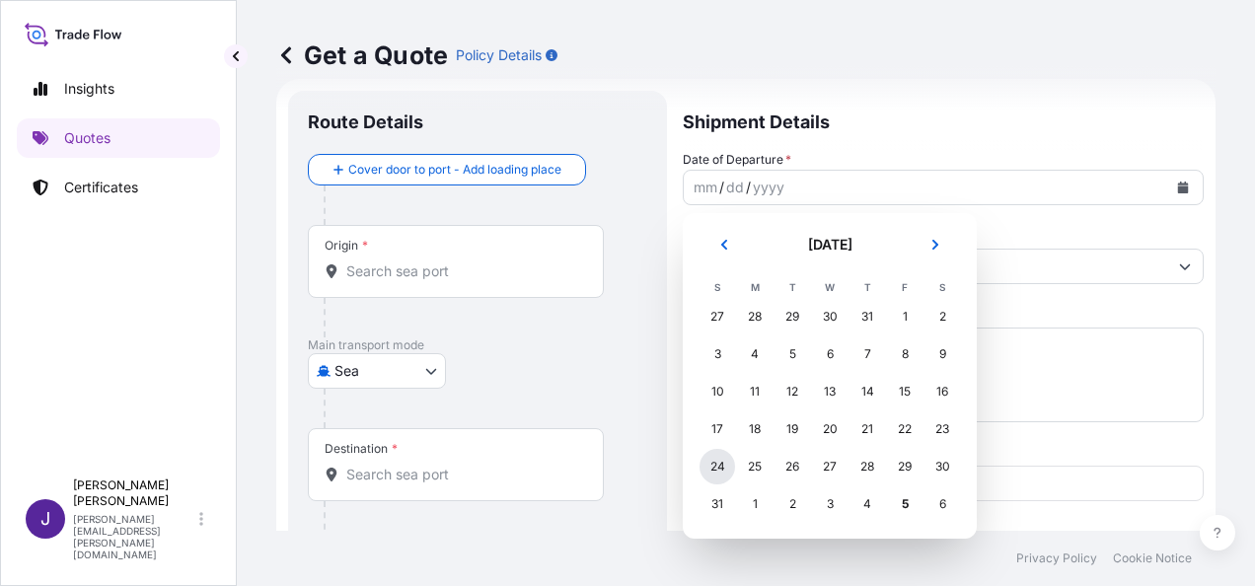
click at [720, 470] on div "24" at bounding box center [718, 467] width 36 height 36
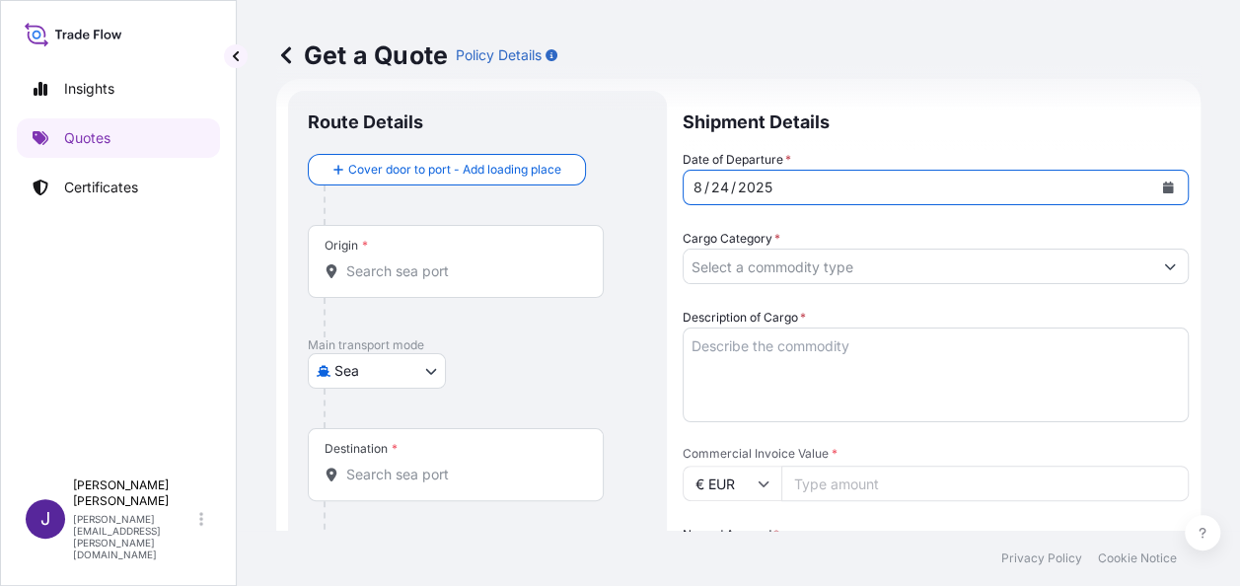
click at [744, 265] on input "Cargo Category *" at bounding box center [918, 267] width 469 height 36
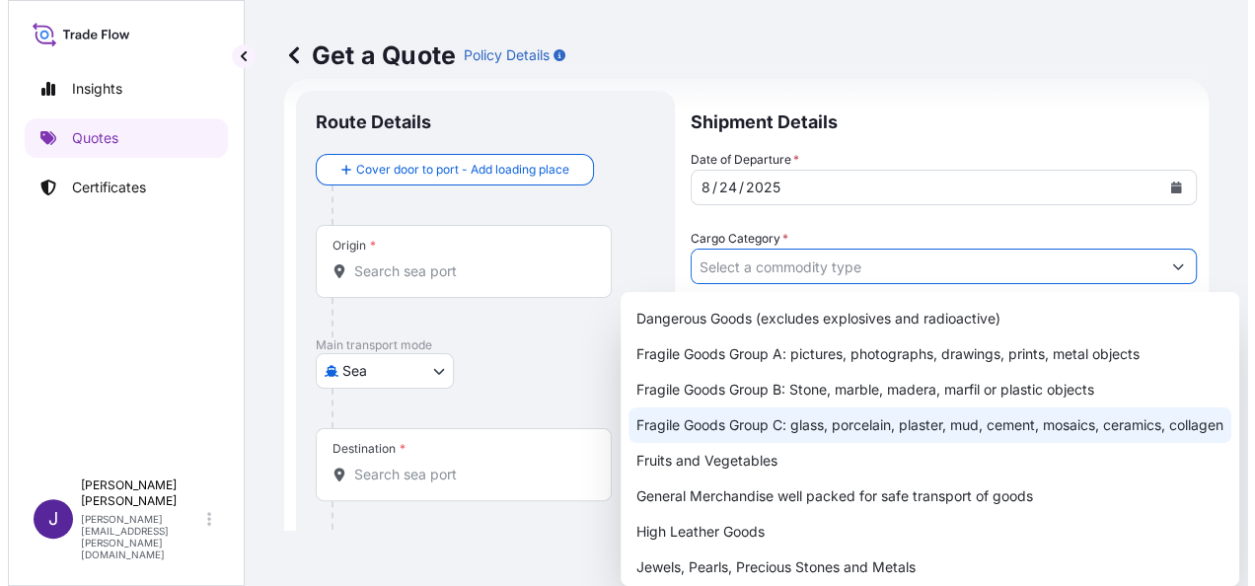
scroll to position [99, 0]
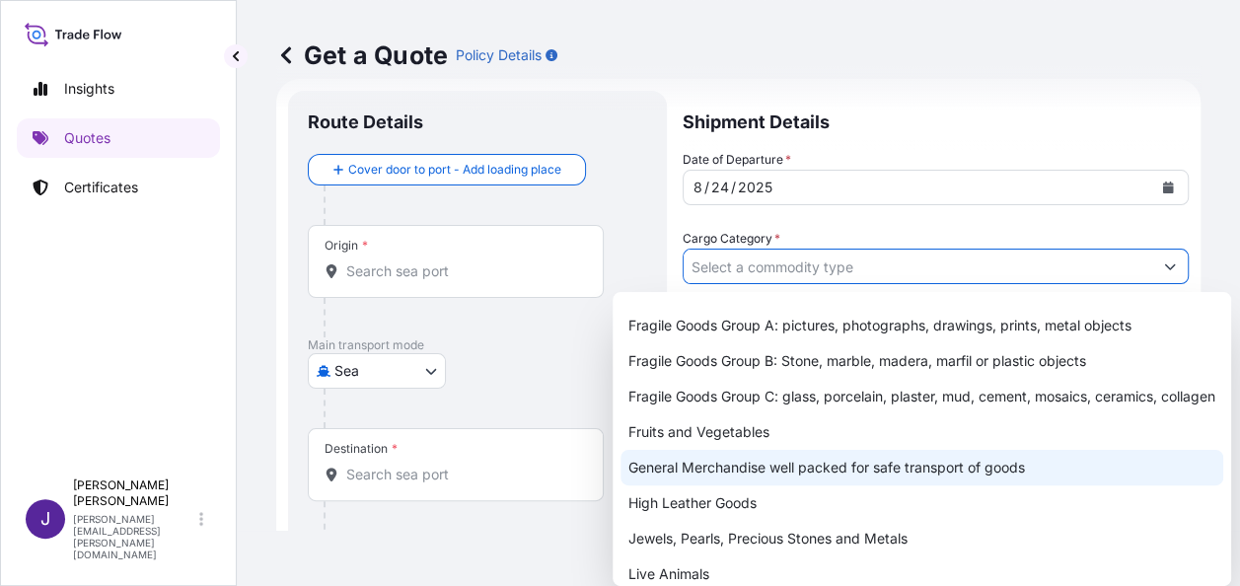
click at [695, 486] on div "General Merchandise well packed for safe transport of goods" at bounding box center [922, 468] width 603 height 36
type input "General Merchandise well packed for safe transport of goods"
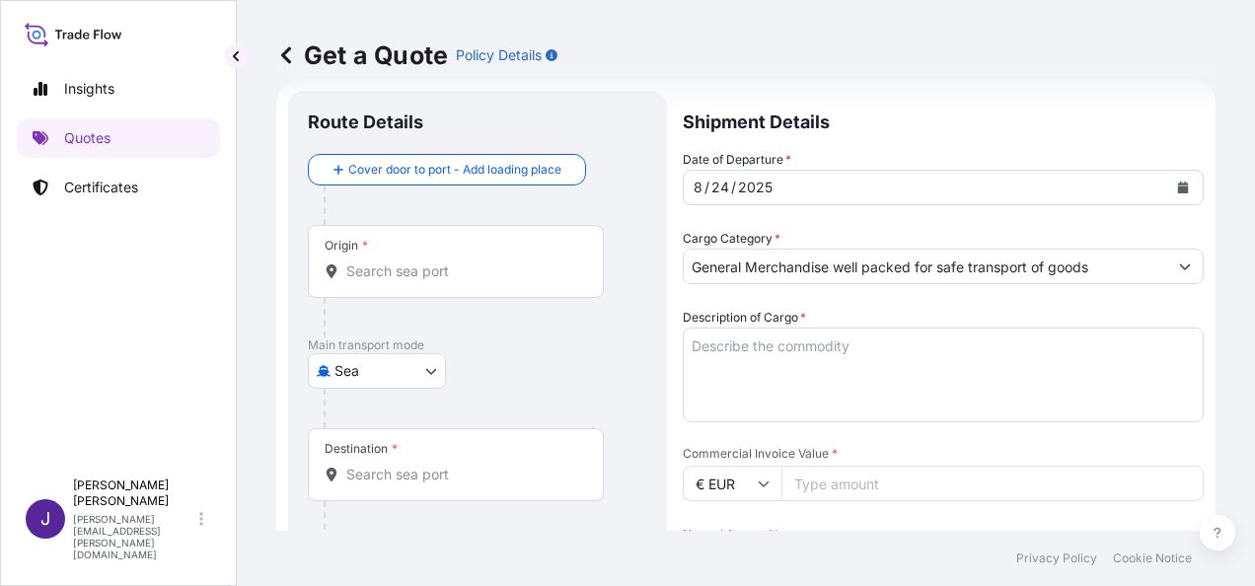
click at [816, 487] on input "Commercial Invoice Value *" at bounding box center [993, 484] width 422 height 36
type input "8000"
click at [487, 279] on input "Origin *" at bounding box center [462, 272] width 233 height 20
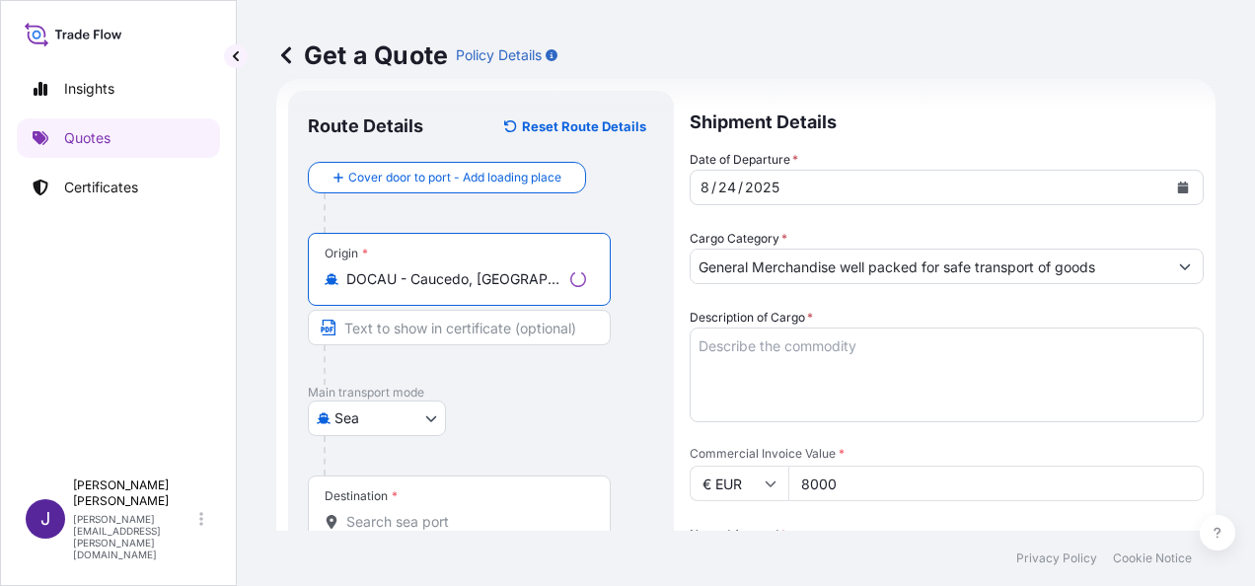
type input "DOCAU - Caucedo, [GEOGRAPHIC_DATA]"
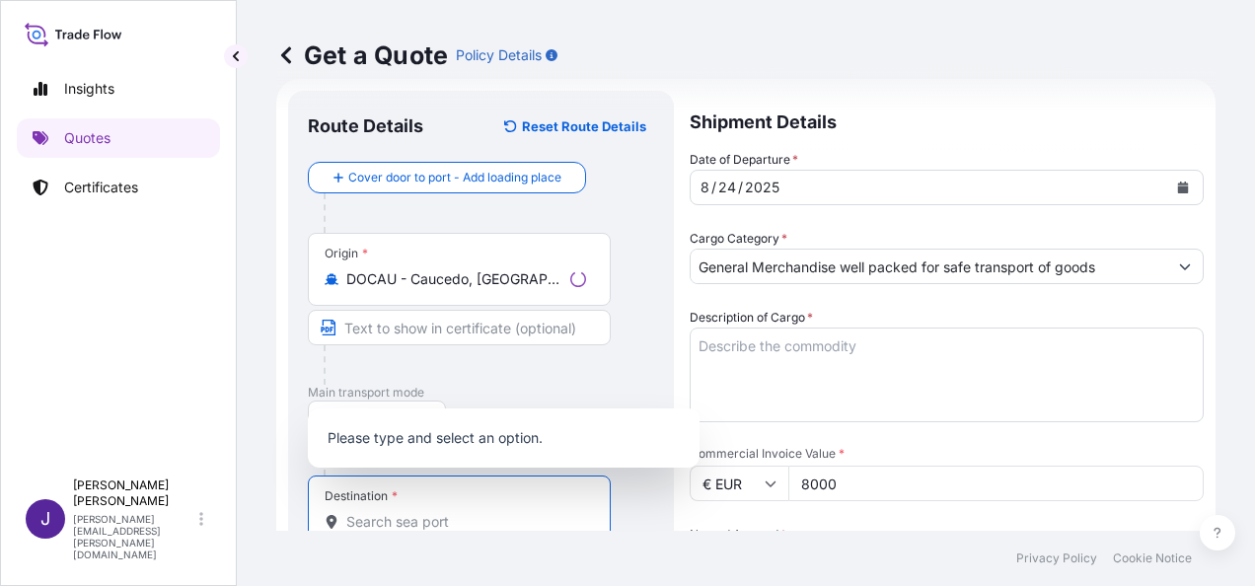
click at [436, 517] on input "Destination *" at bounding box center [466, 522] width 240 height 20
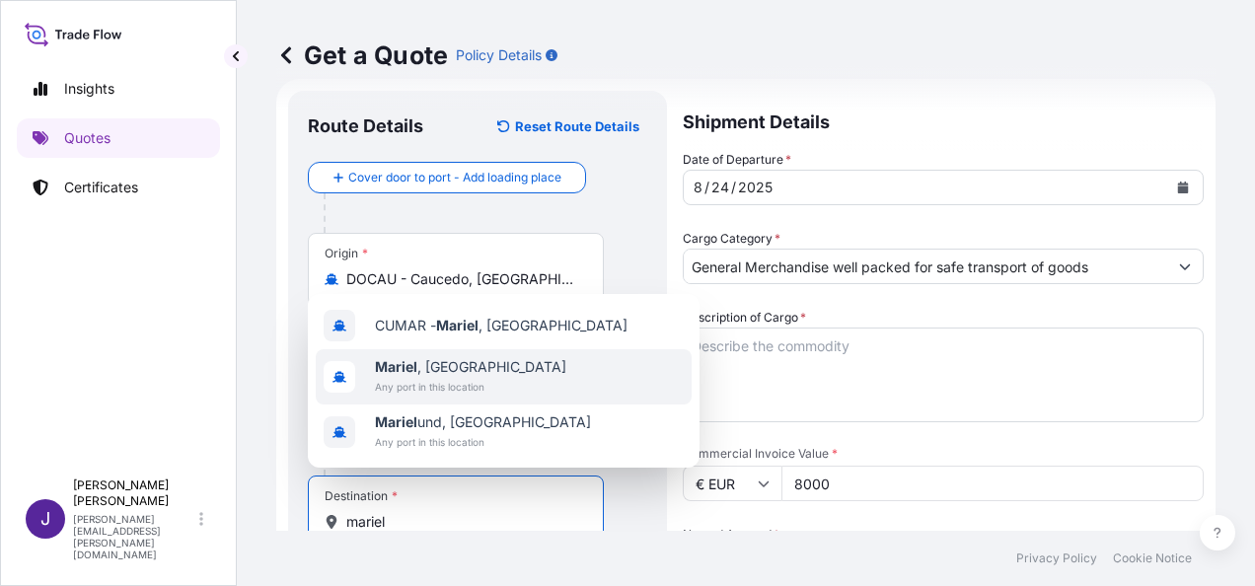
click at [444, 373] on span "Mariel , [GEOGRAPHIC_DATA]" at bounding box center [470, 367] width 191 height 20
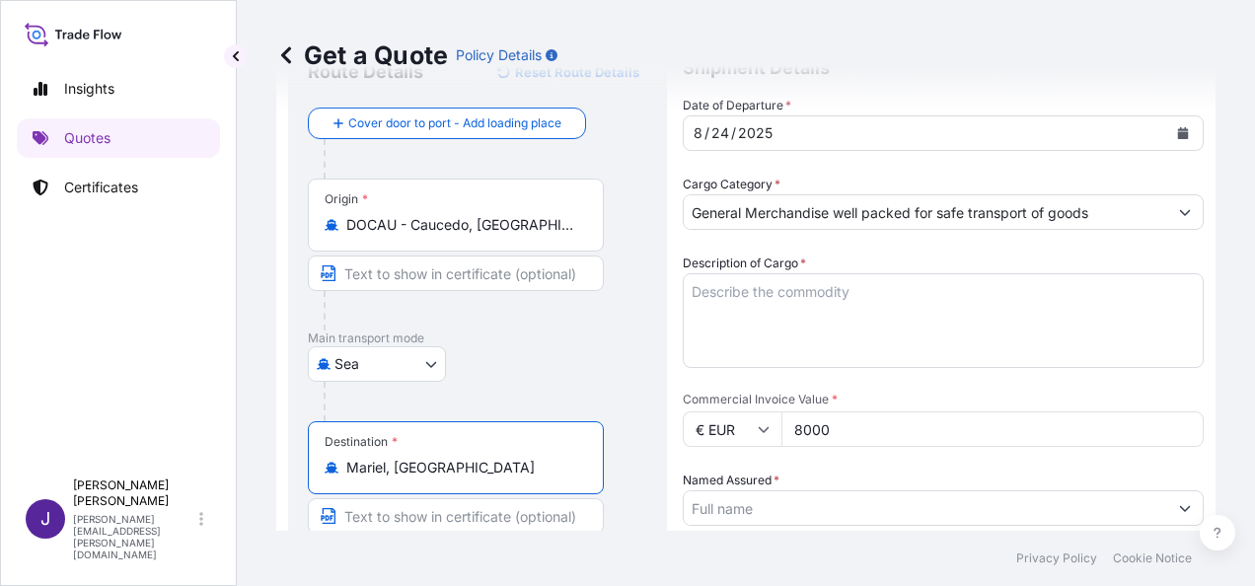
scroll to position [229, 0]
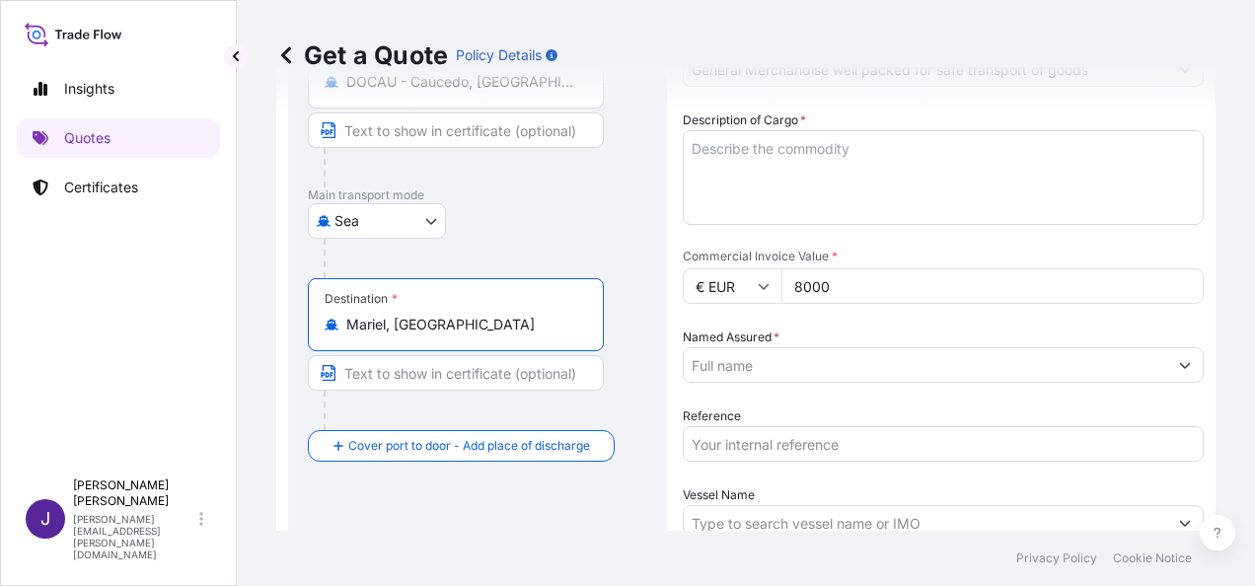
type input "Mariel, [GEOGRAPHIC_DATA]"
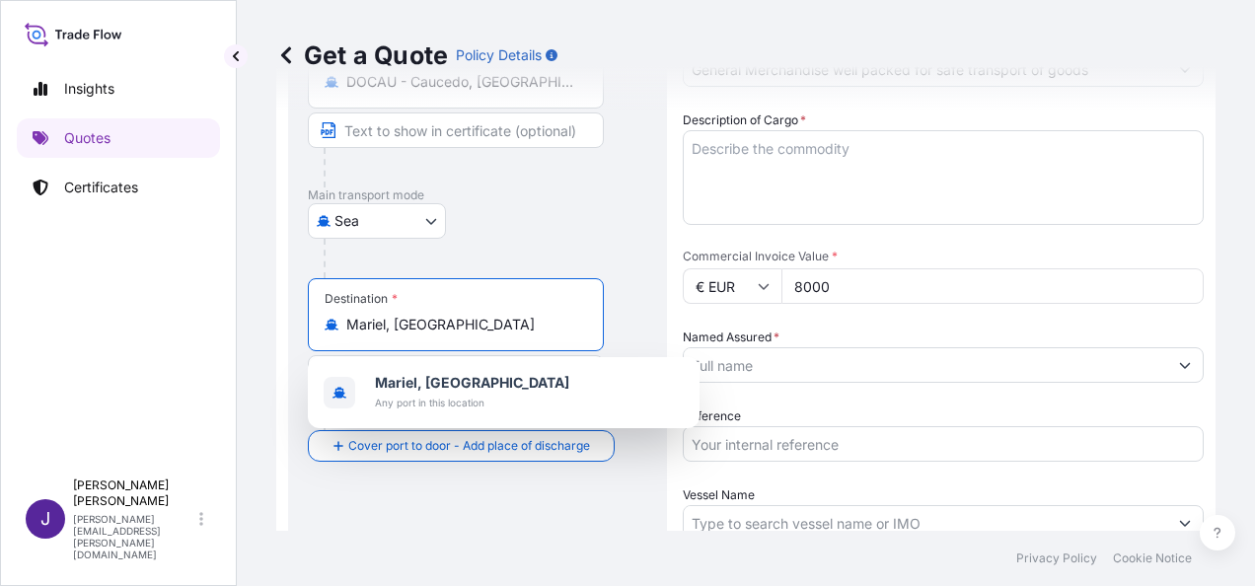
click at [808, 150] on textarea "Description of Cargo *" at bounding box center [943, 177] width 521 height 95
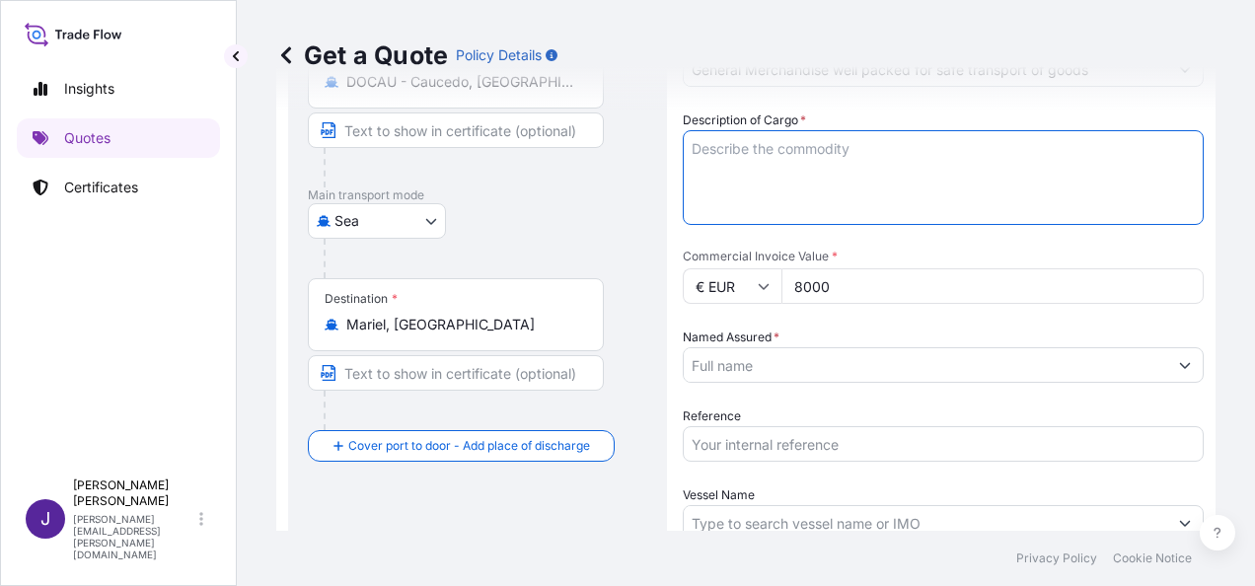
paste textarea "CEMENTO"
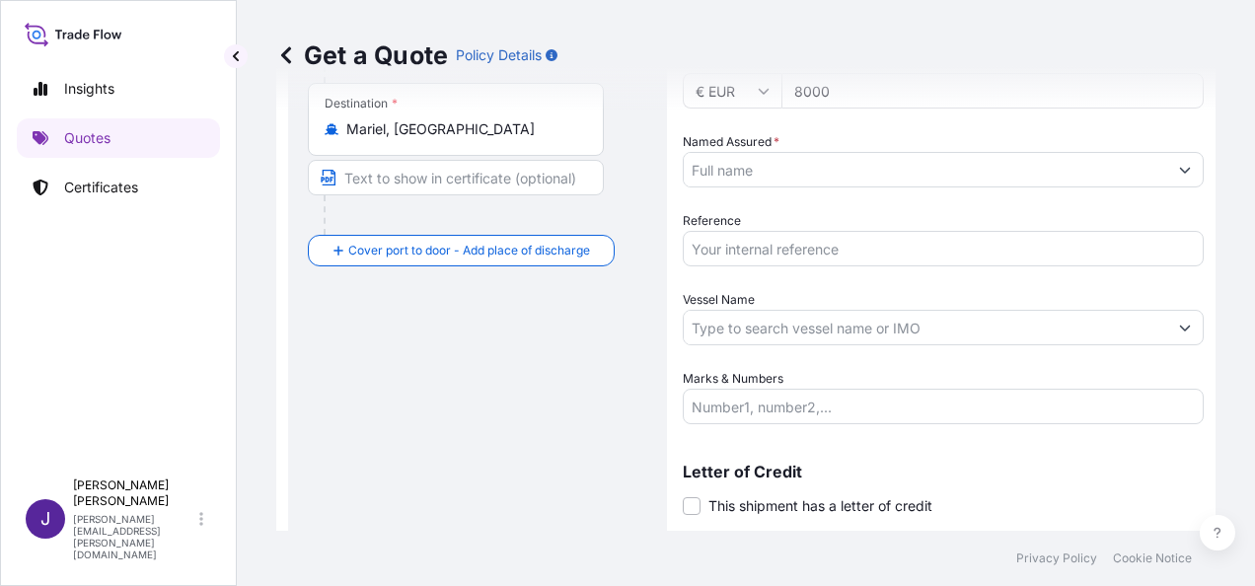
scroll to position [426, 0]
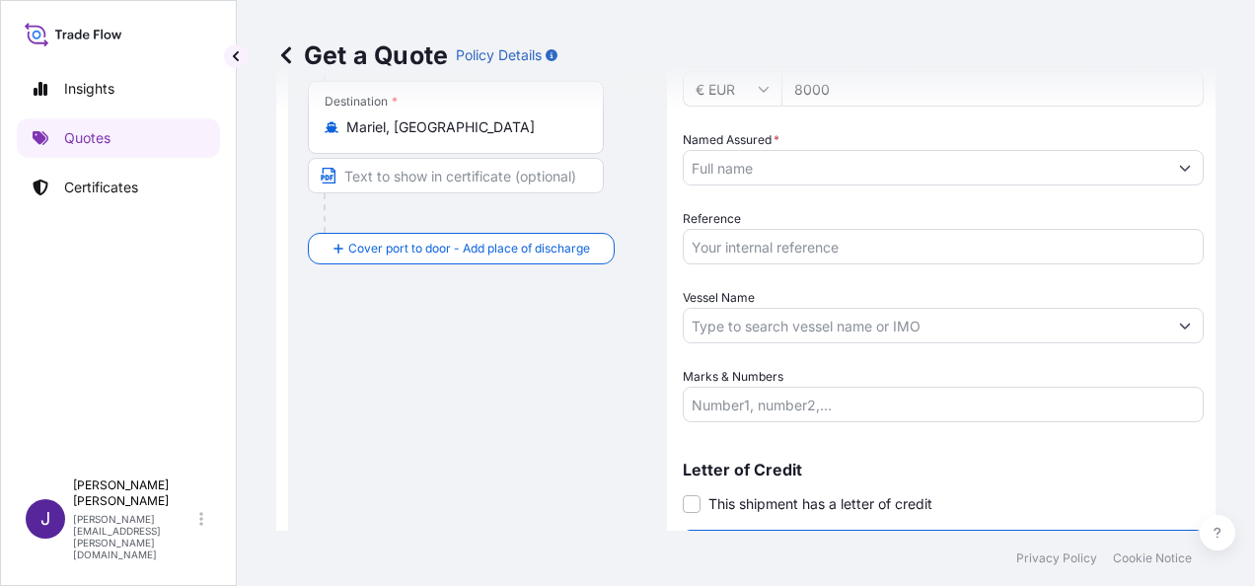
type textarea "CEMENTO"
click at [837, 160] on input "Named Assured *" at bounding box center [926, 168] width 484 height 36
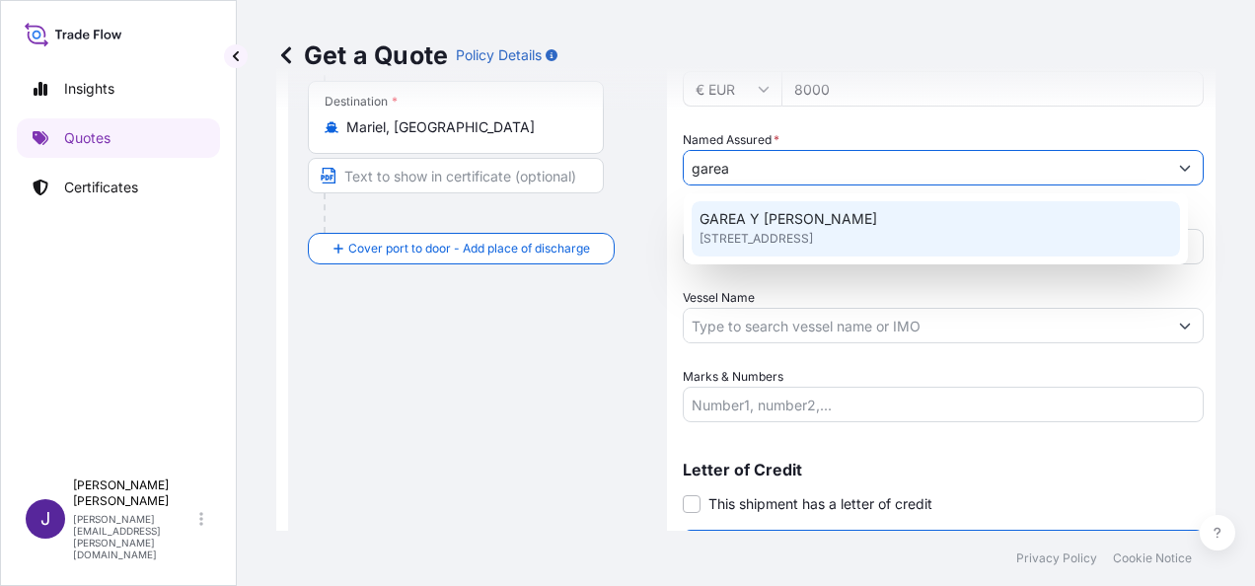
click at [817, 228] on span "GAREA Y [PERSON_NAME]" at bounding box center [789, 219] width 178 height 20
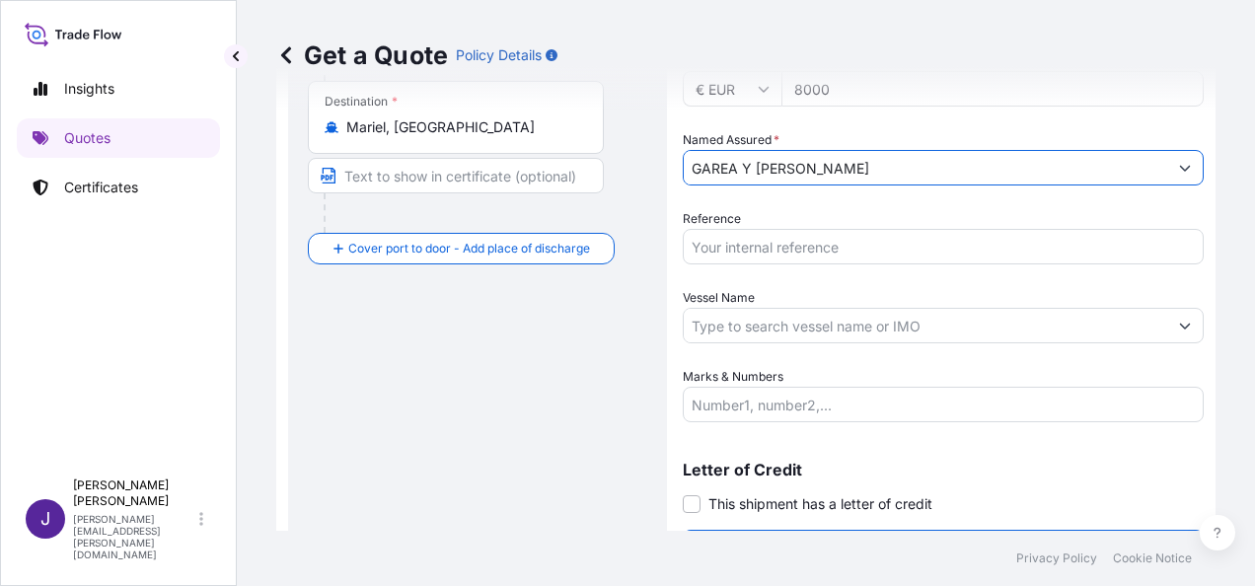
type input "GAREA Y [PERSON_NAME]"
click at [811, 251] on input "Reference" at bounding box center [943, 247] width 521 height 36
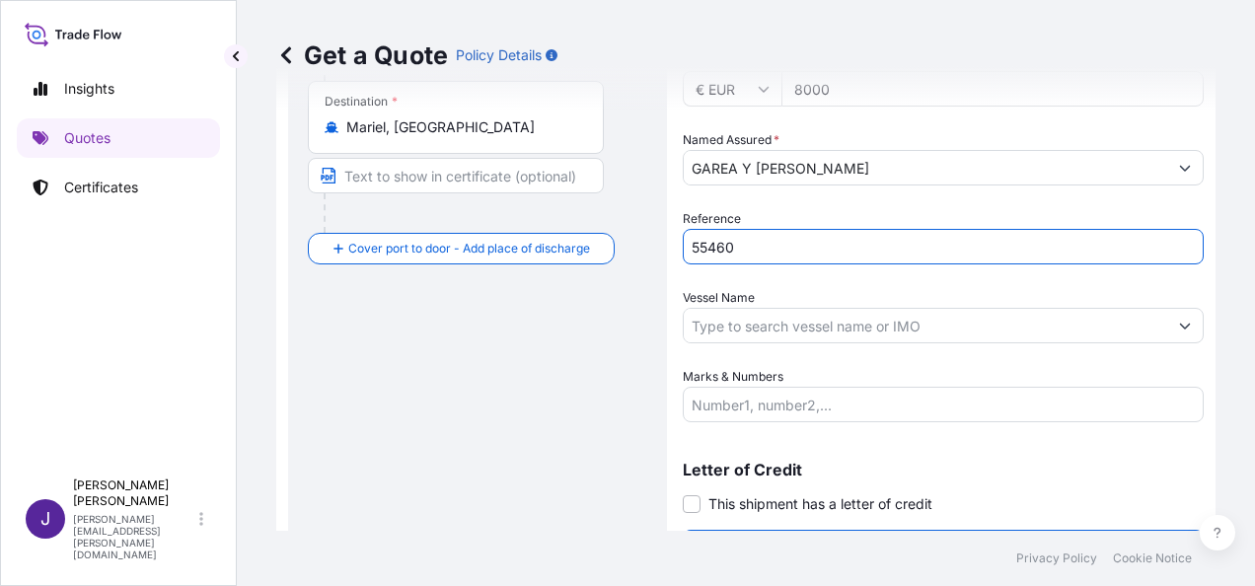
type input "55460"
click at [770, 330] on input "Vessel Name" at bounding box center [926, 326] width 484 height 36
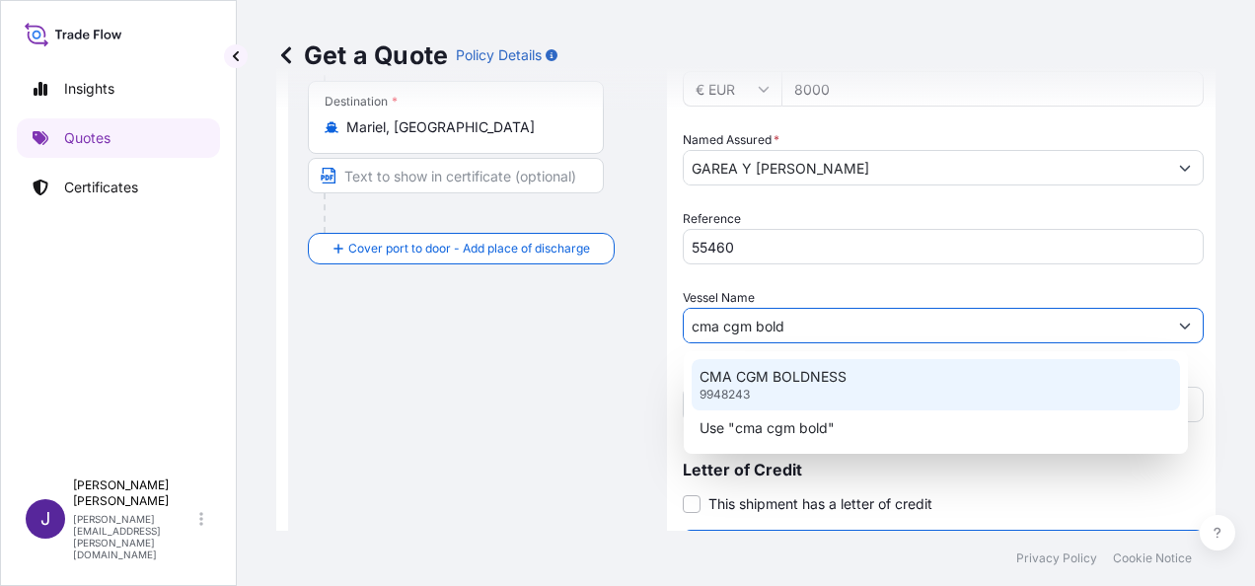
click at [867, 379] on div "CMA CGM BOLDNESS 9948243" at bounding box center [936, 384] width 488 height 51
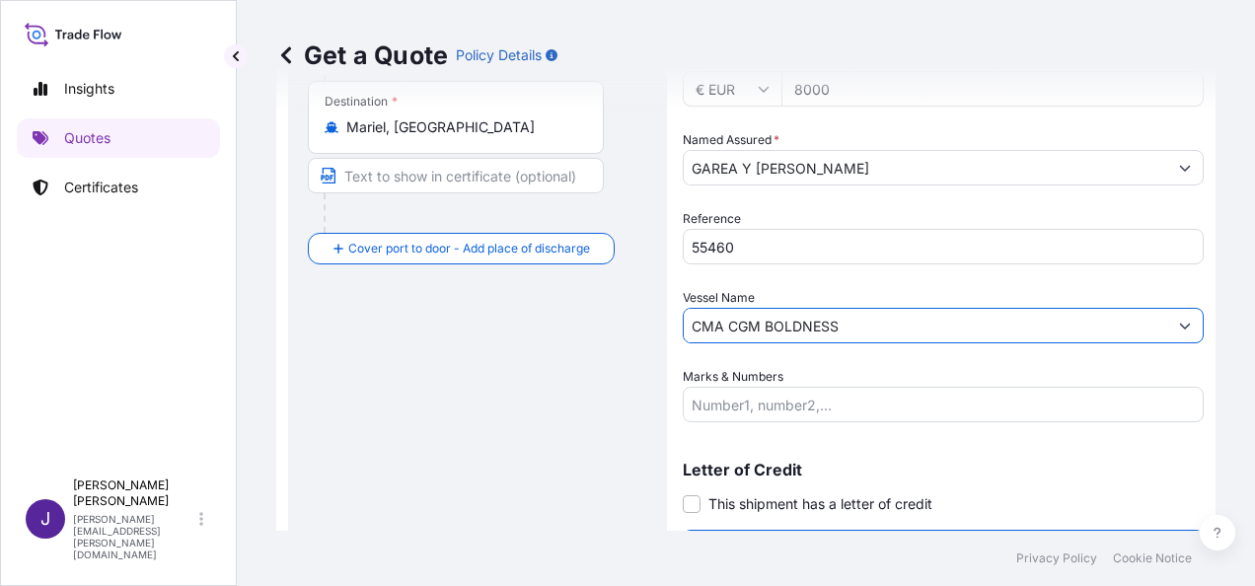
type input "CMA CGM BOLDNESS"
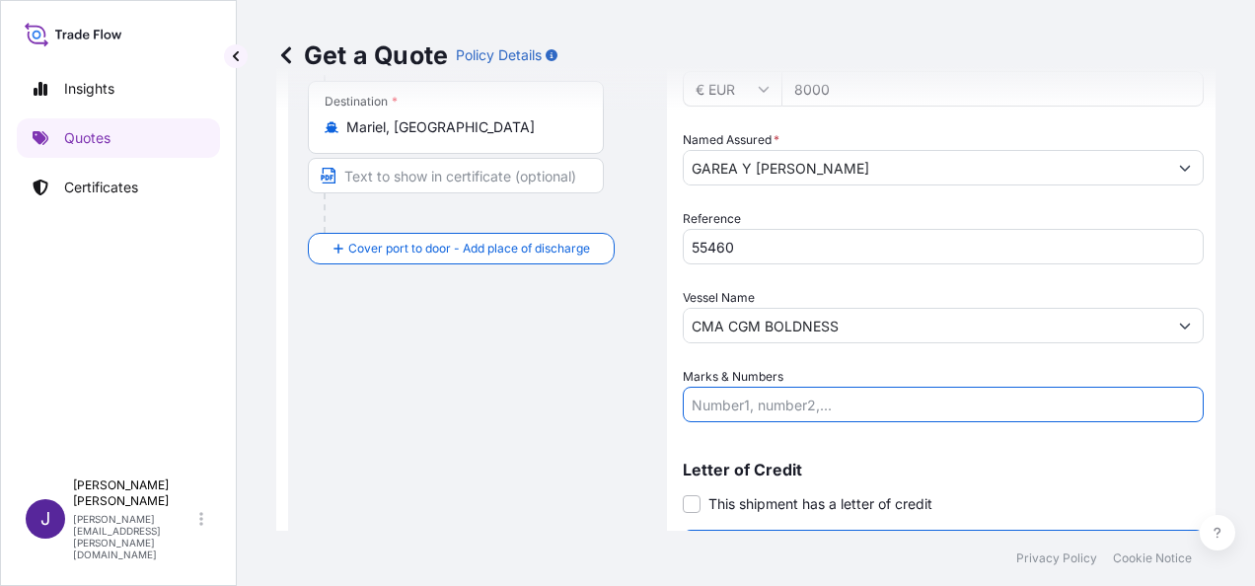
click at [766, 409] on input "Marks & Numbers" at bounding box center [943, 405] width 521 height 36
paste input "SEGU2203963 20DV Seal nº M0366537 // 25275KG / 15 PALLETS"
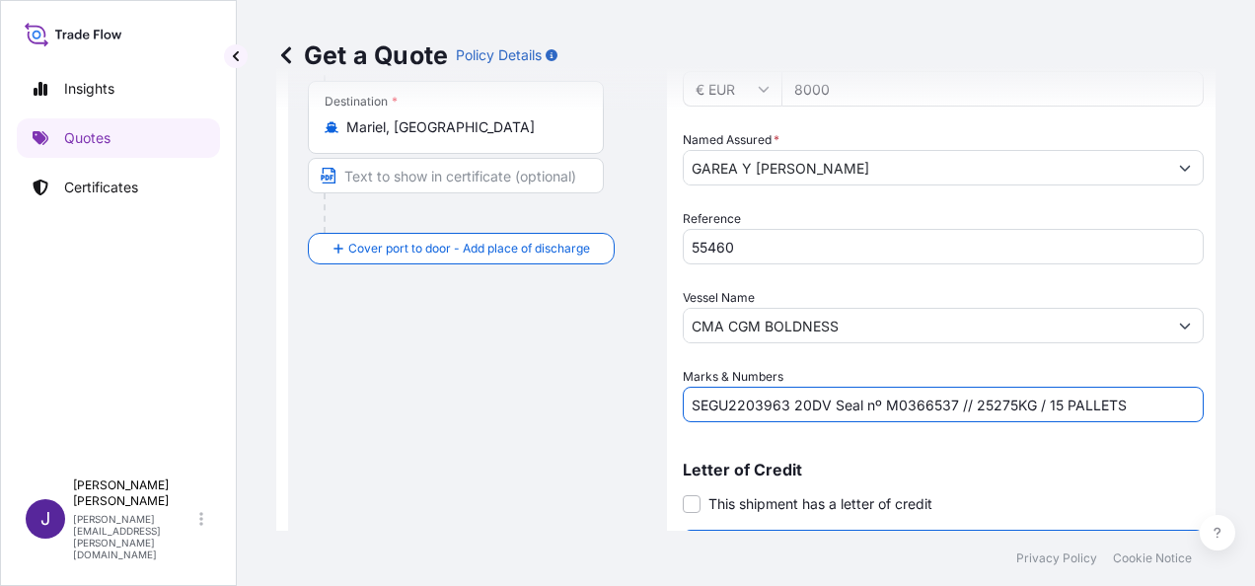
scroll to position [476, 0]
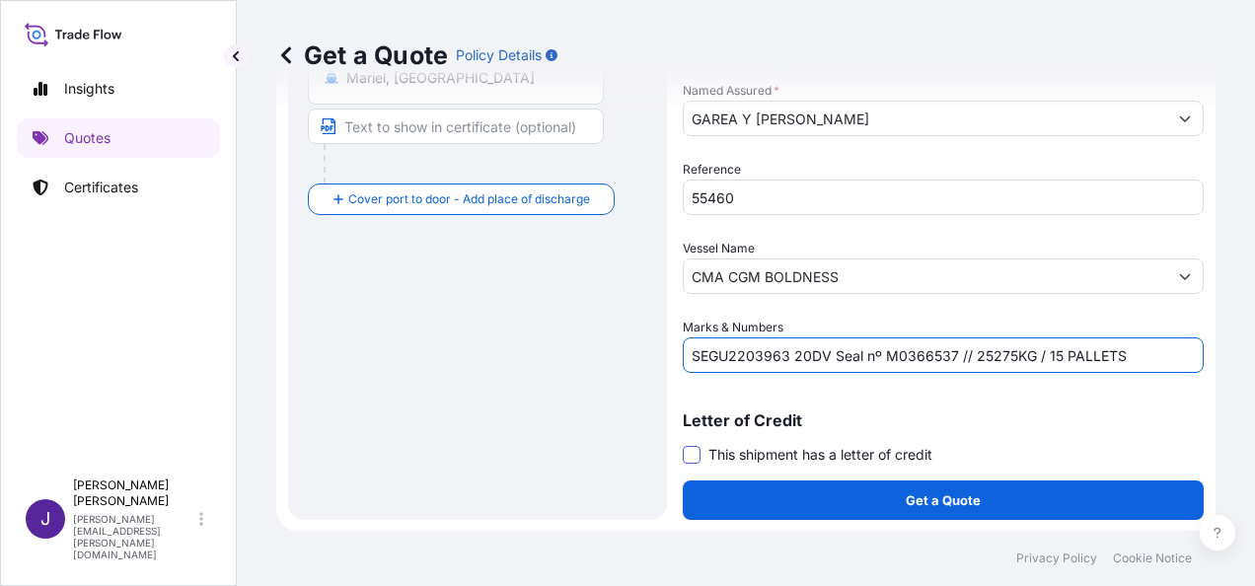
type input "SEGU2203963 20DV Seal nº M0366537 // 25275KG / 15 PALLETS"
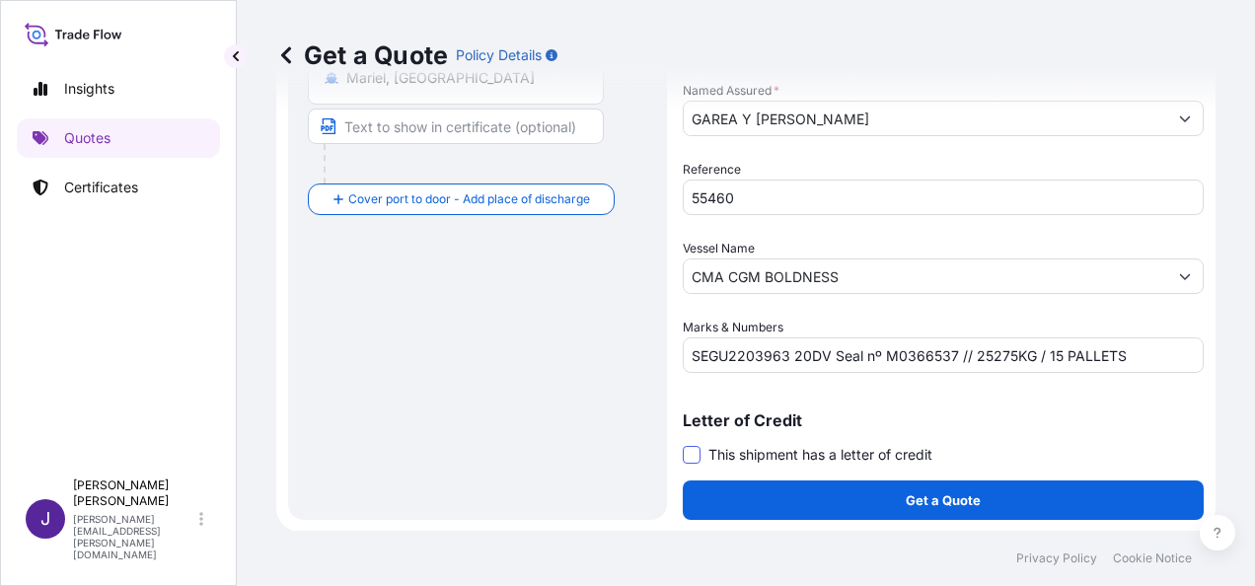
click at [692, 457] on span at bounding box center [692, 455] width 18 height 18
click at [683, 444] on input "This shipment has a letter of credit" at bounding box center [683, 444] width 0 height 0
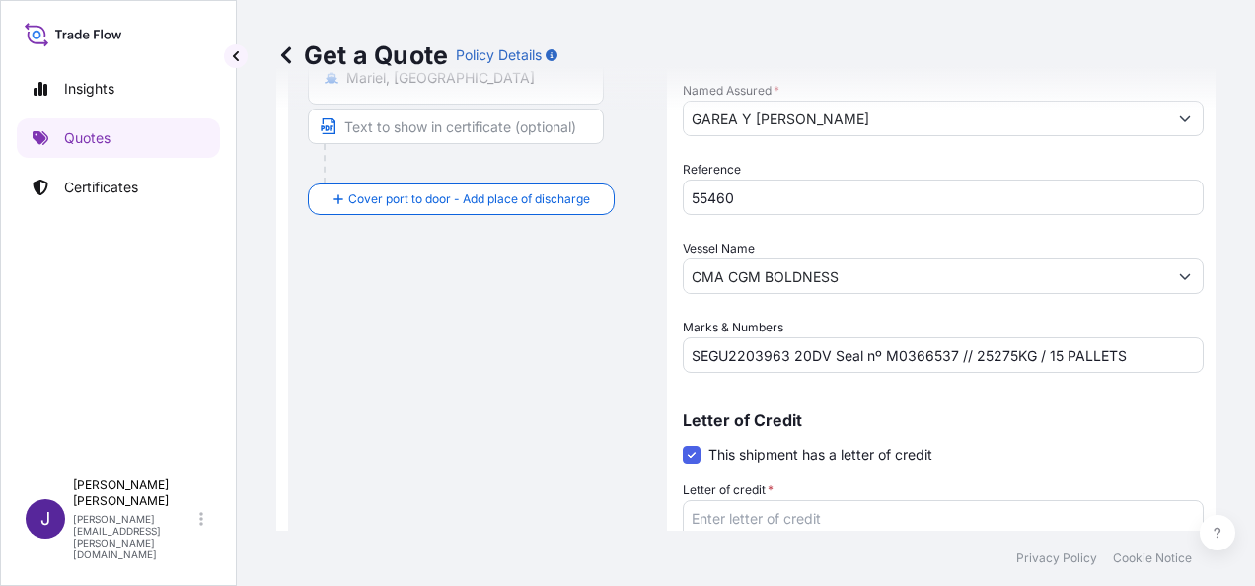
click at [744, 515] on textarea "Letter of credit *" at bounding box center [943, 547] width 521 height 95
paste textarea "[PERSON_NAME] [STREET_ADDRESS]"
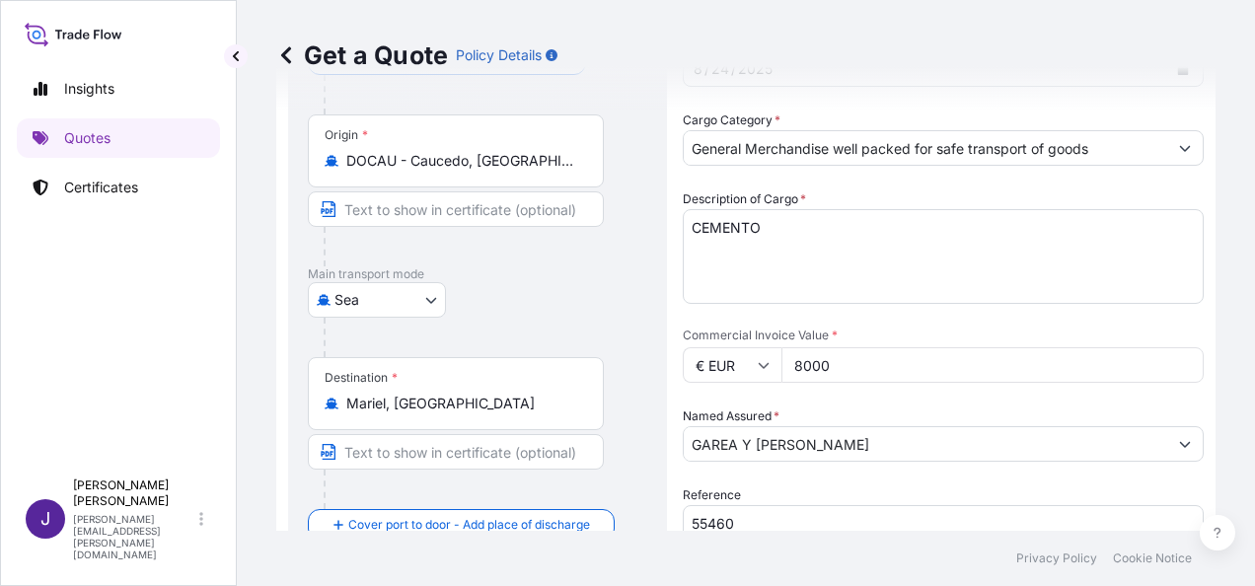
scroll to position [197, 0]
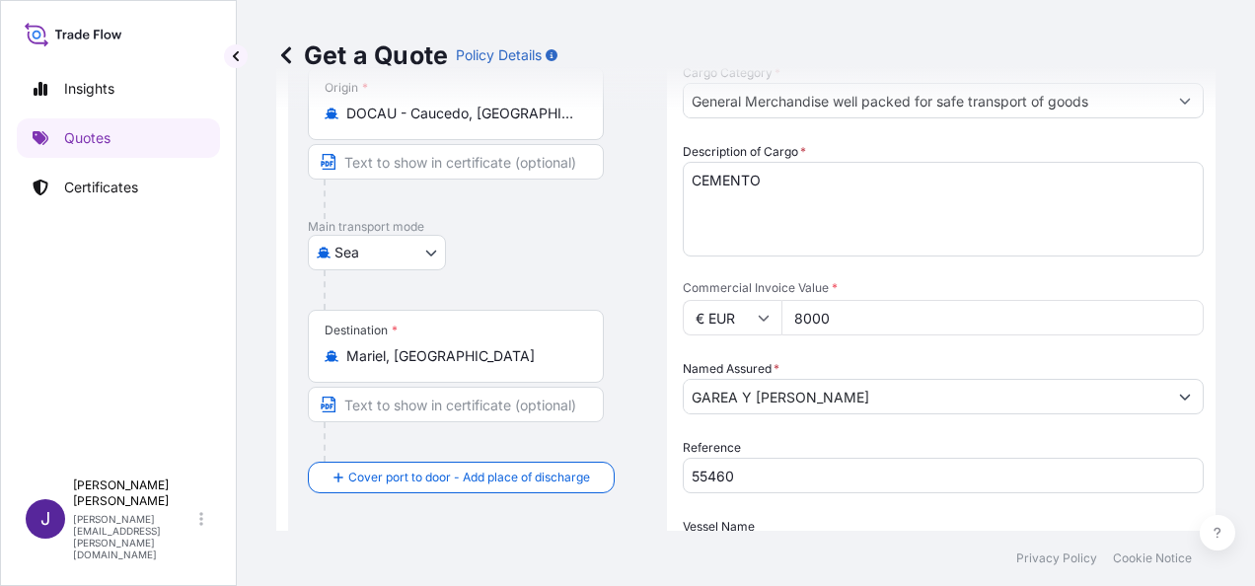
type textarea "[PERSON_NAME] [STREET_ADDRESS]"
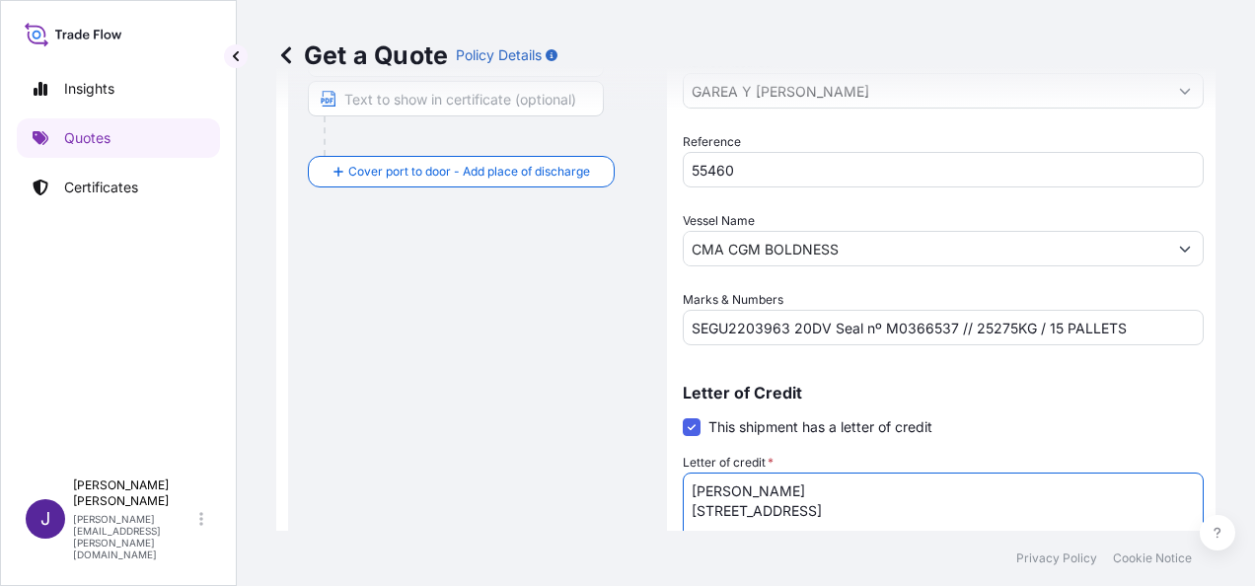
scroll to position [626, 0]
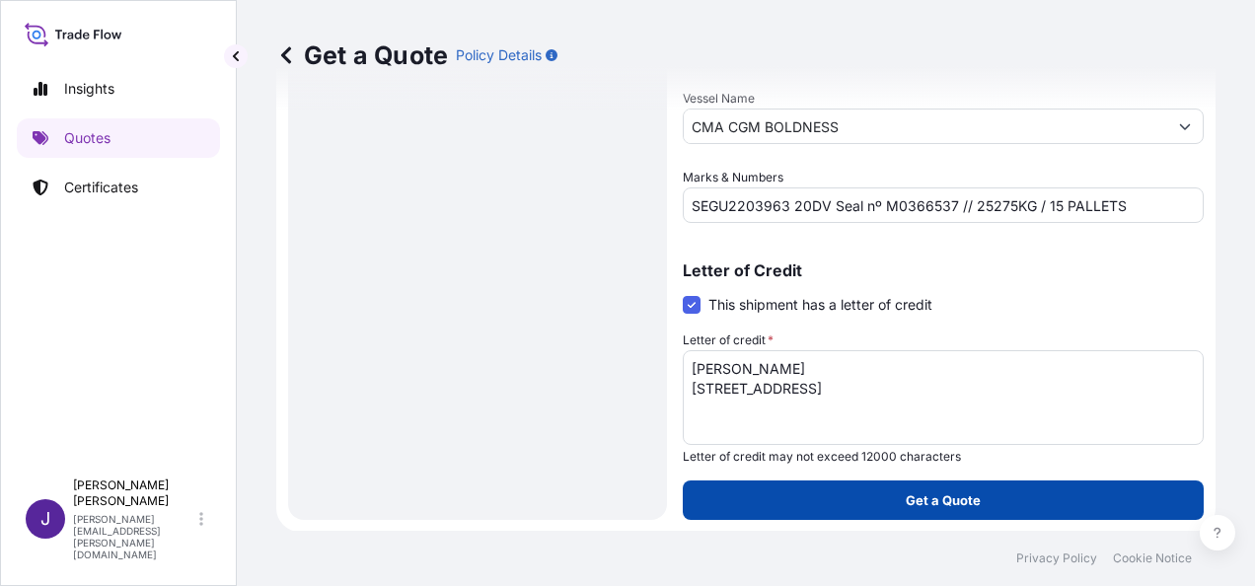
click at [948, 508] on p "Get a Quote" at bounding box center [943, 500] width 75 height 20
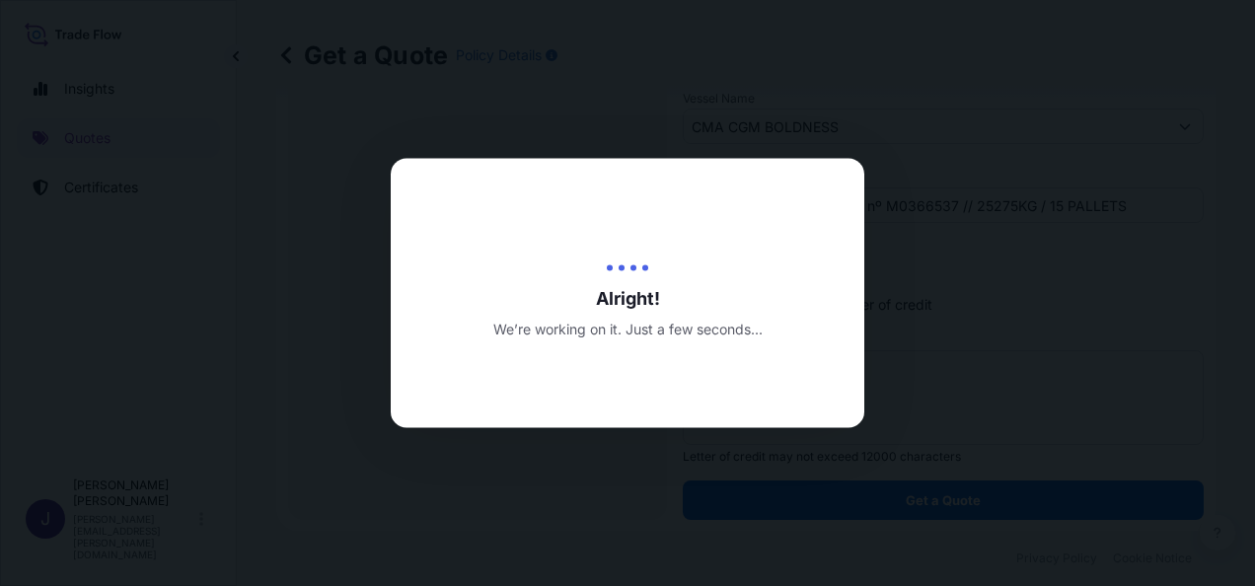
select select "Sea"
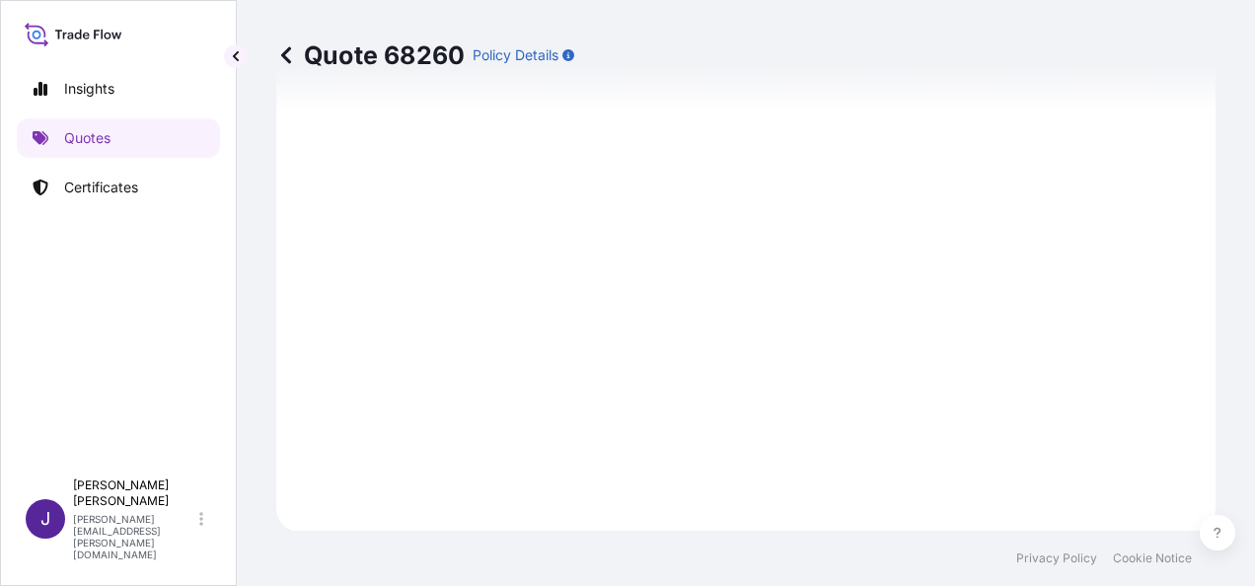
scroll to position [1649, 0]
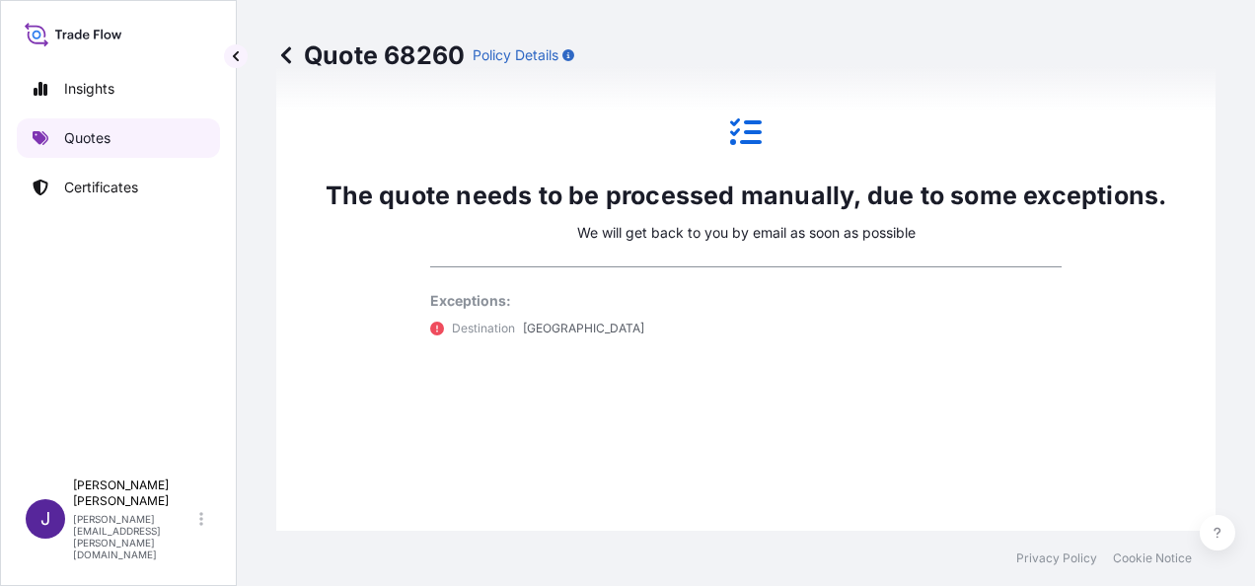
click at [114, 141] on link "Quotes" at bounding box center [118, 137] width 203 height 39
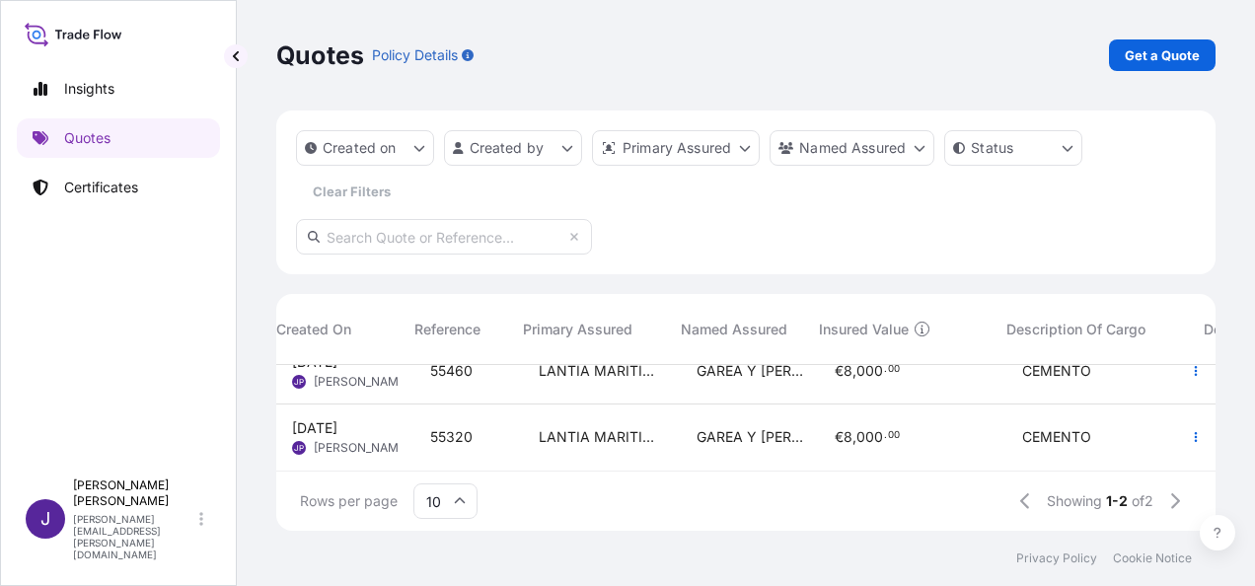
scroll to position [41, 0]
